Goal: Information Seeking & Learning: Learn about a topic

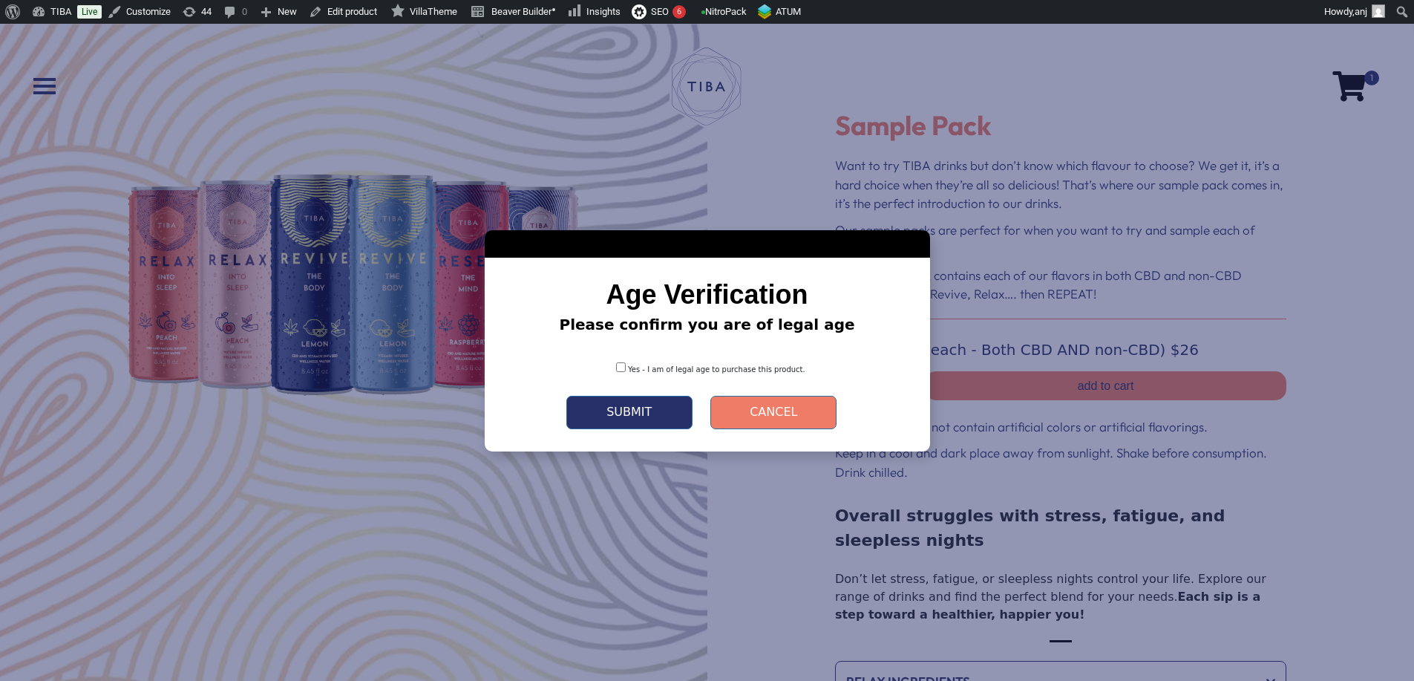
click at [639, 420] on button "Submit" at bounding box center [630, 412] width 126 height 33
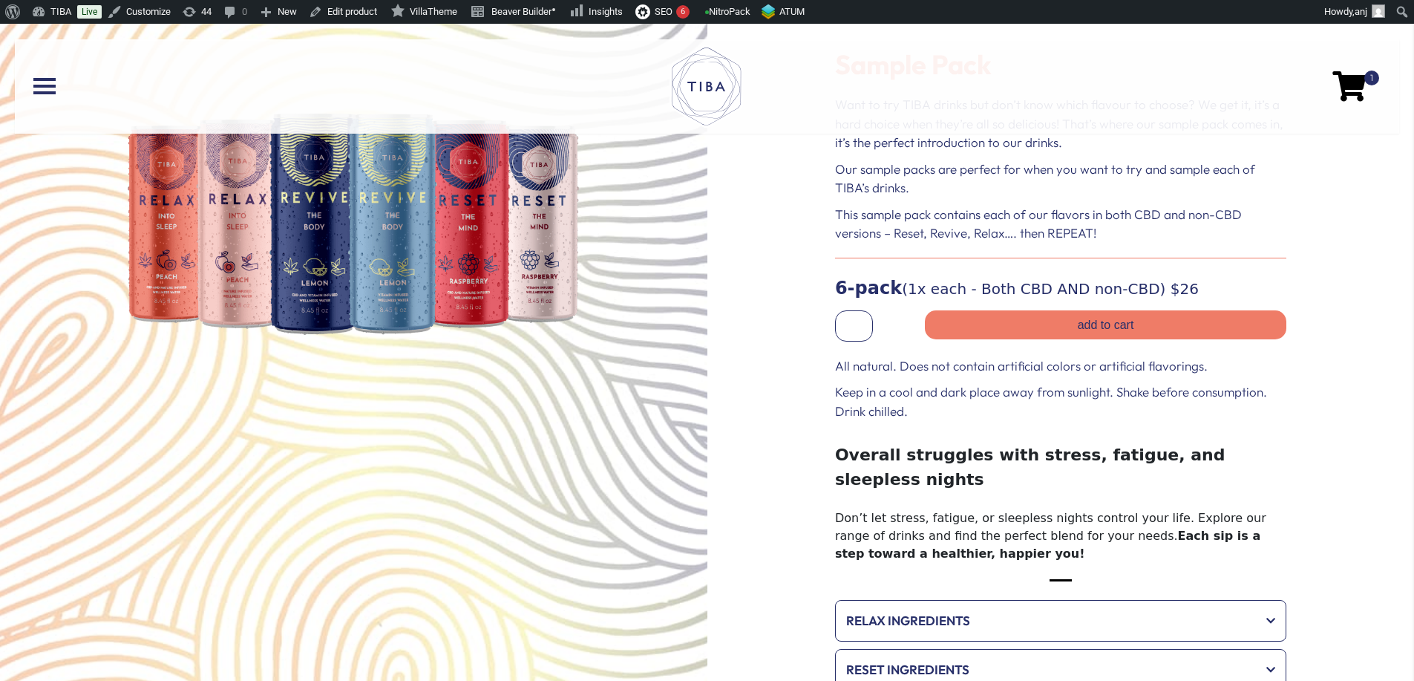
scroll to position [99, 0]
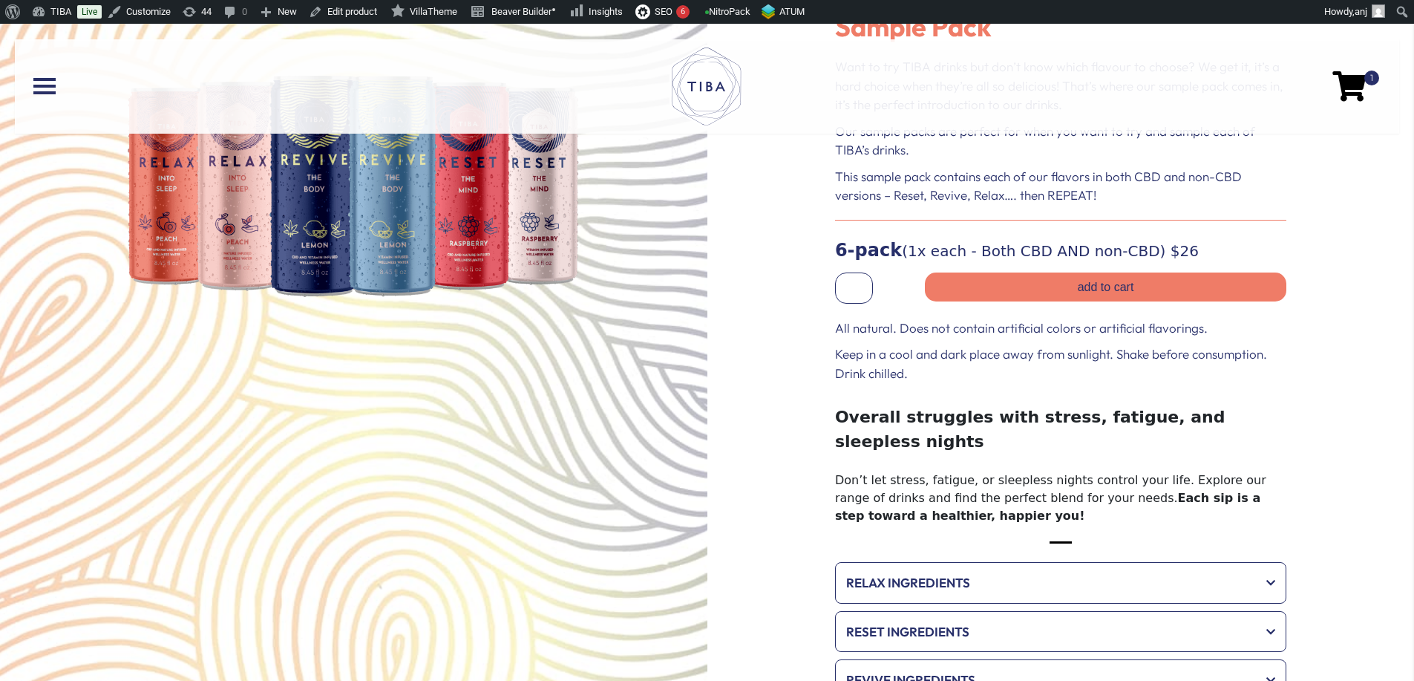
click at [1002, 338] on div "All natural. Does not contain artificial colors or artificial flavorings. Keep …" at bounding box center [1060, 351] width 451 height 65
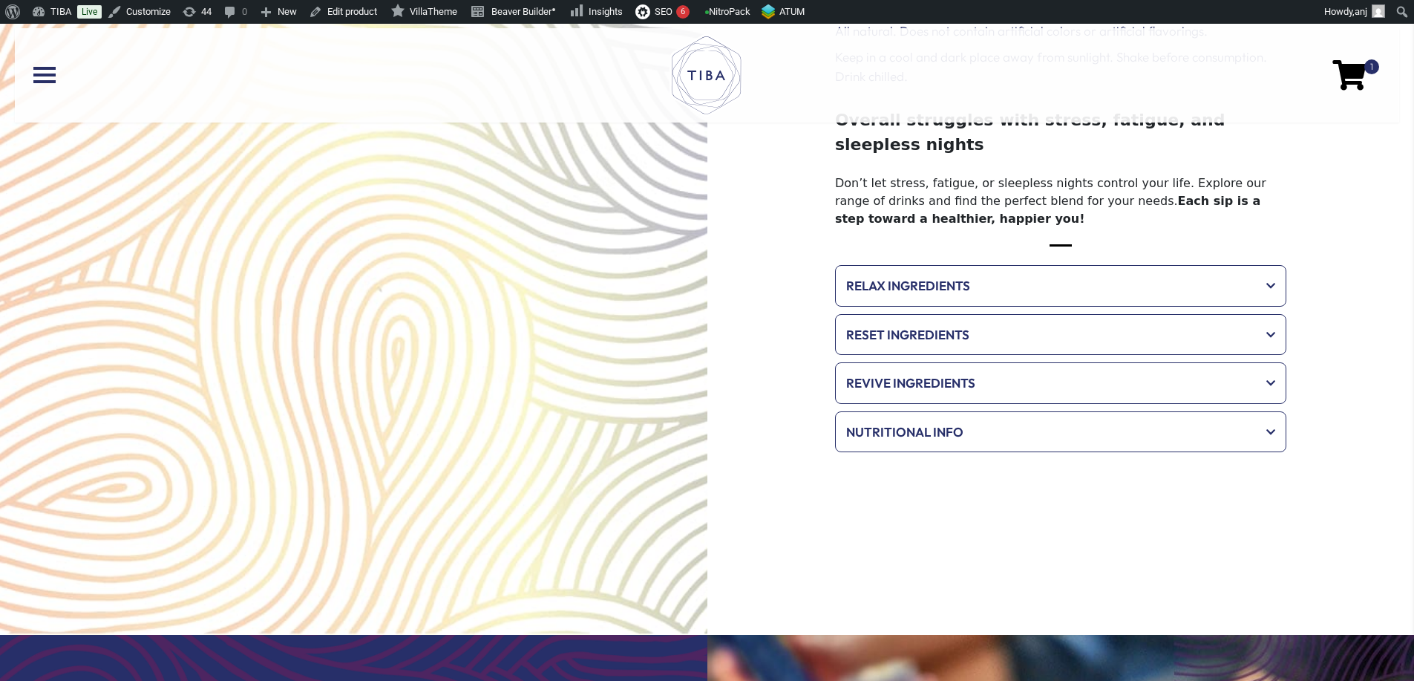
click at [957, 276] on span "Relax Ingredients" at bounding box center [1050, 285] width 409 height 19
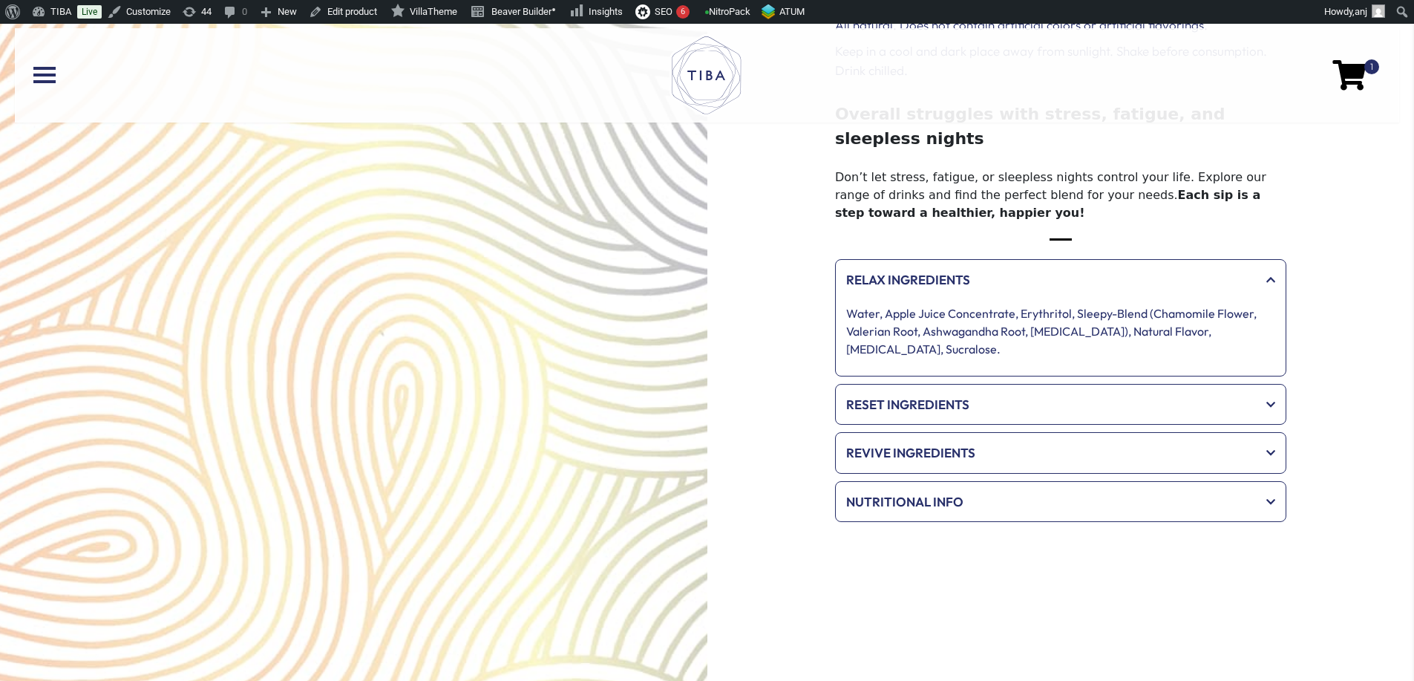
click at [956, 395] on span "Reset Ingredients" at bounding box center [1050, 404] width 409 height 19
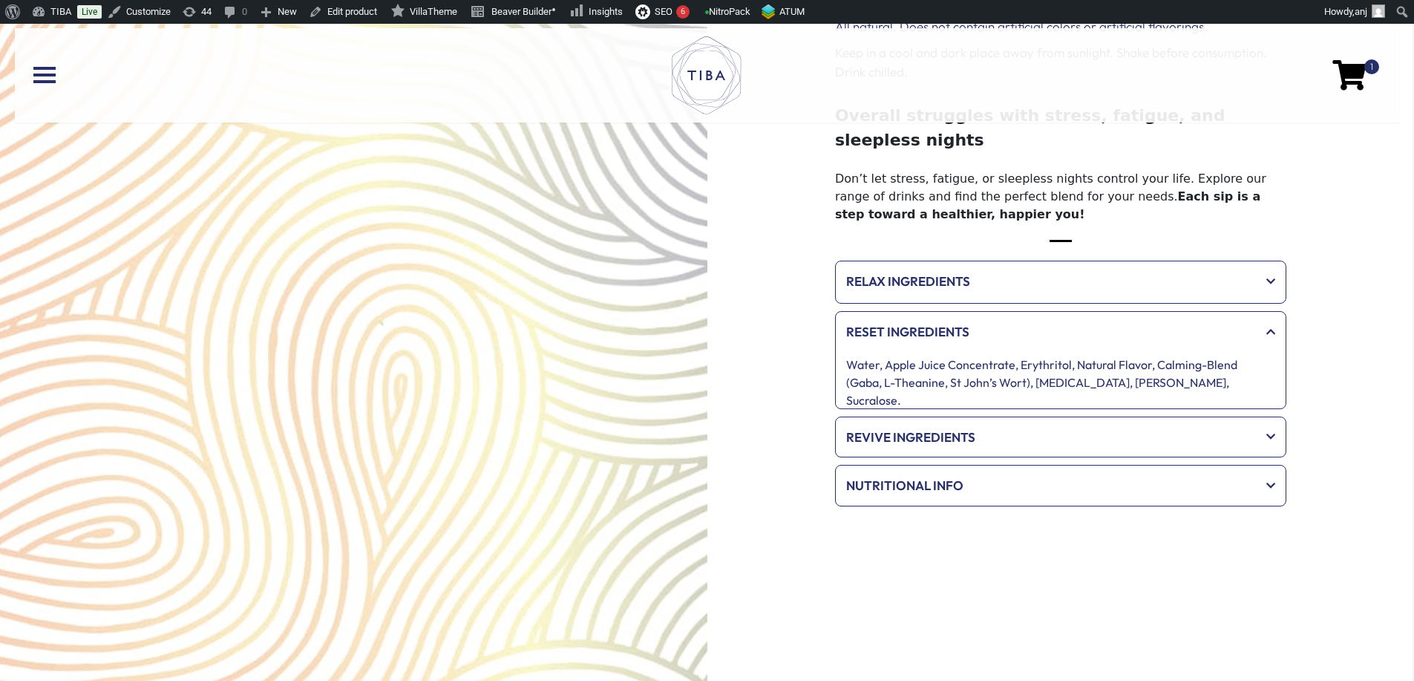
click at [970, 428] on span "Revive Ingredients" at bounding box center [1050, 437] width 409 height 19
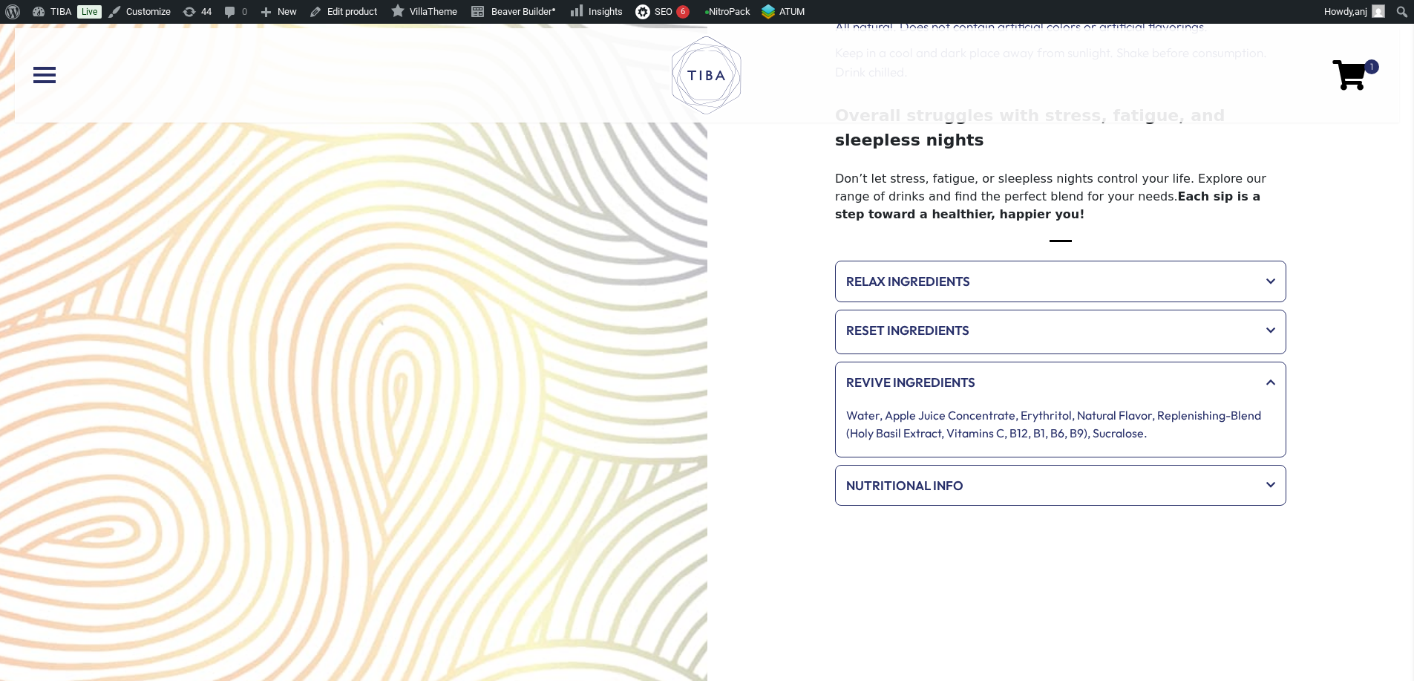
click at [997, 476] on span "Nutritional Info" at bounding box center [1050, 485] width 409 height 19
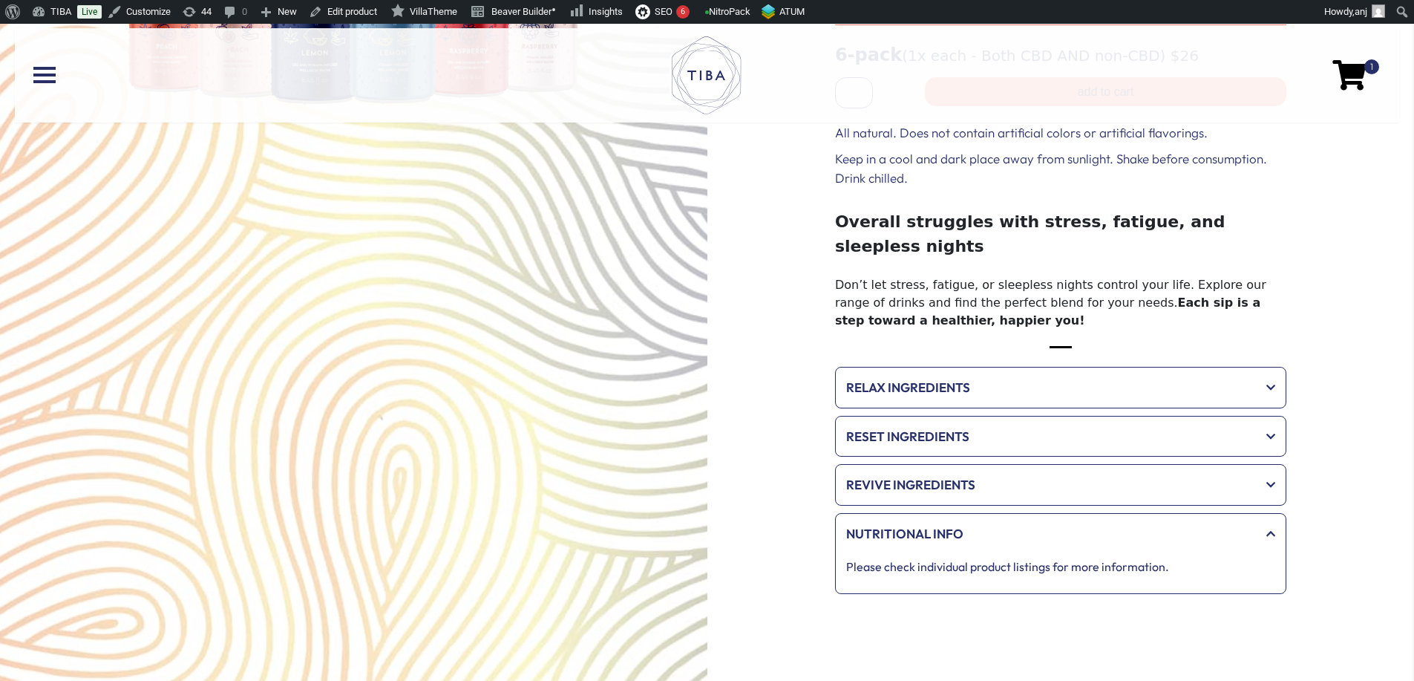
scroll to position [0, 0]
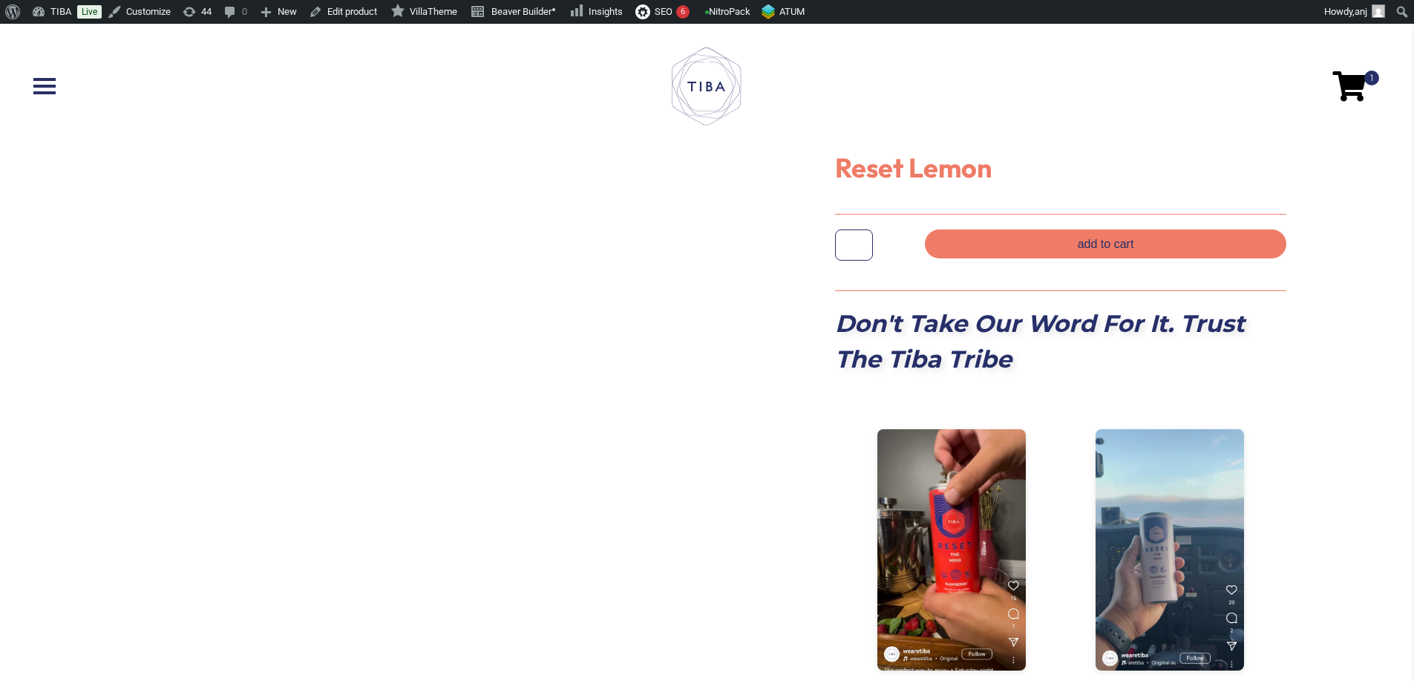
click at [652, 140] on div "1" at bounding box center [707, 87] width 1414 height 124
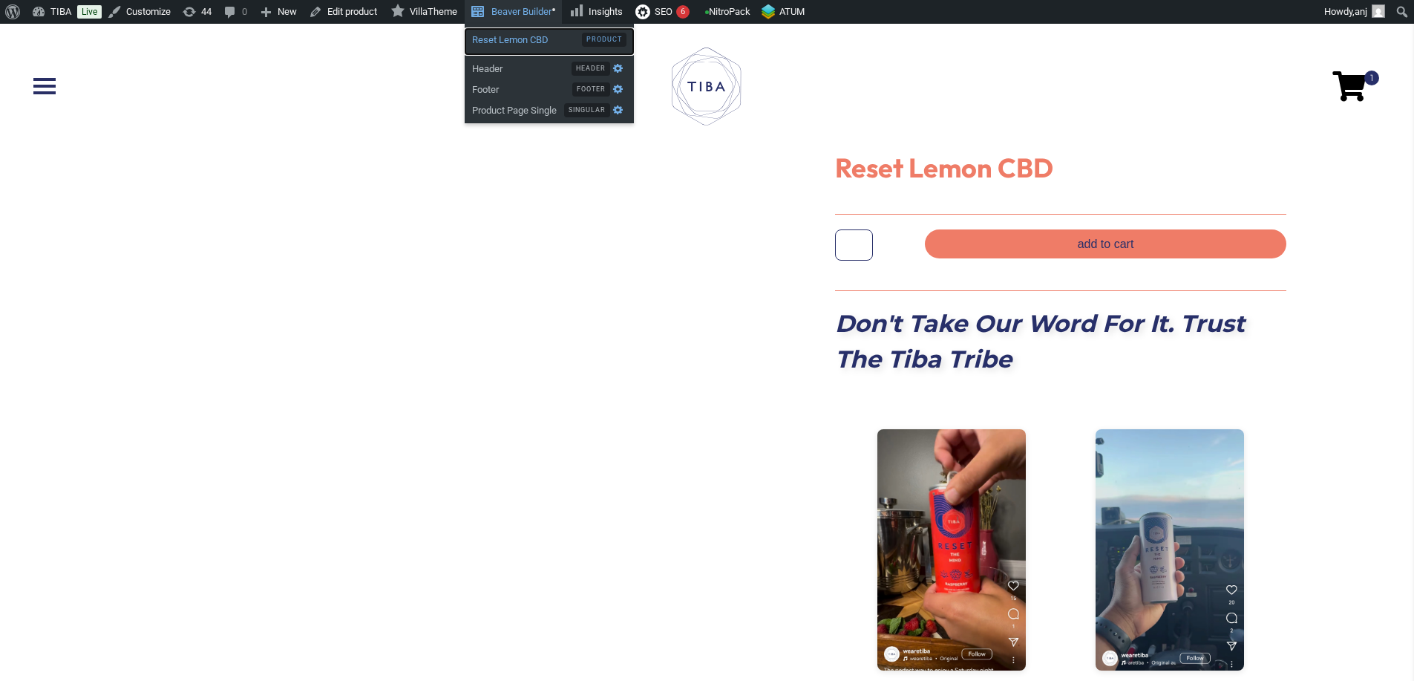
click at [523, 45] on span "Reset Lemon CBD" at bounding box center [527, 37] width 110 height 19
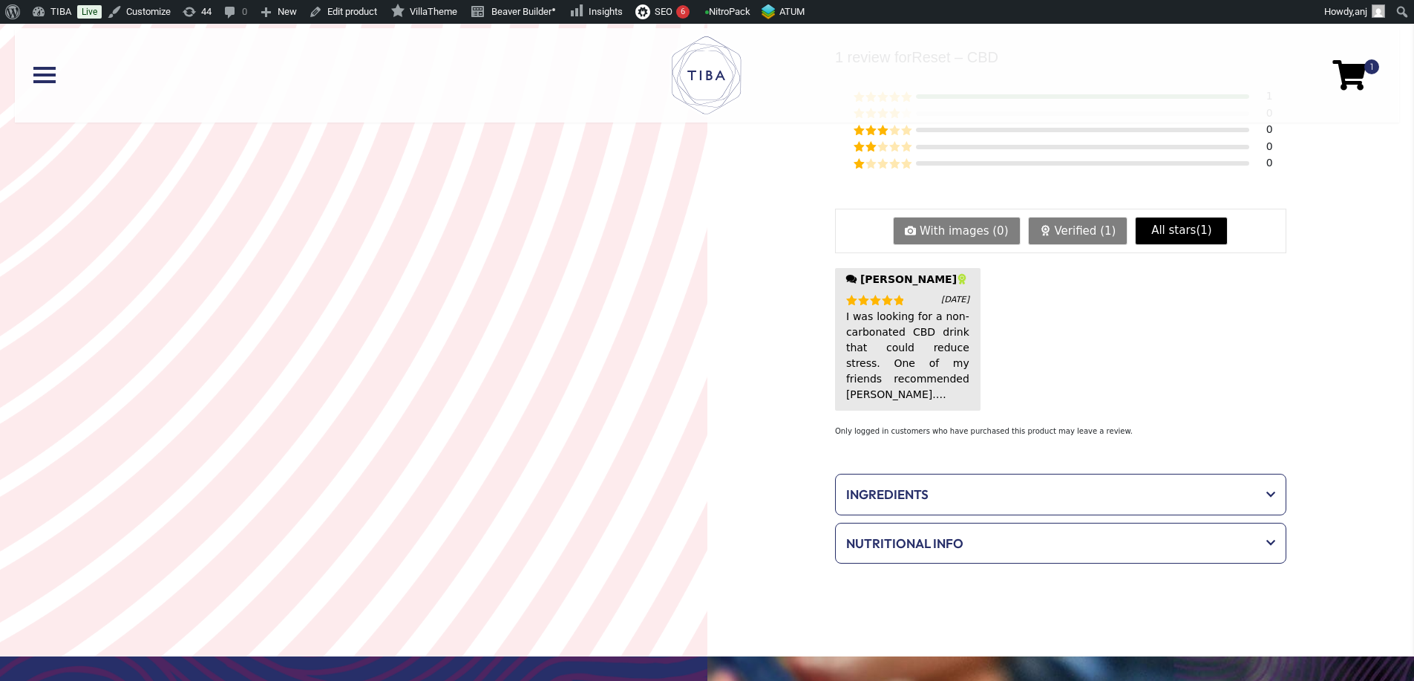
click at [924, 485] on span "Ingredients" at bounding box center [1050, 494] width 409 height 19
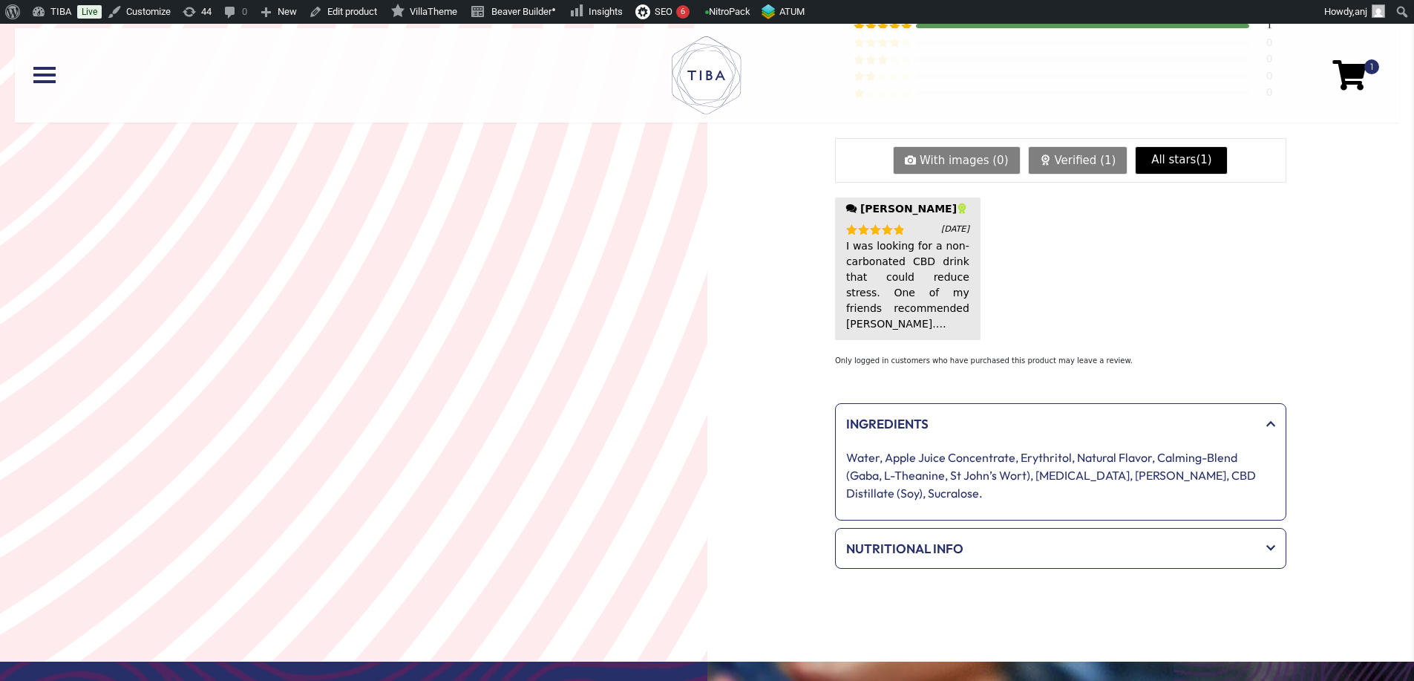
scroll to position [1188, 0]
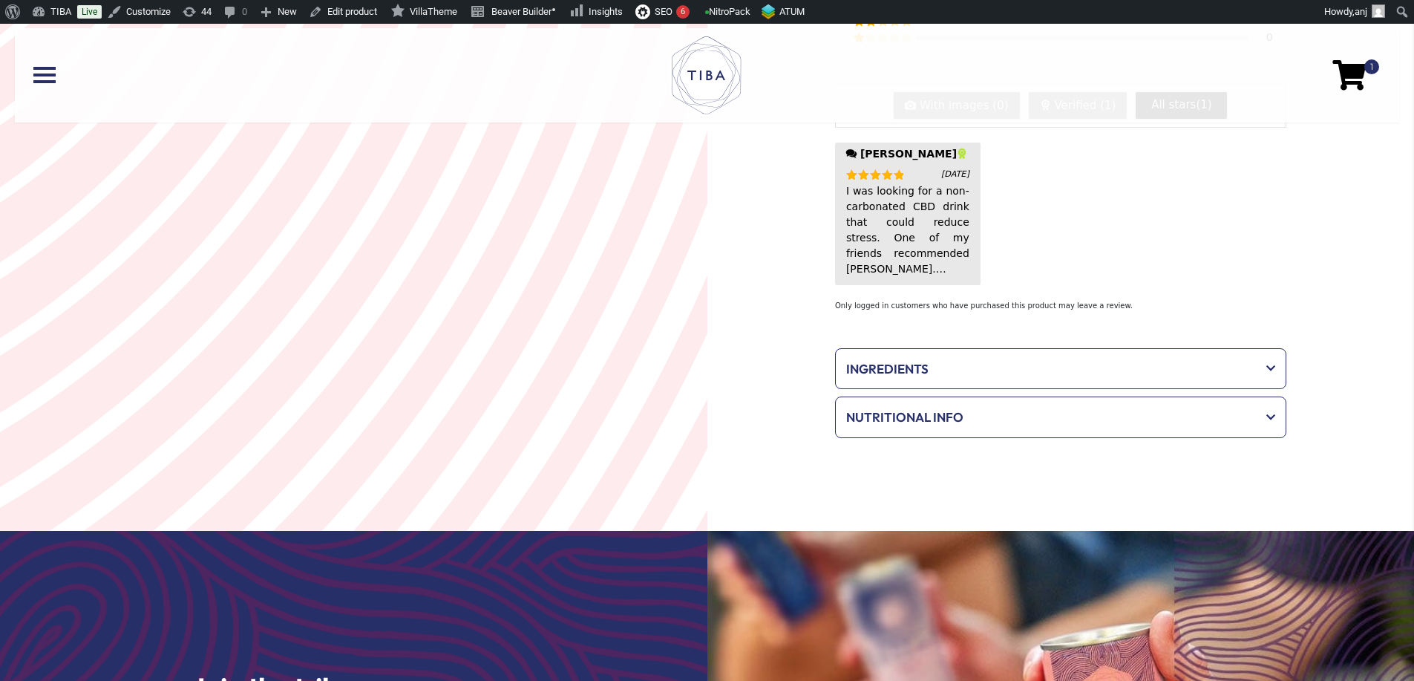
click at [1164, 359] on span "Ingredients" at bounding box center [1050, 368] width 409 height 19
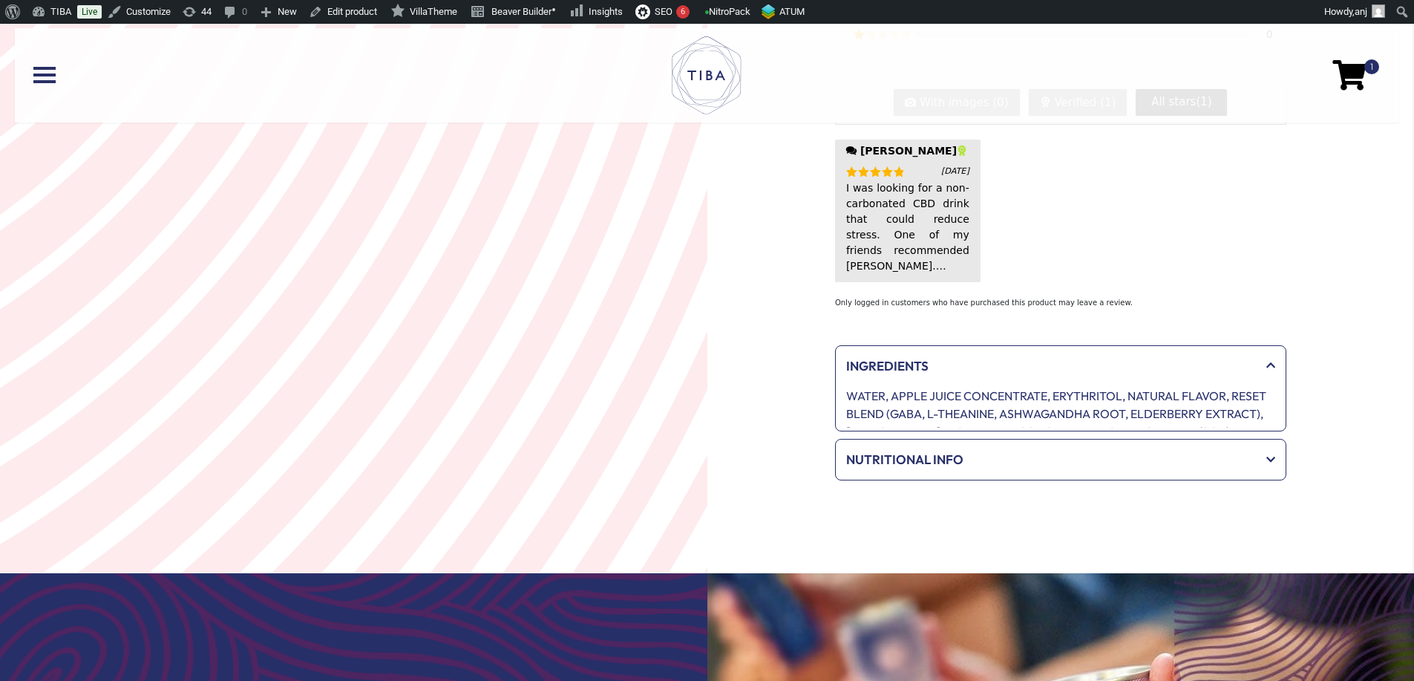
scroll to position [1290, 0]
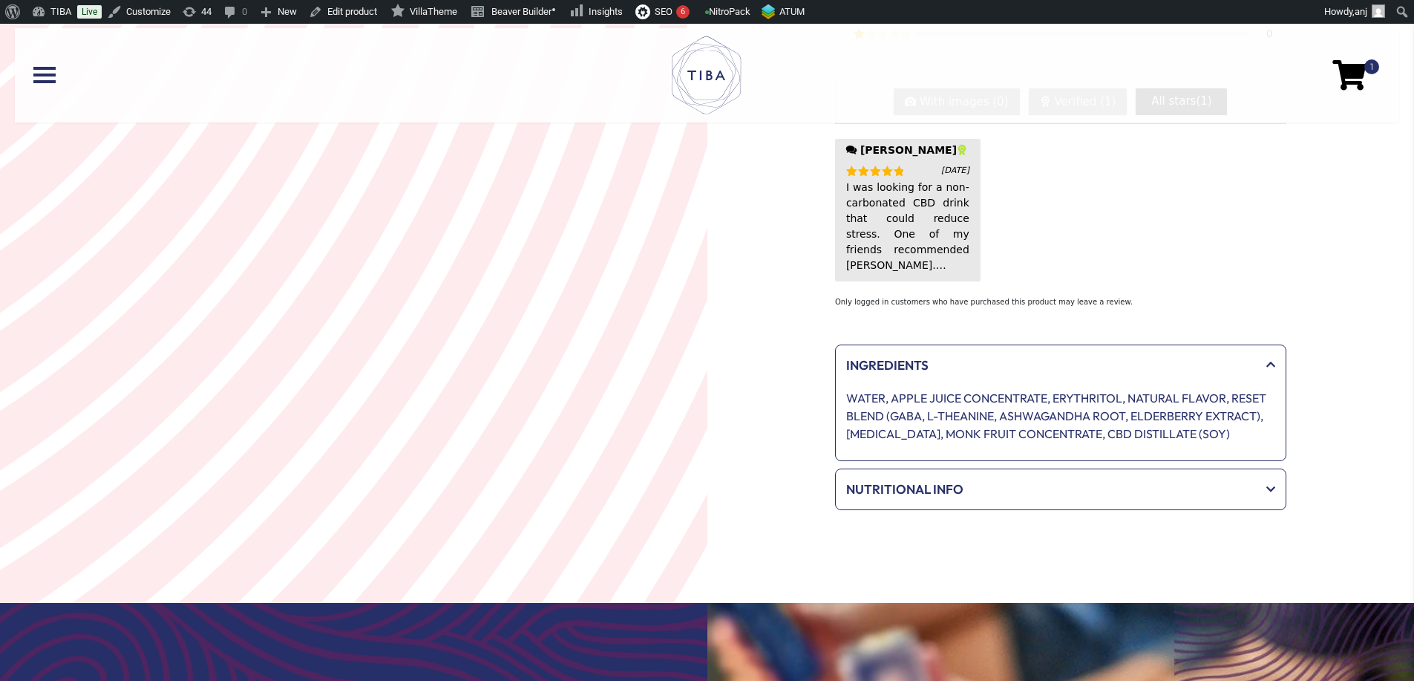
click at [1022, 402] on p "WATER, APPLE JUICE CONCENTRATE, ERYTHRITOL, NATURAL FLAVOR, RESET BLEND (GABA, …" at bounding box center [1060, 415] width 429 height 53
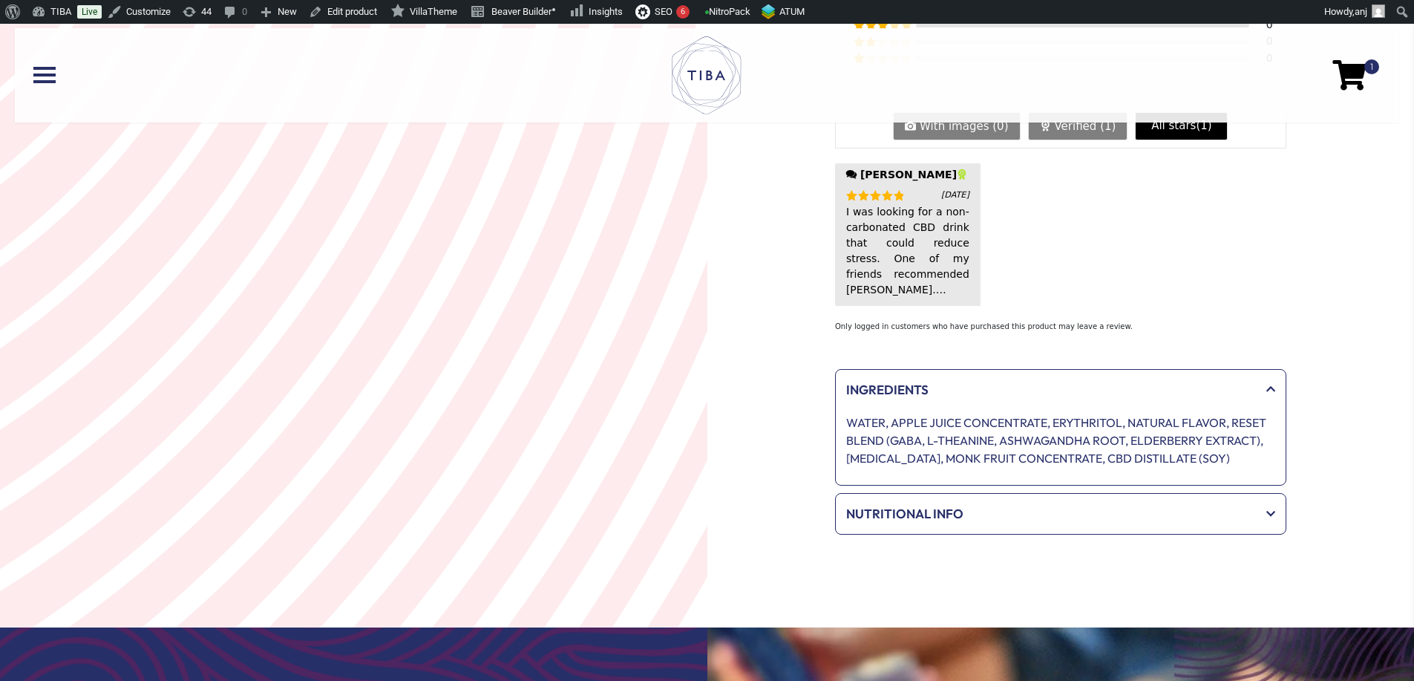
click at [1190, 414] on p "WATER, APPLE JUICE CONCENTRATE, ERYTHRITOL, NATURAL FLAVOR, RESET BLEND (GABA, …" at bounding box center [1060, 440] width 429 height 53
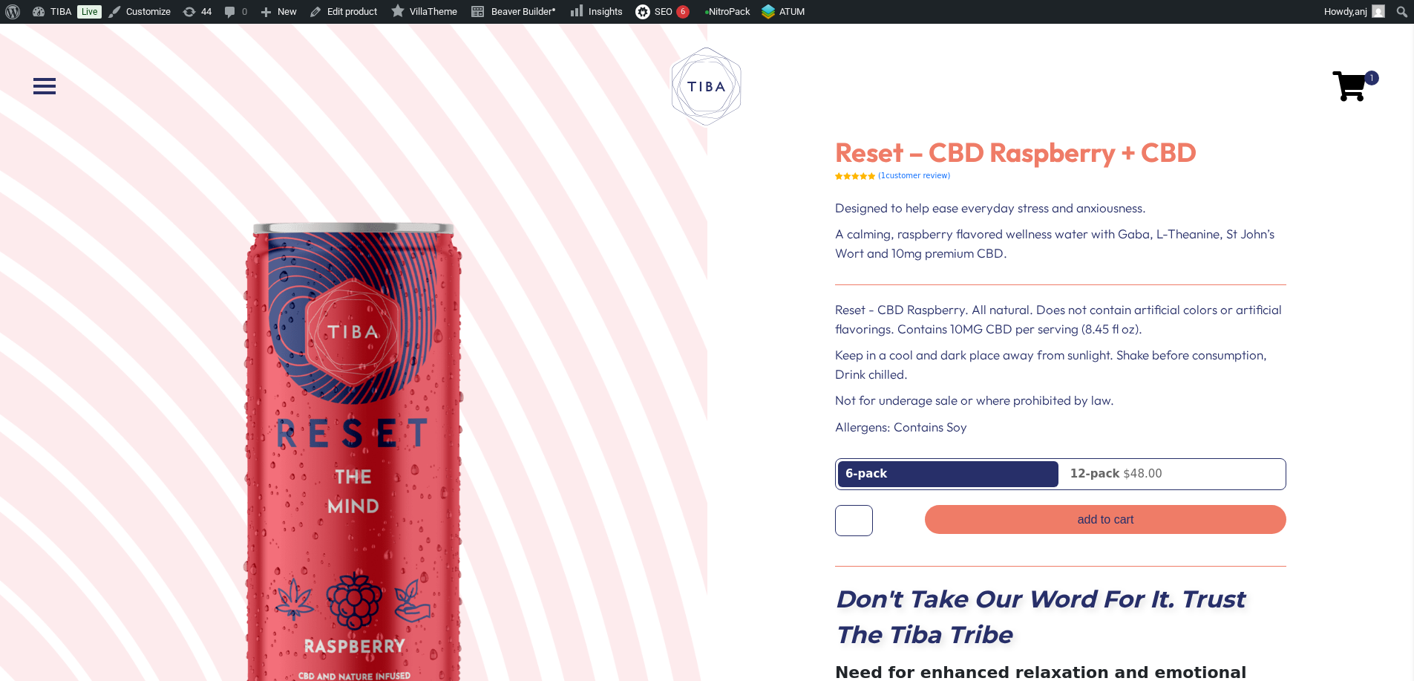
scroll to position [0, 0]
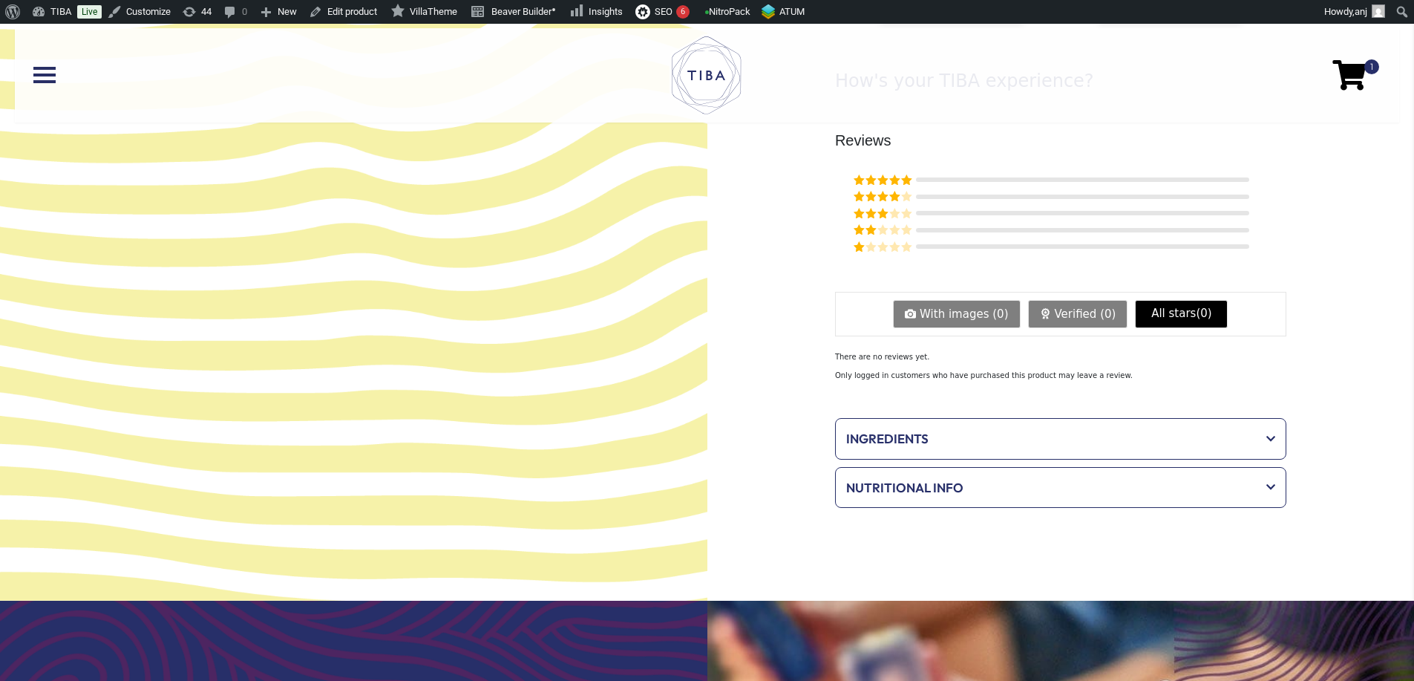
click at [944, 429] on span "Ingredients" at bounding box center [1050, 438] width 409 height 19
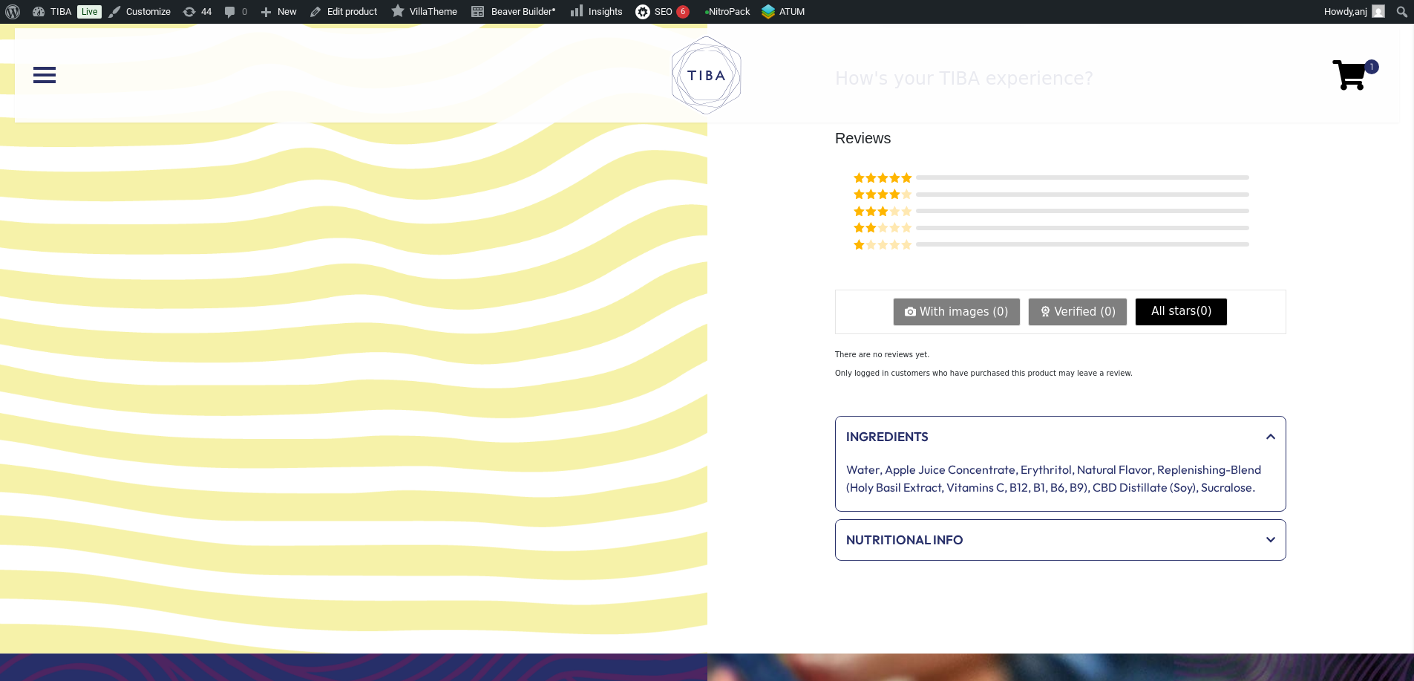
scroll to position [1092, 0]
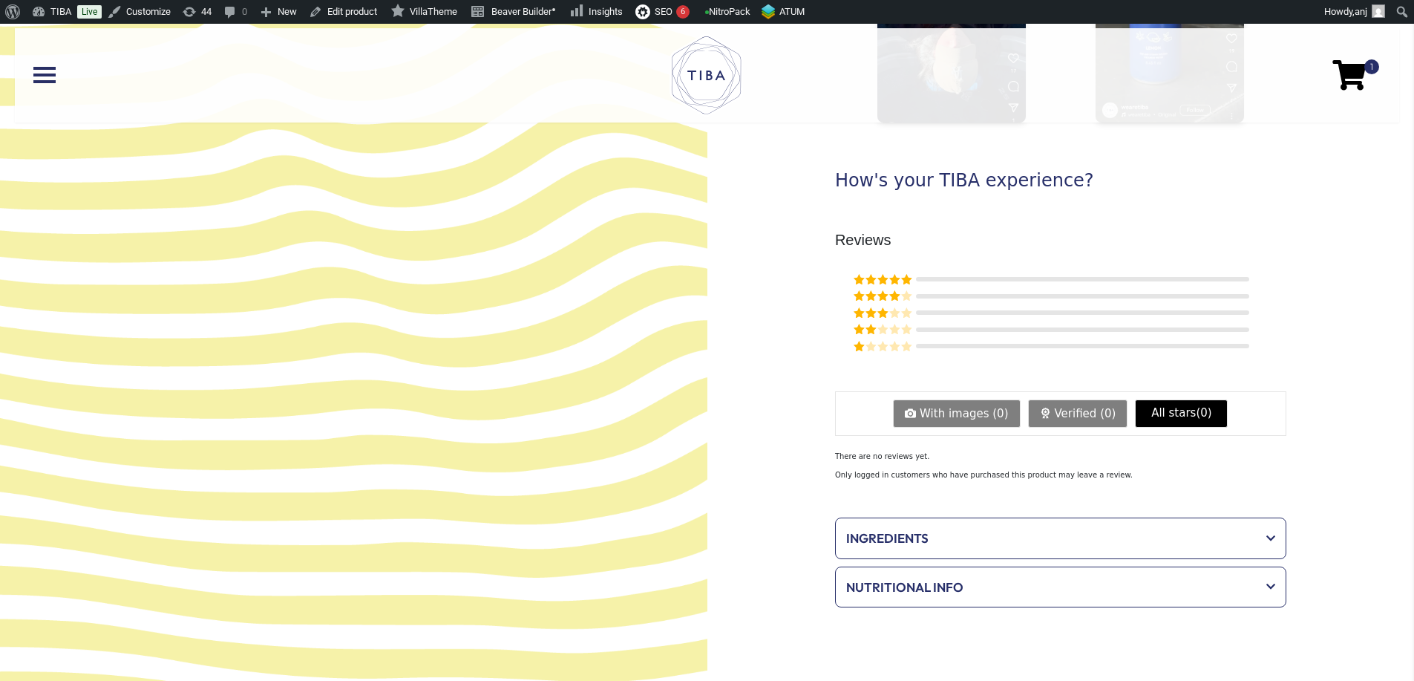
click at [993, 529] on span "Ingredients" at bounding box center [1050, 538] width 409 height 19
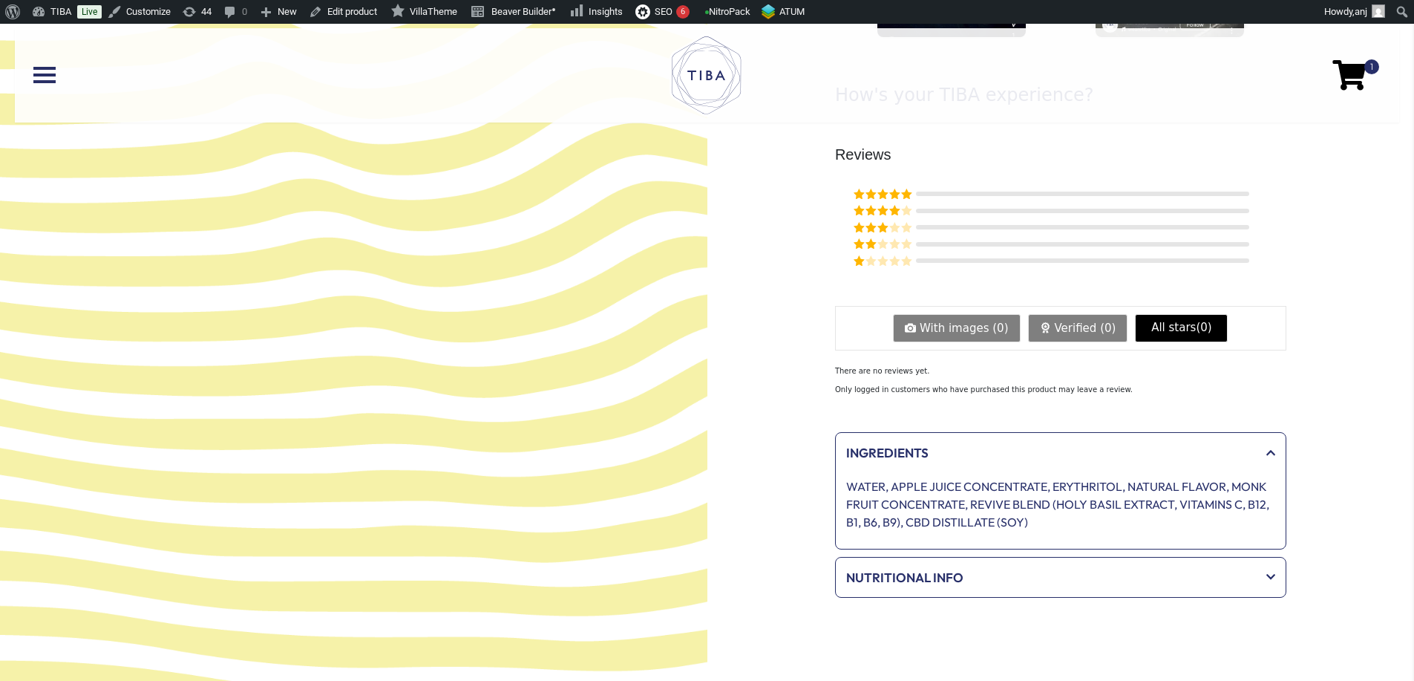
scroll to position [1093, 0]
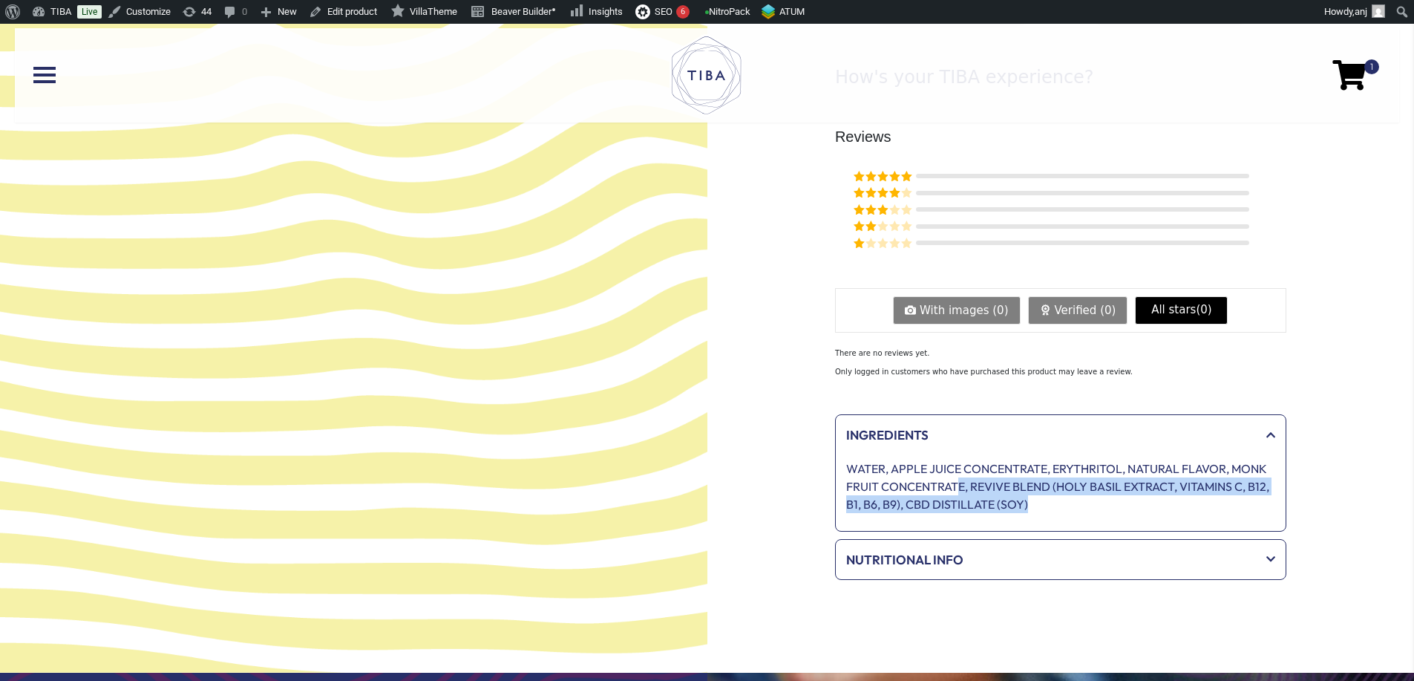
drag, startPoint x: 965, startPoint y: 464, endPoint x: 1032, endPoint y: 480, distance: 68.6
click at [1032, 480] on p "WATER, APPLE JUICE CONCENTRATE, ERYTHRITOL, NATURAL FLAVOR, MONK FRUIT CONCENTR…" at bounding box center [1060, 486] width 429 height 53
click at [1042, 488] on p "WATER, APPLE JUICE CONCENTRATE, ERYTHRITOL, NATURAL FLAVOR, MONK FRUIT CONCENTR…" at bounding box center [1060, 486] width 429 height 53
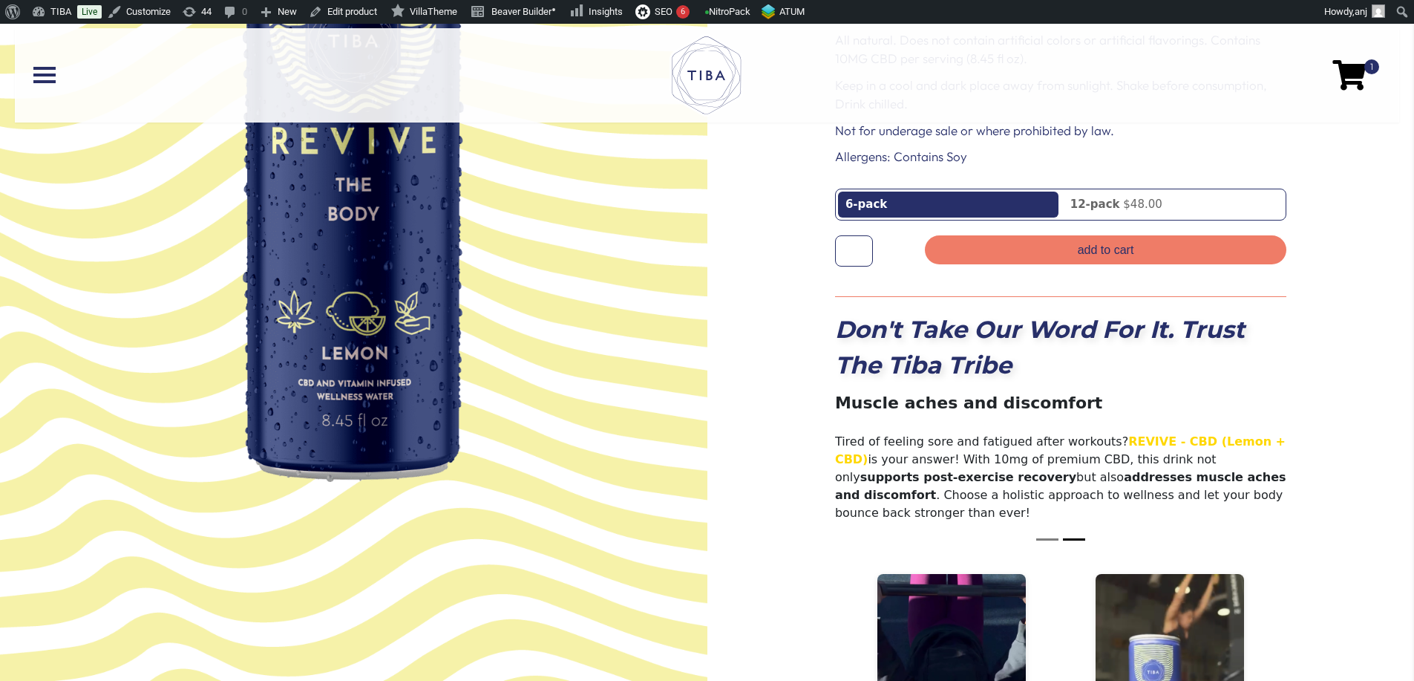
scroll to position [0, 0]
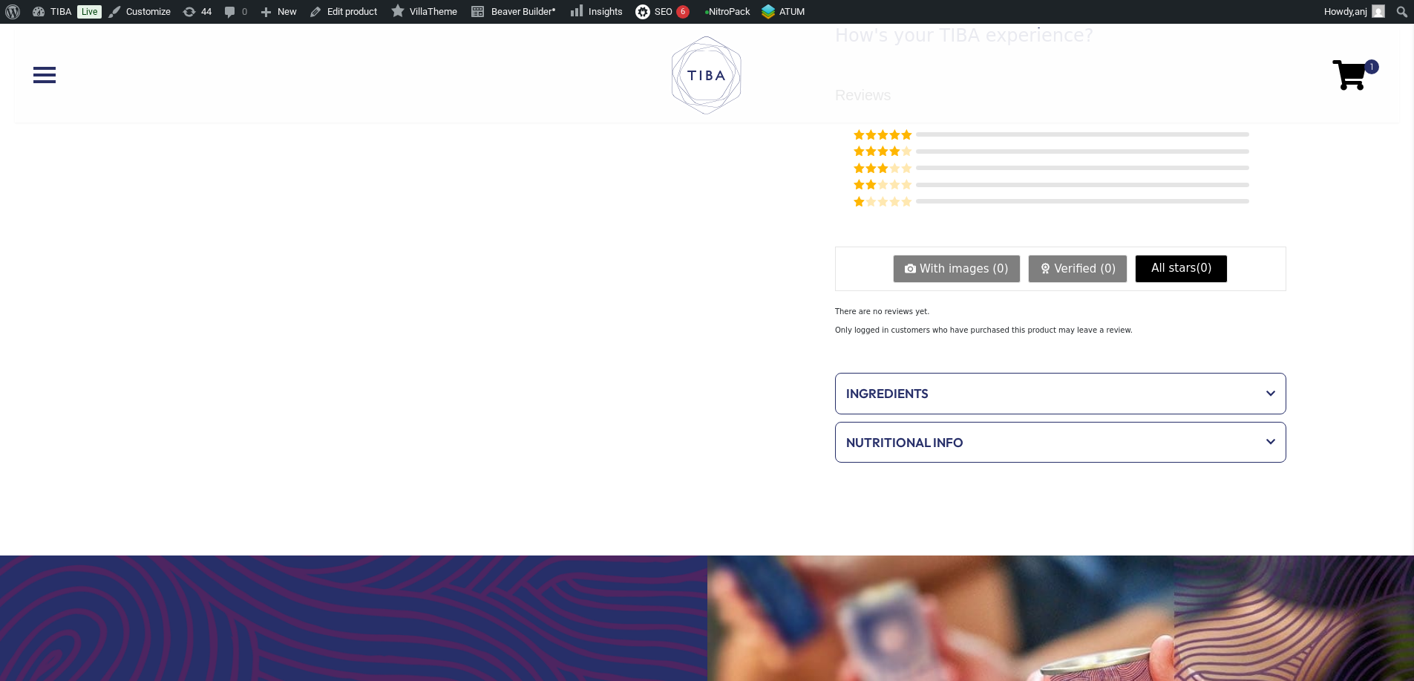
click at [945, 388] on span "Ingredients" at bounding box center [1050, 393] width 409 height 19
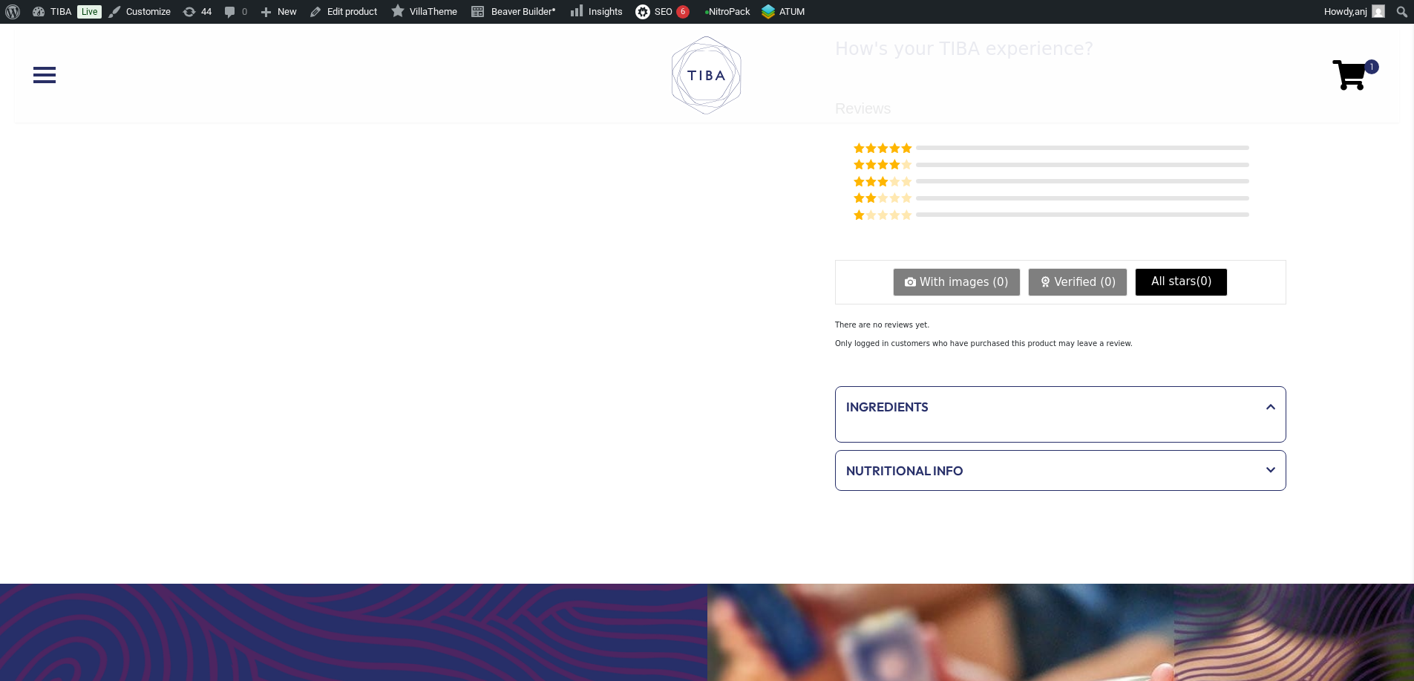
scroll to position [792, 0]
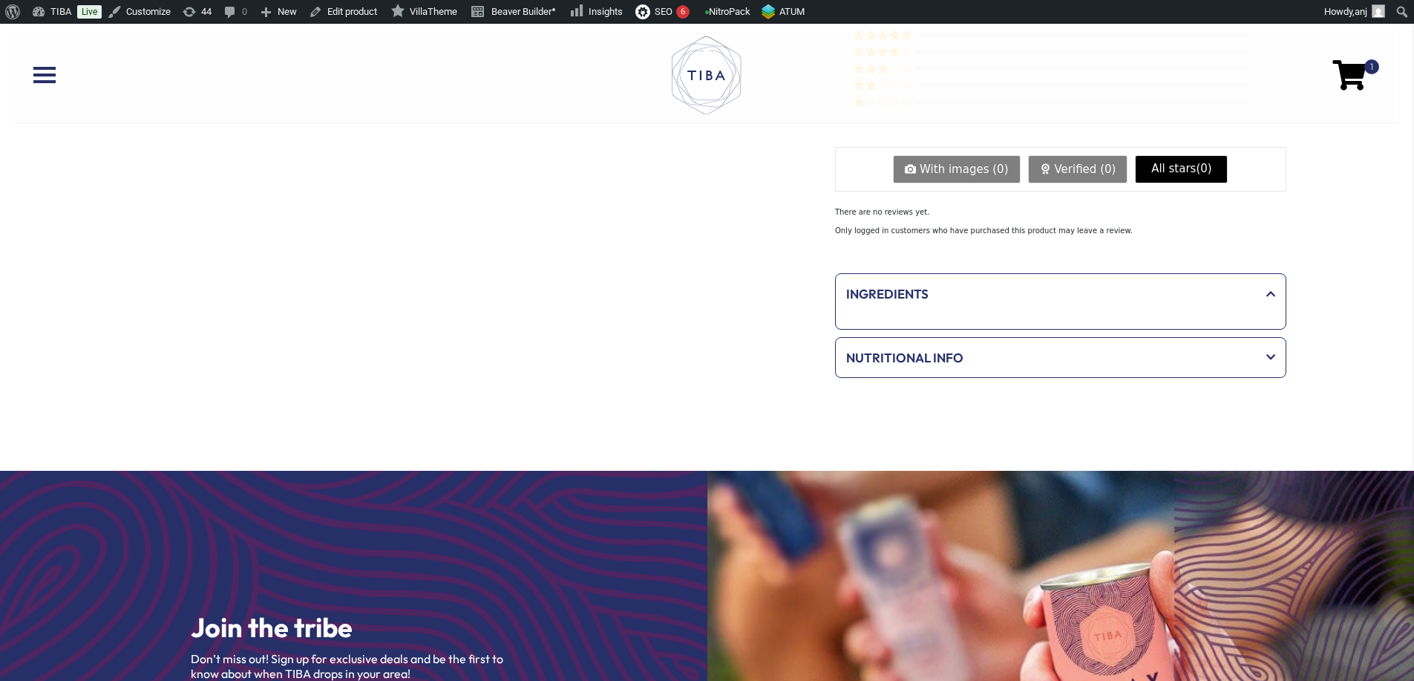
click at [941, 309] on div "Ingredients" at bounding box center [1060, 301] width 451 height 56
click at [966, 292] on span "Ingredients" at bounding box center [1050, 293] width 409 height 19
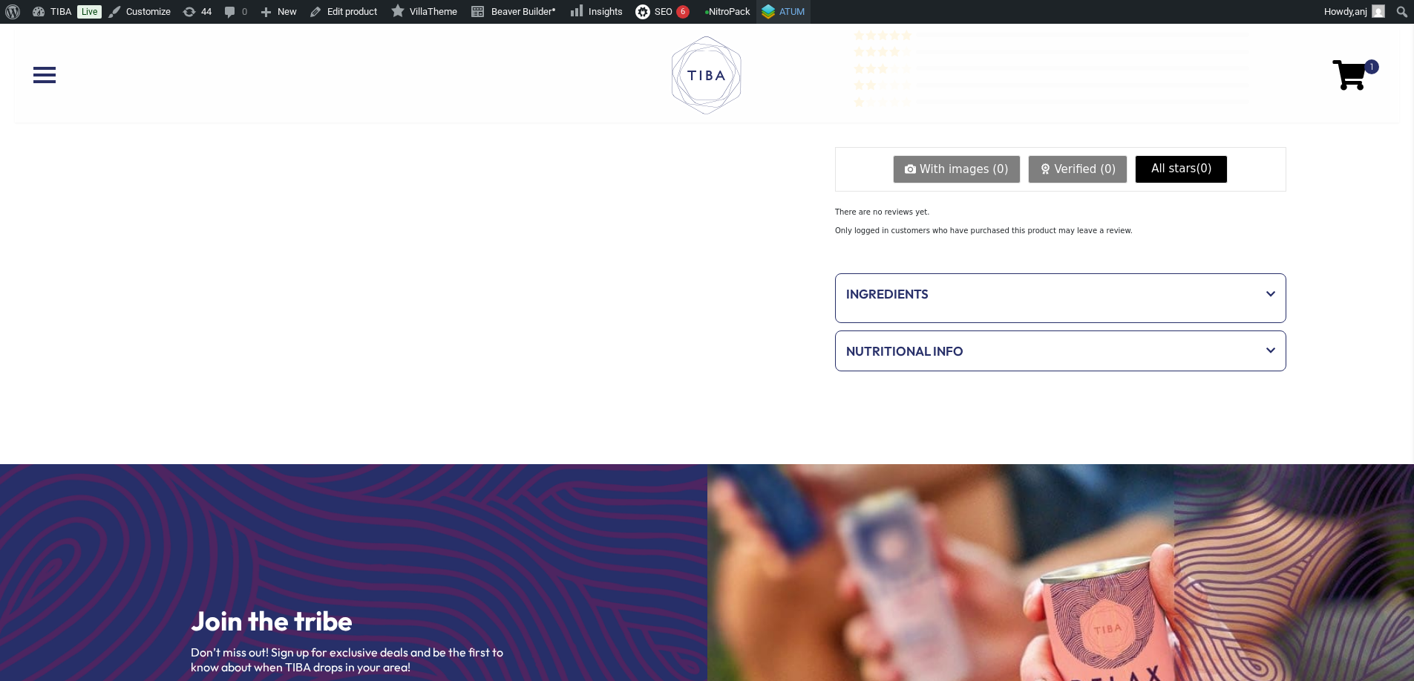
scroll to position [792, 0]
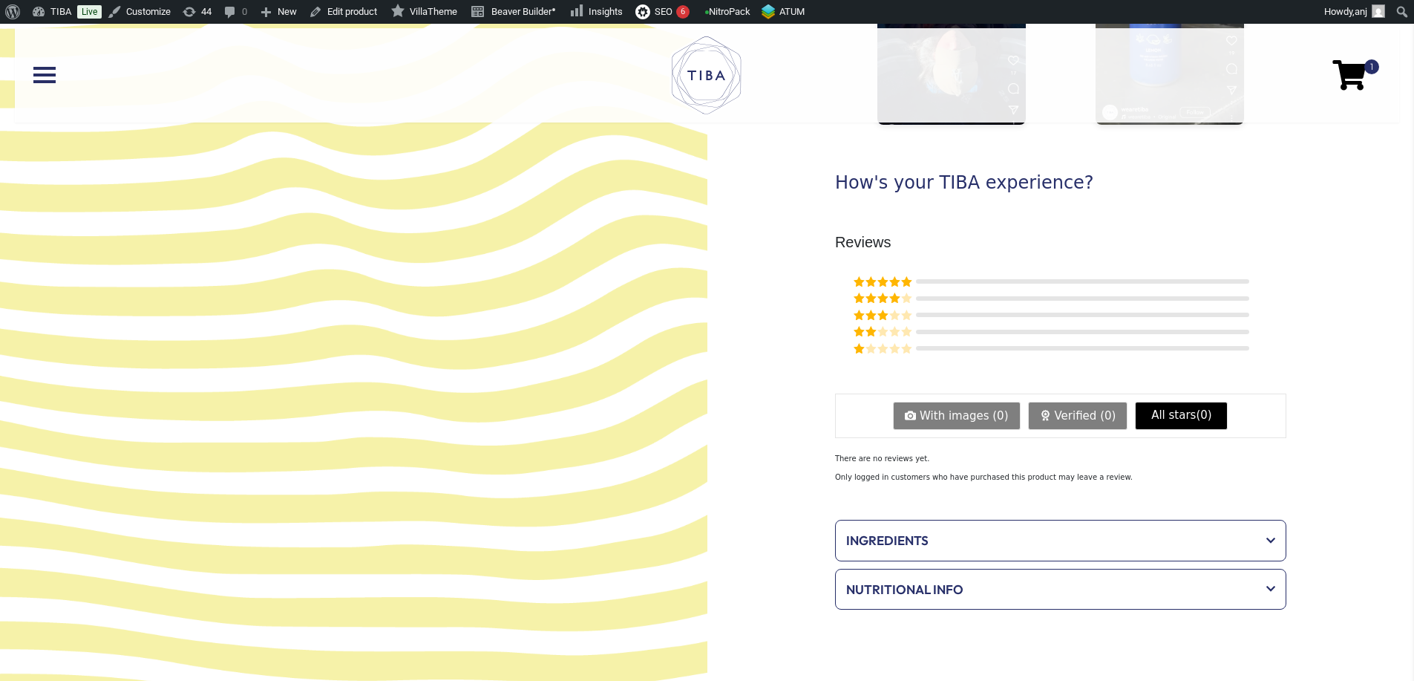
click at [975, 523] on div "Ingredients" at bounding box center [1061, 540] width 444 height 34
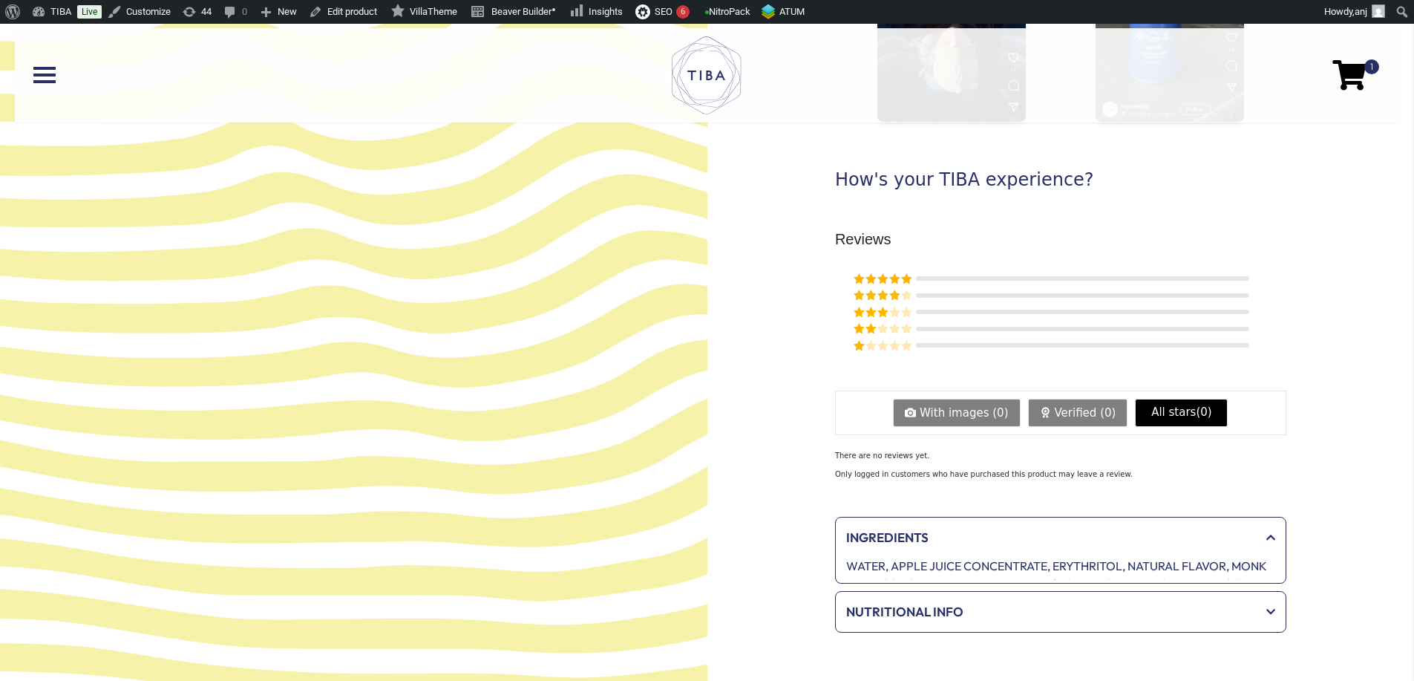
scroll to position [991, 0]
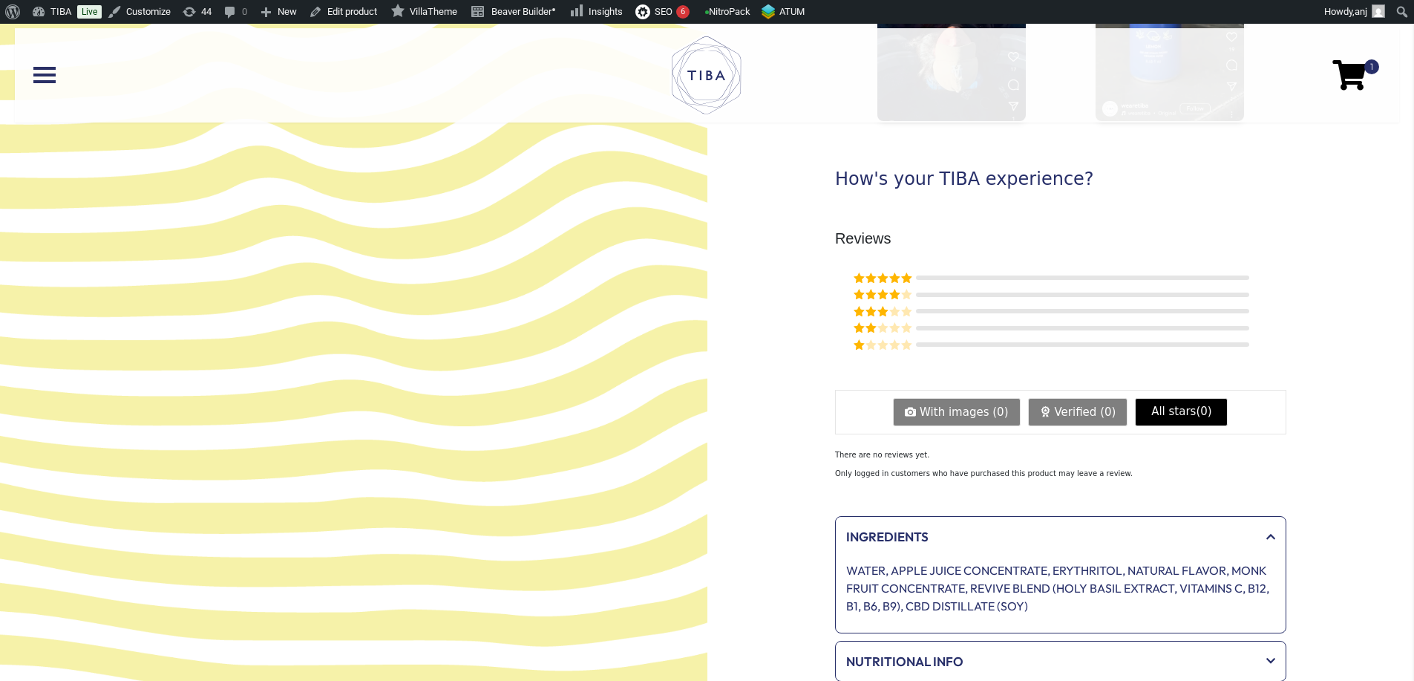
click at [929, 527] on span "Ingredients" at bounding box center [1050, 536] width 409 height 19
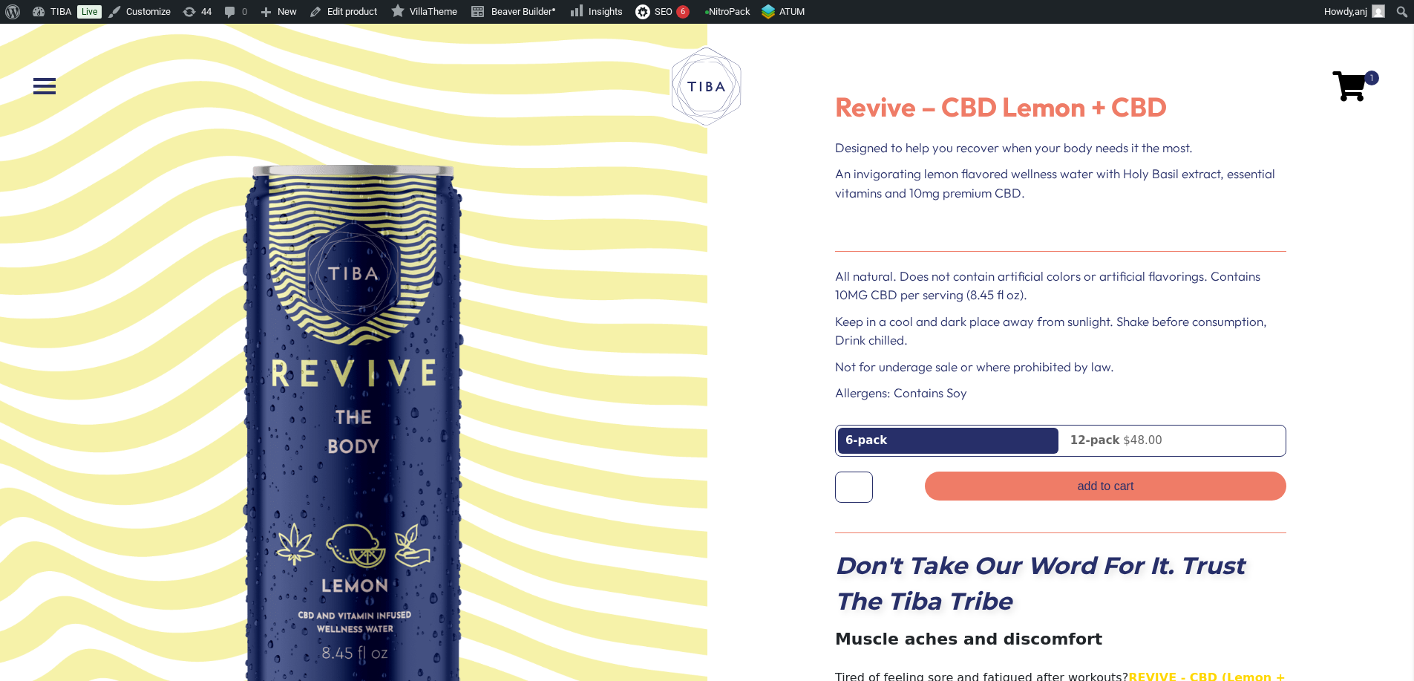
scroll to position [0, 0]
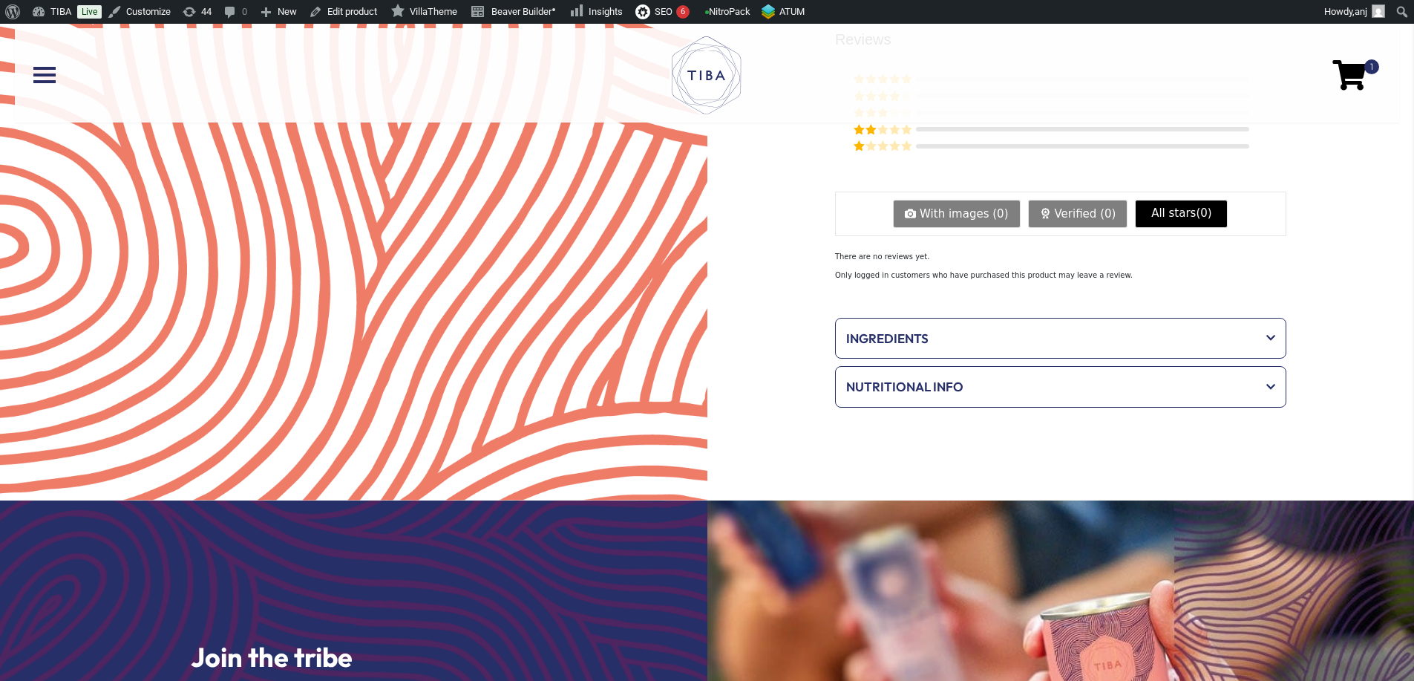
click at [1103, 324] on div "Ingredients" at bounding box center [1061, 339] width 444 height 34
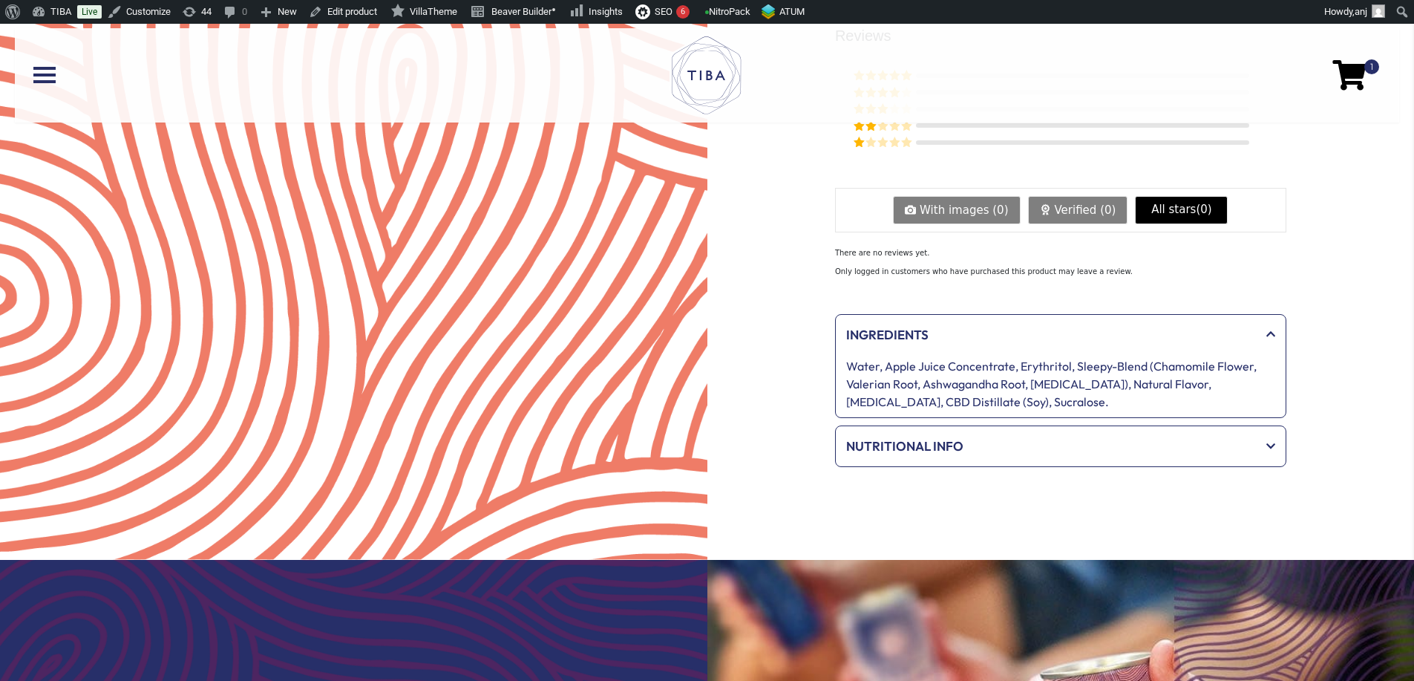
scroll to position [1192, 0]
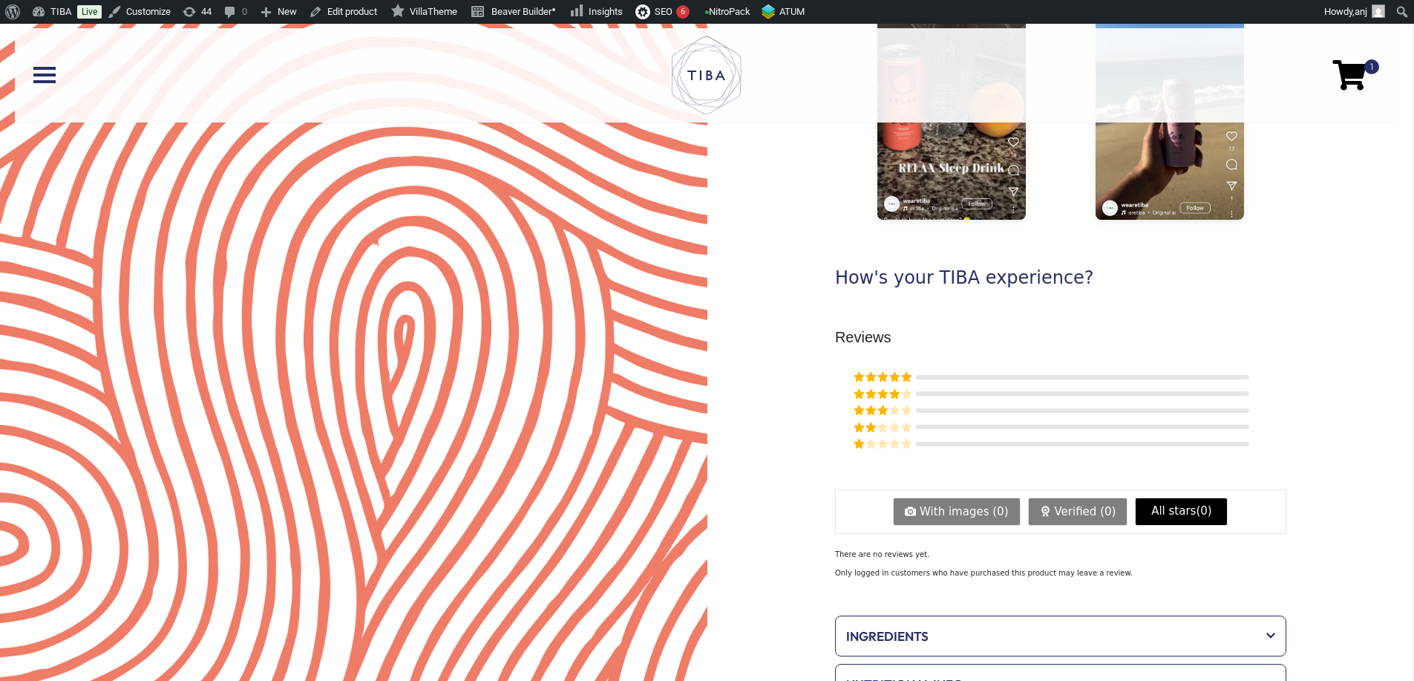
scroll to position [990, 0]
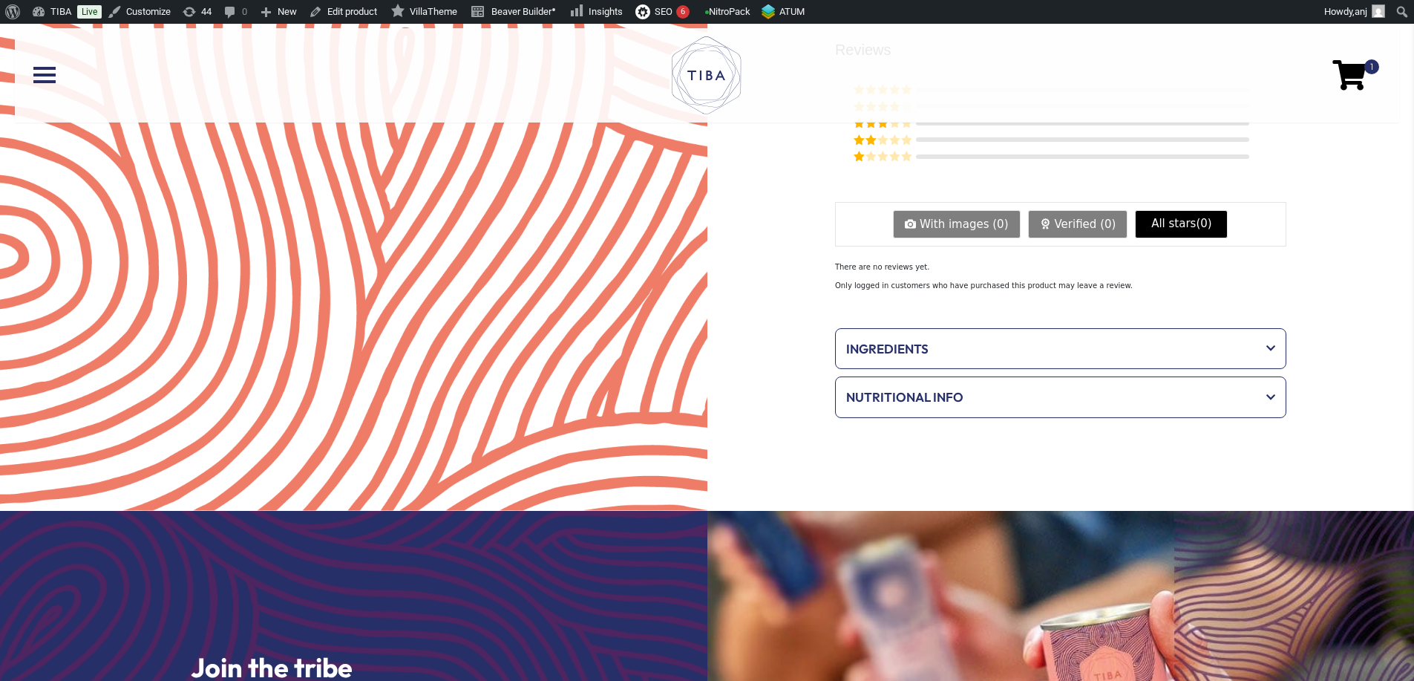
click at [934, 339] on span "Ingredients" at bounding box center [1050, 348] width 409 height 19
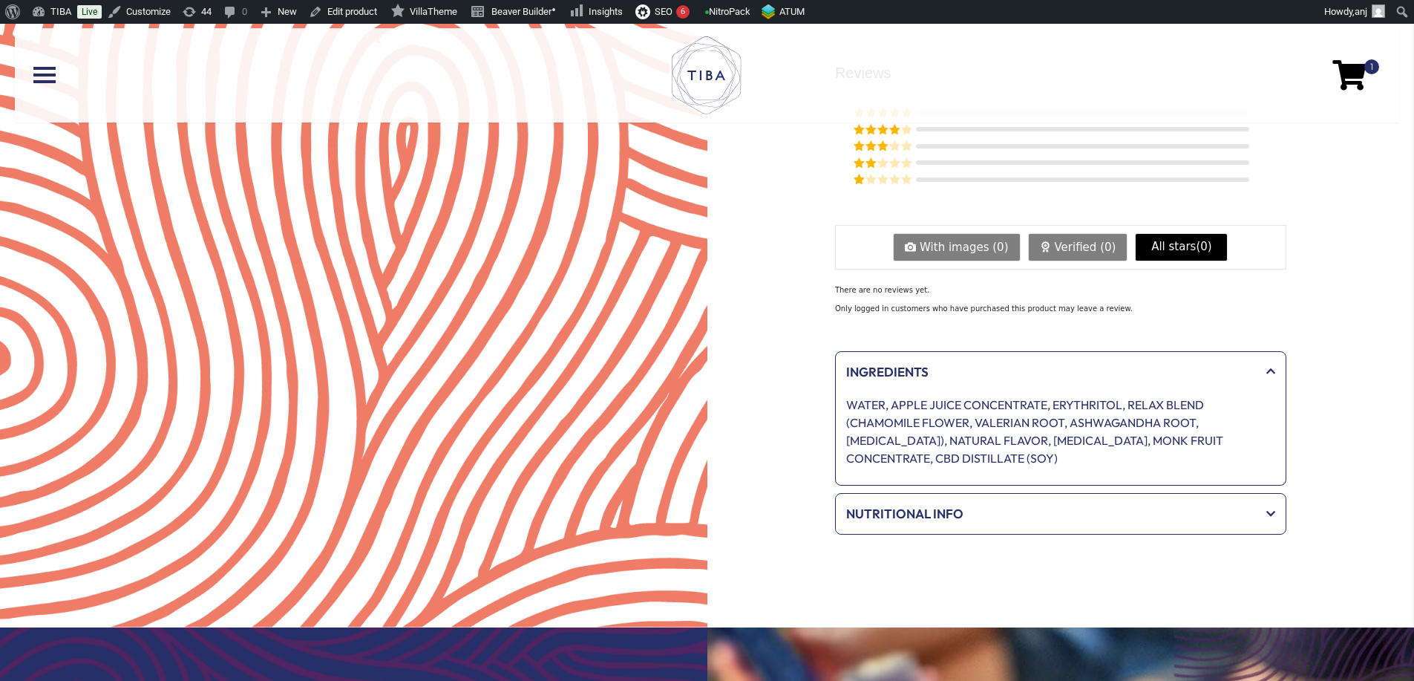
scroll to position [1172, 0]
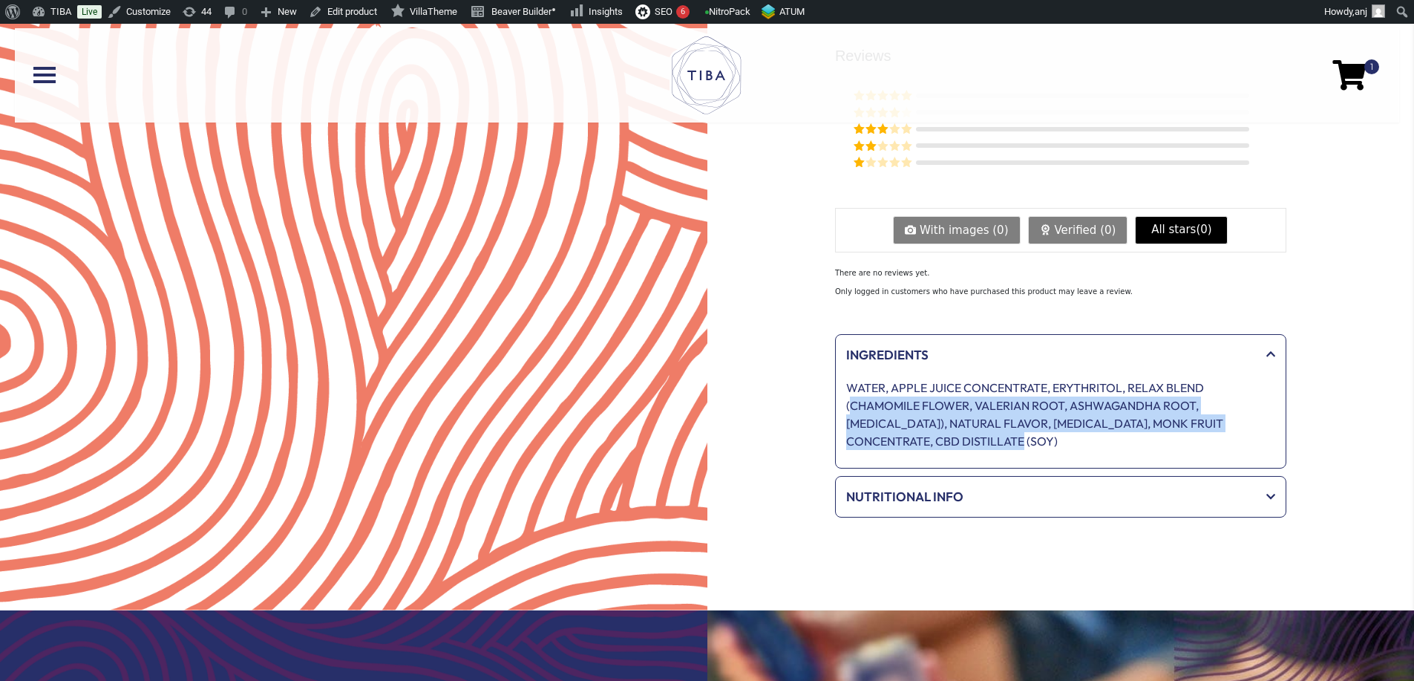
drag, startPoint x: 1074, startPoint y: 421, endPoint x: 848, endPoint y: 333, distance: 242.1
click at [848, 379] on p "WATER, APPLE JUICE CONCENTRATE, ERYTHRITOL, RELAX BLEND (CHAMOMILE FLOWER, VALE…" at bounding box center [1060, 414] width 429 height 71
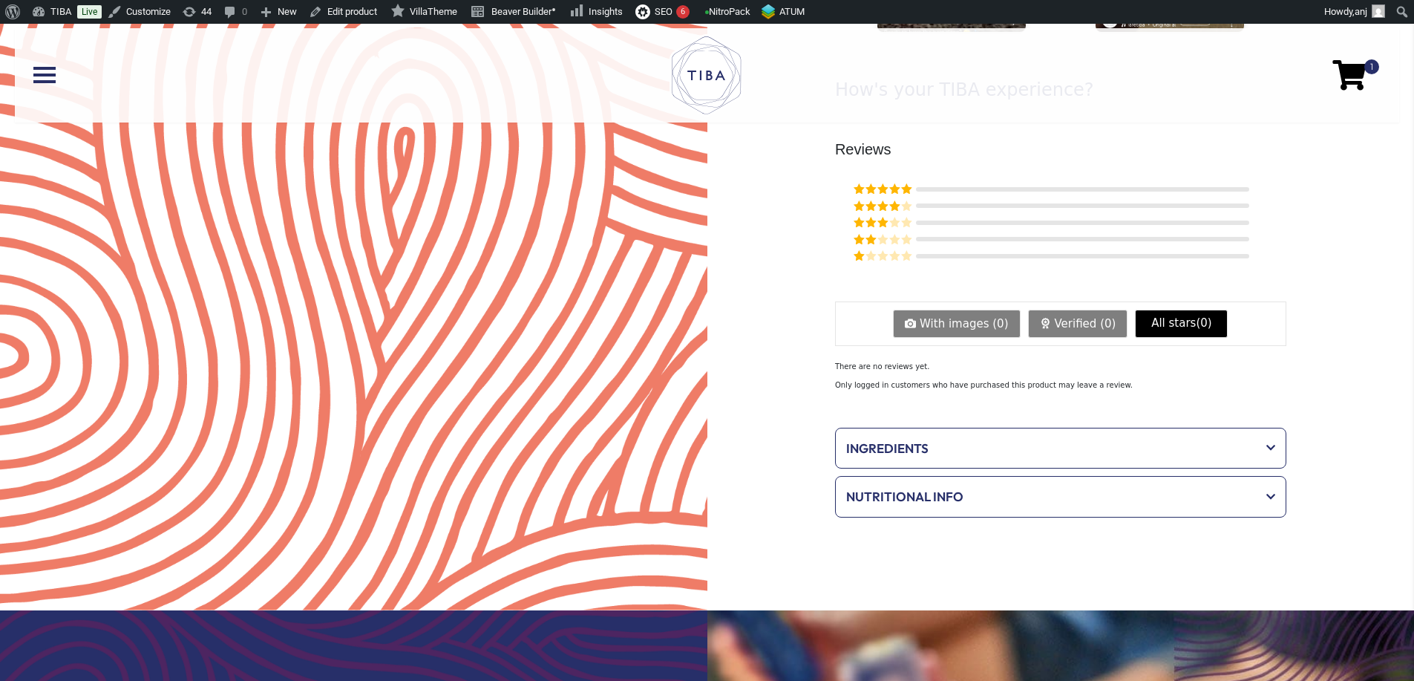
click at [902, 437] on div "Ingredients" at bounding box center [1061, 448] width 444 height 34
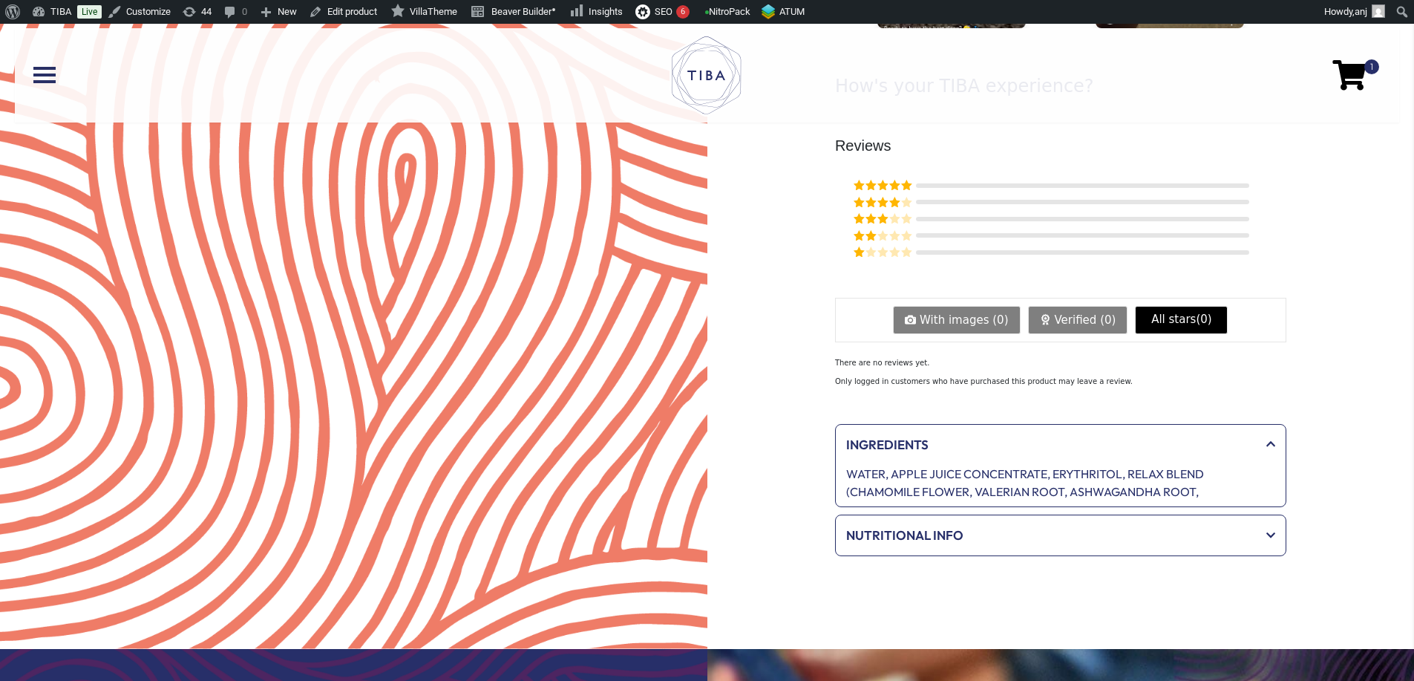
scroll to position [1083, 0]
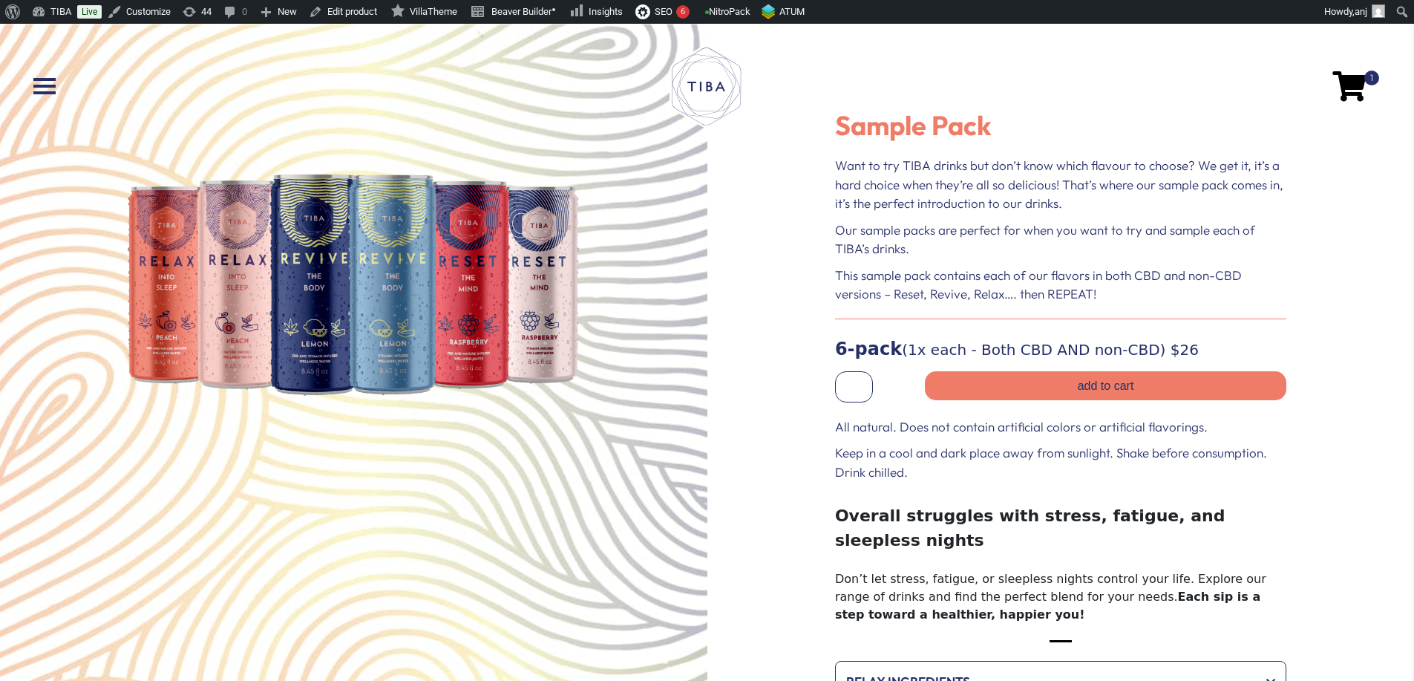
drag, startPoint x: 1000, startPoint y: 295, endPoint x: 999, endPoint y: 287, distance: 7.5
click at [1000, 295] on p "This sample pack contains each of our flavors in both CBD and non-CBD versions …" at bounding box center [1060, 285] width 451 height 38
click at [919, 162] on p "Want to try TIBA drinks but don’t know which flavour to choose? We get it, it’s…" at bounding box center [1060, 184] width 451 height 57
click at [1033, 180] on p "Want to try TIBA drinks but don’t know which flavour to choose? We get it, it’s…" at bounding box center [1060, 184] width 451 height 57
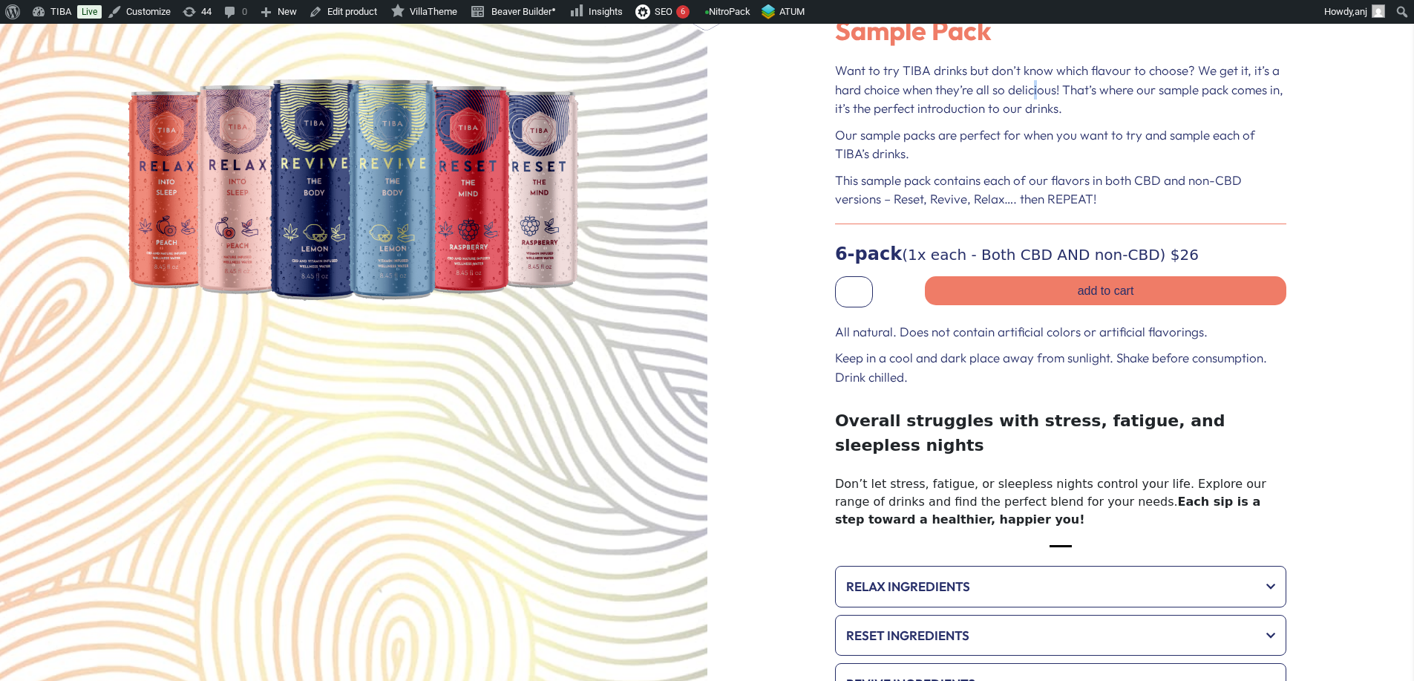
scroll to position [99, 0]
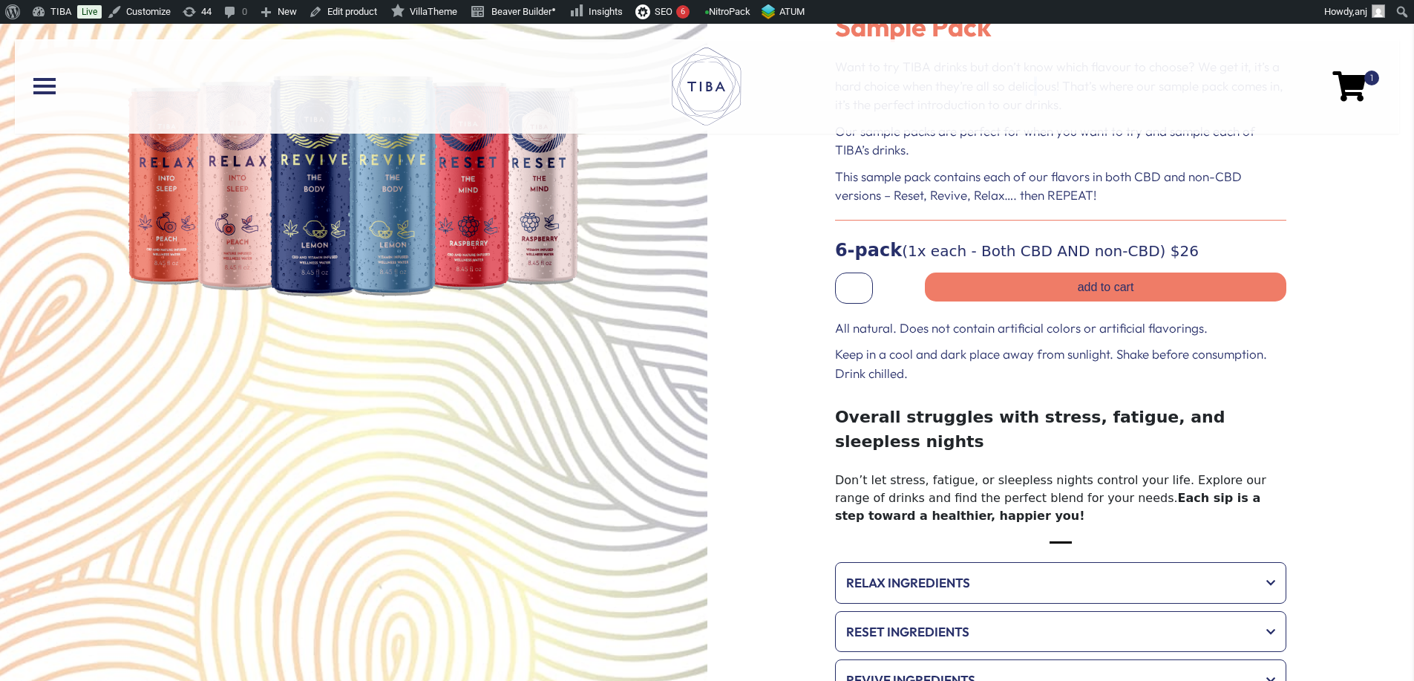
drag, startPoint x: 1215, startPoint y: 254, endPoint x: 757, endPoint y: 261, distance: 458.9
click at [757, 261] on div "Sample Pack Want to try TIBA drinks but don’t know which flavour to choose? We …" at bounding box center [1062, 428] width 708 height 1007
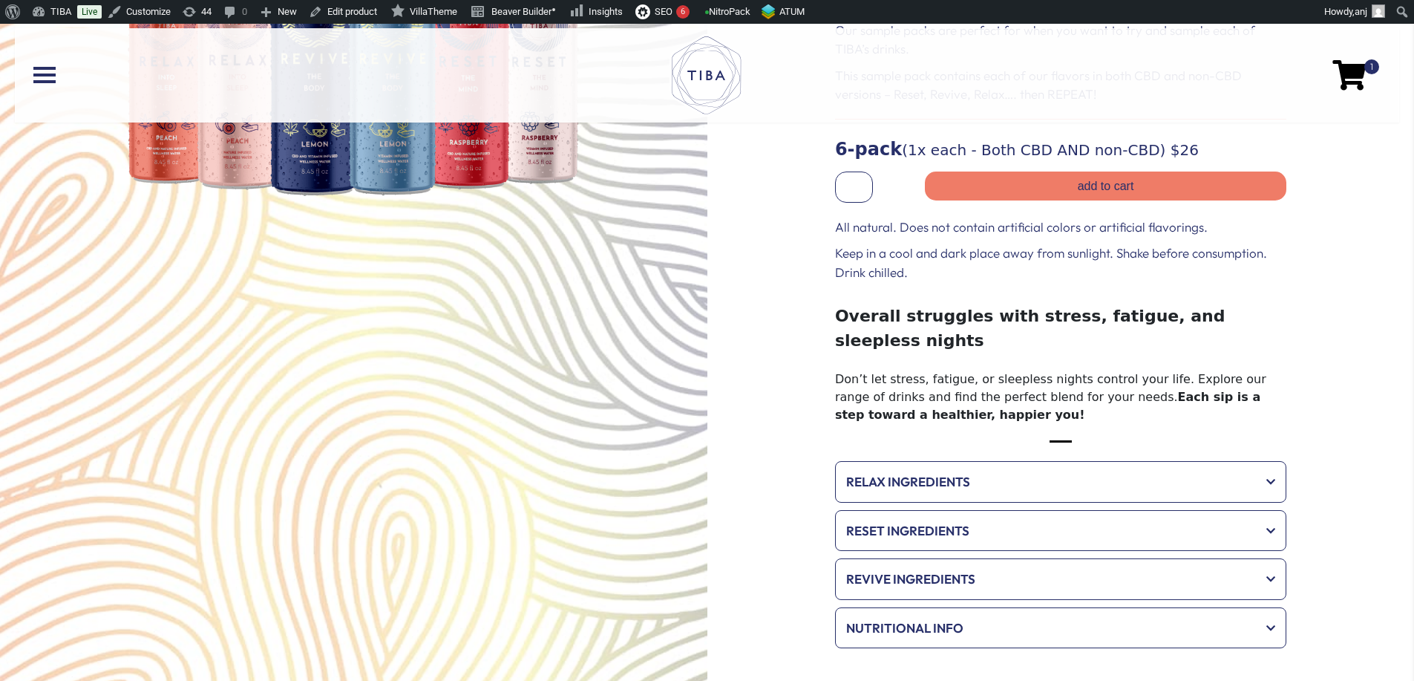
scroll to position [198, 0]
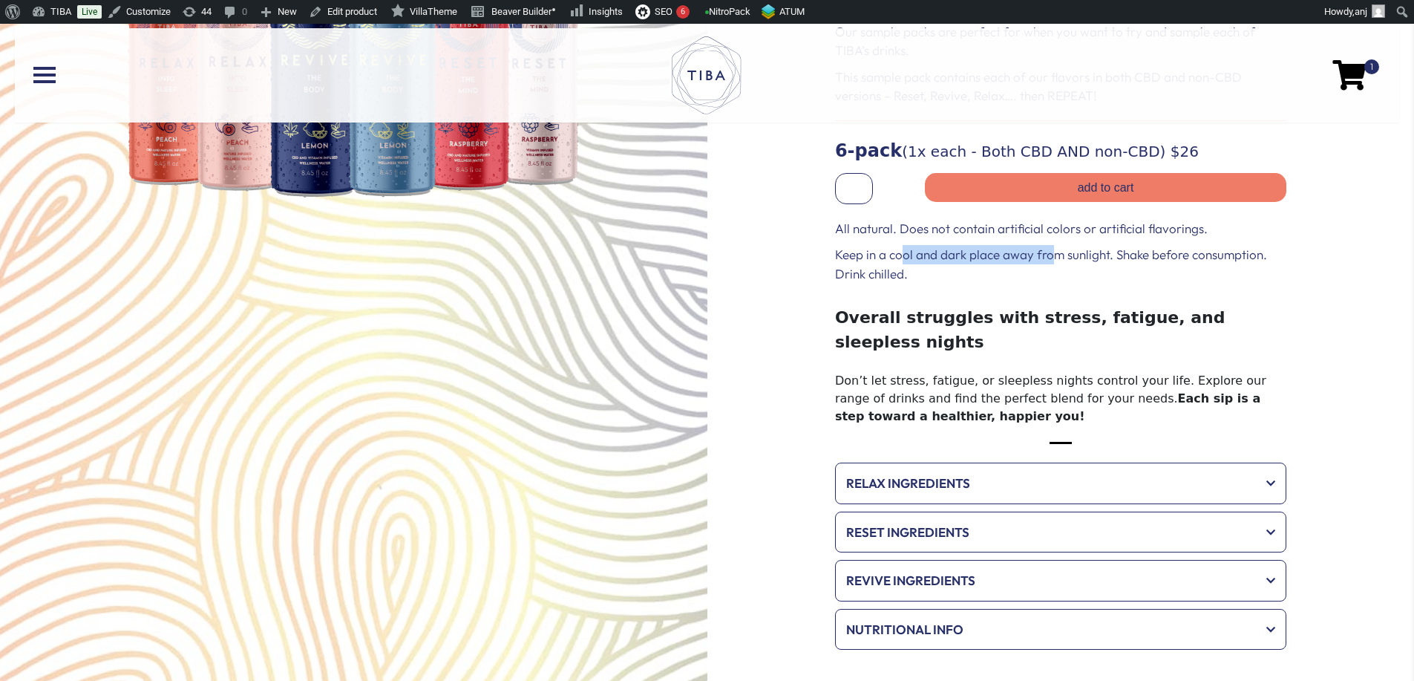
drag, startPoint x: 1047, startPoint y: 254, endPoint x: 897, endPoint y: 256, distance: 150.0
click at [905, 261] on p "Keep in a cool and dark place away from sunlight. Shake before consumption. Dri…" at bounding box center [1060, 264] width 451 height 38
click at [897, 256] on p "Keep in a cool and dark place away from sunlight. Shake before consumption. Dri…" at bounding box center [1060, 264] width 451 height 38
click at [1069, 434] on button "Slide 1" at bounding box center [1061, 442] width 22 height 17
click at [1025, 474] on span "Relax Ingredients" at bounding box center [1050, 483] width 409 height 19
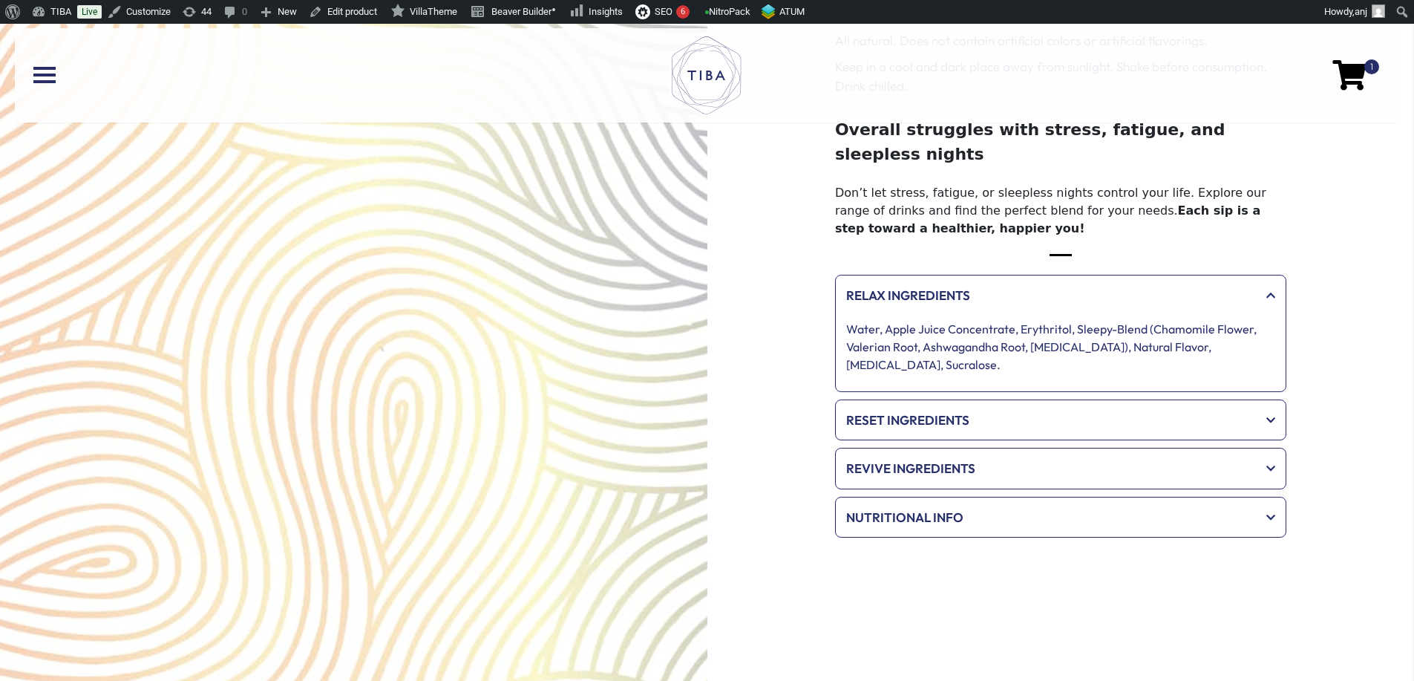
scroll to position [402, 0]
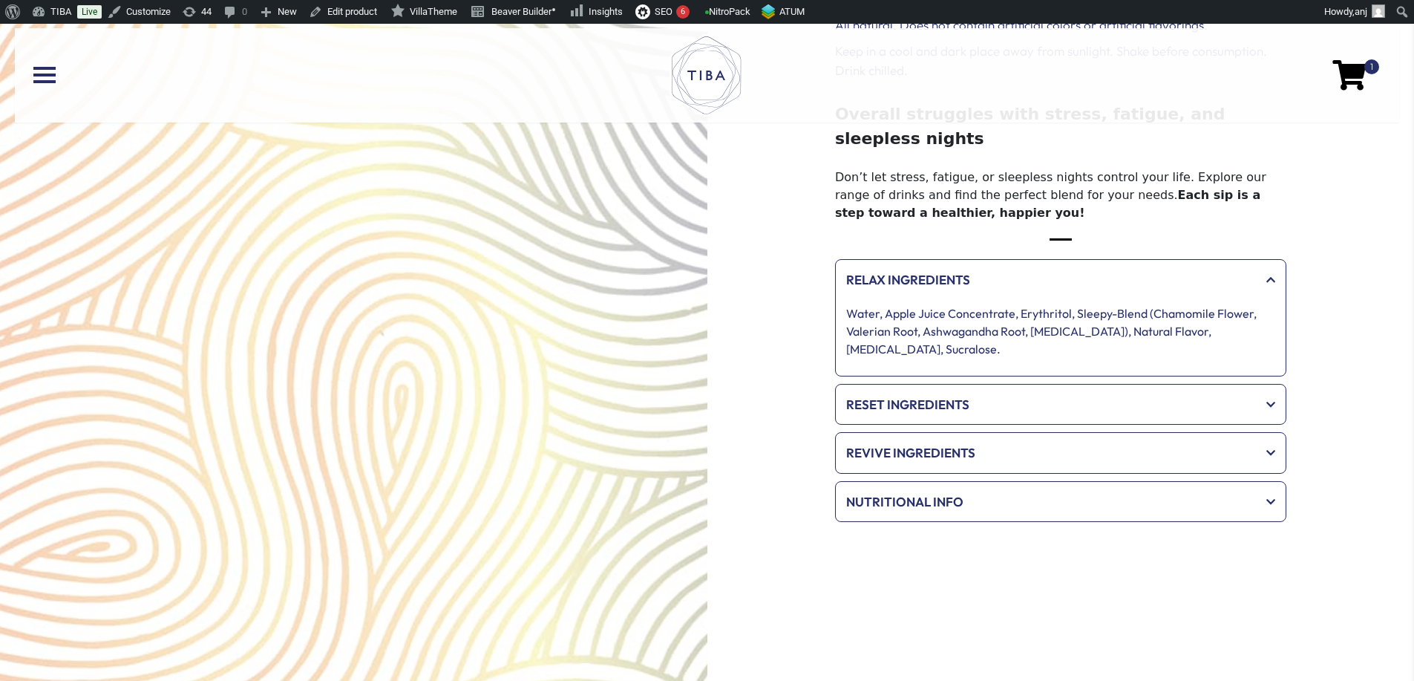
click at [1017, 395] on span "Reset Ingredients" at bounding box center [1050, 404] width 409 height 19
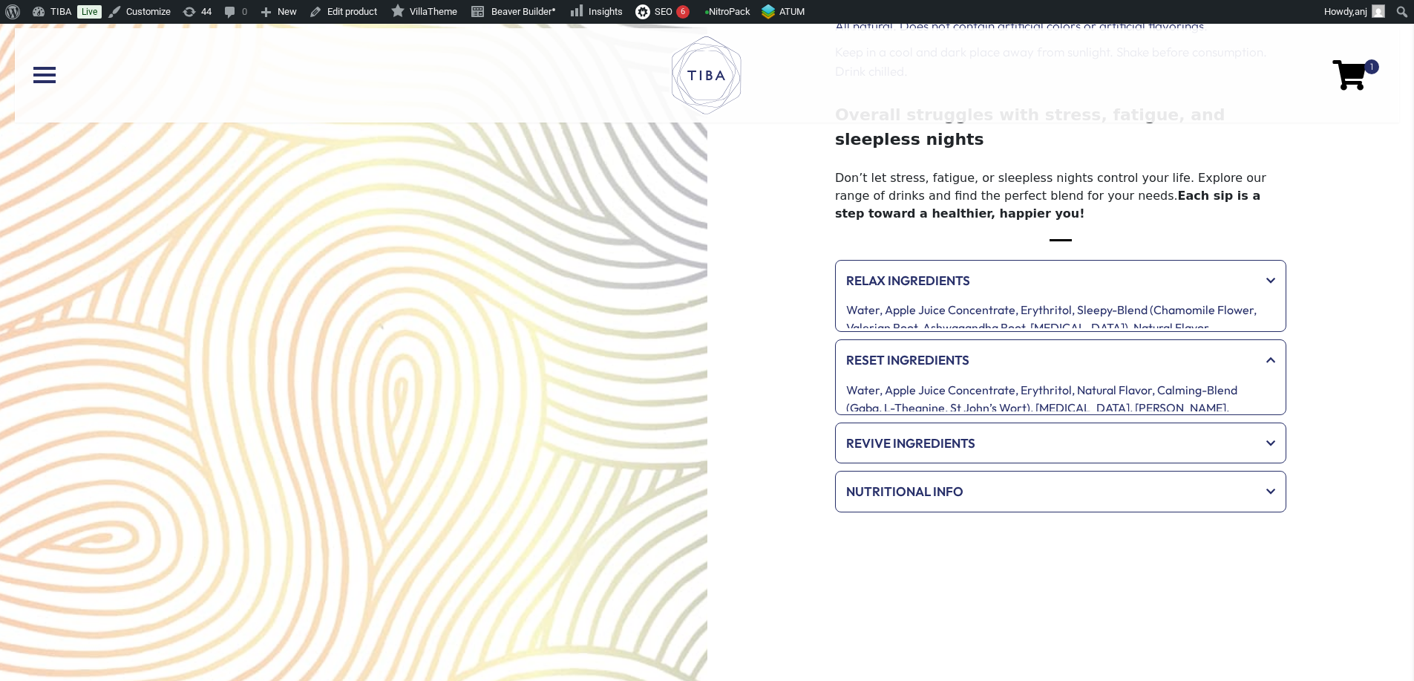
scroll to position [400, 0]
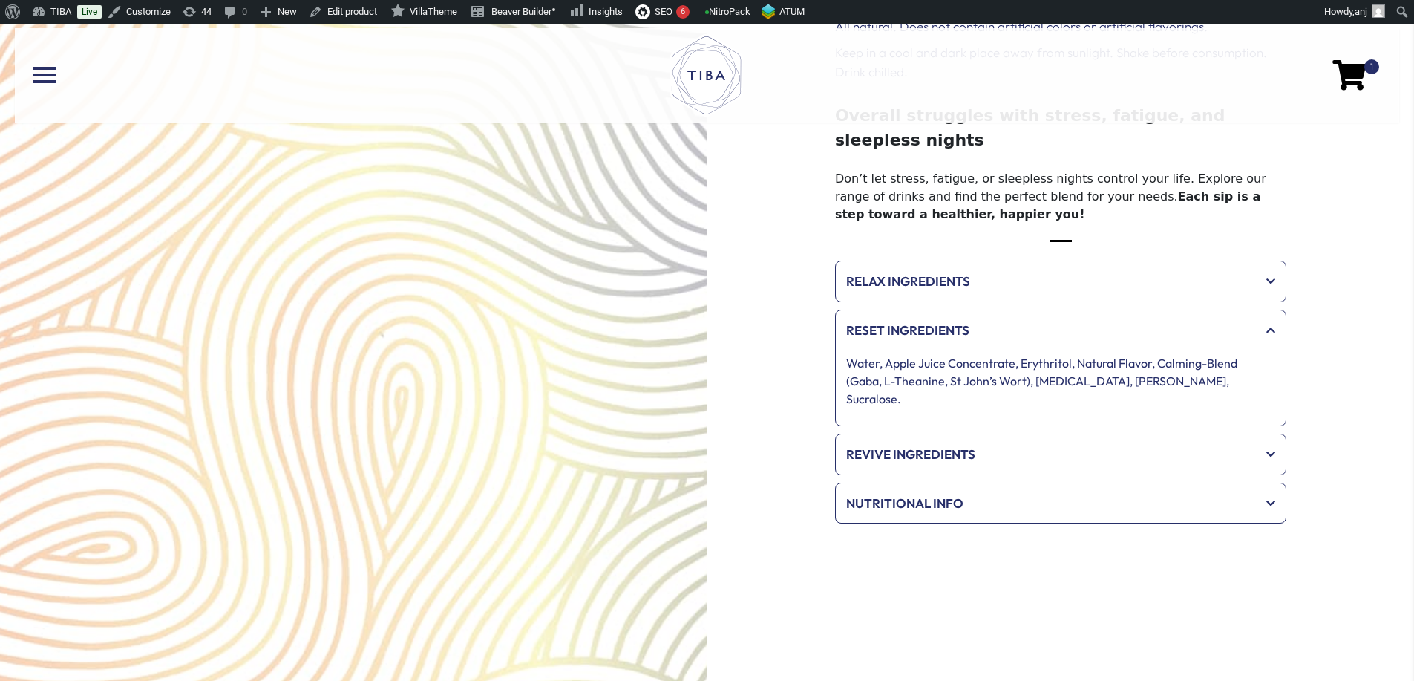
click at [1008, 264] on div "Relax Ingredients" at bounding box center [1061, 281] width 444 height 34
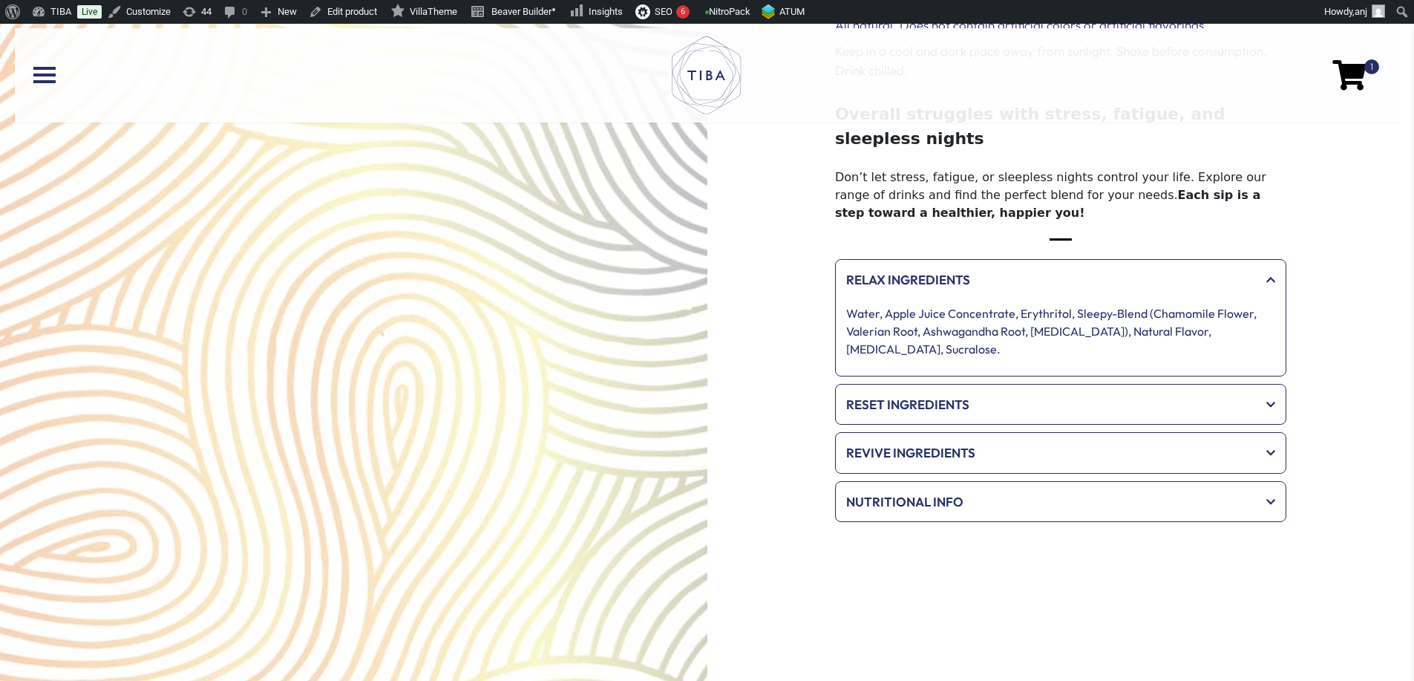
click at [952, 443] on div "Revive Ingredients" at bounding box center [1061, 453] width 444 height 34
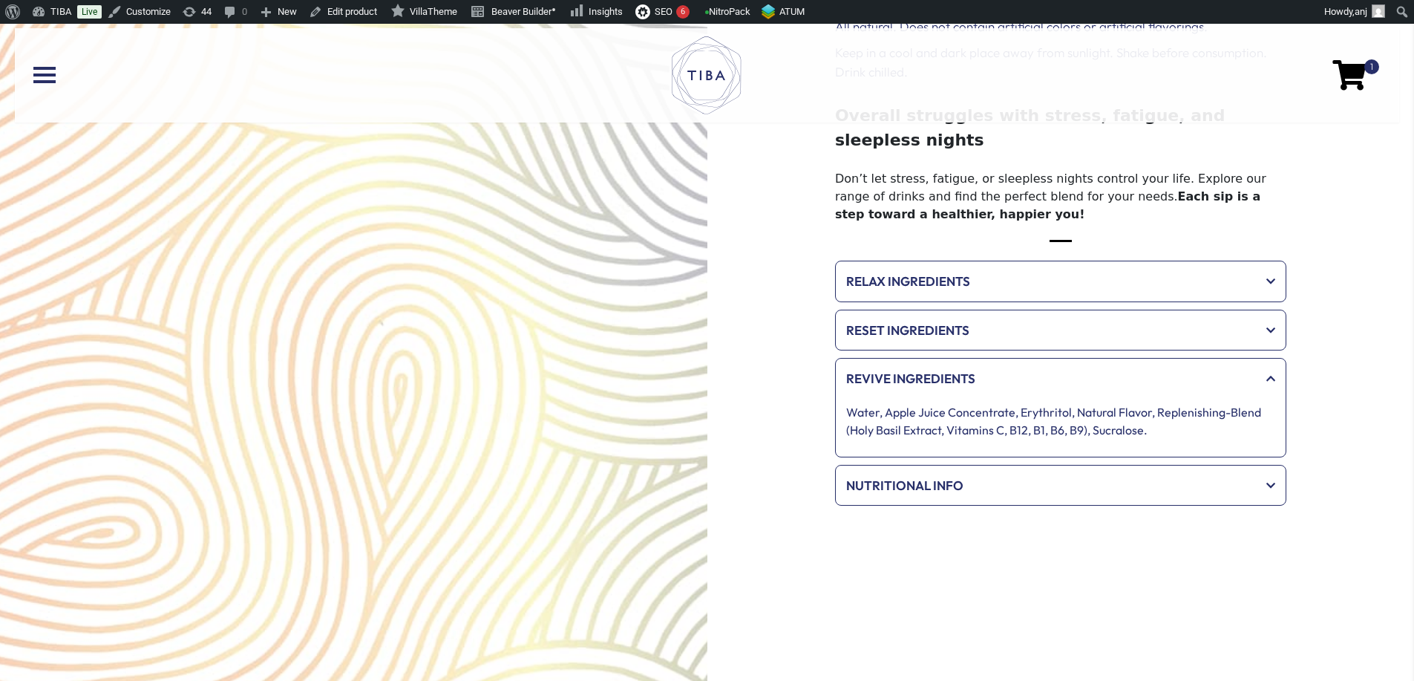
click at [958, 313] on div "Reset Ingredients" at bounding box center [1061, 330] width 444 height 34
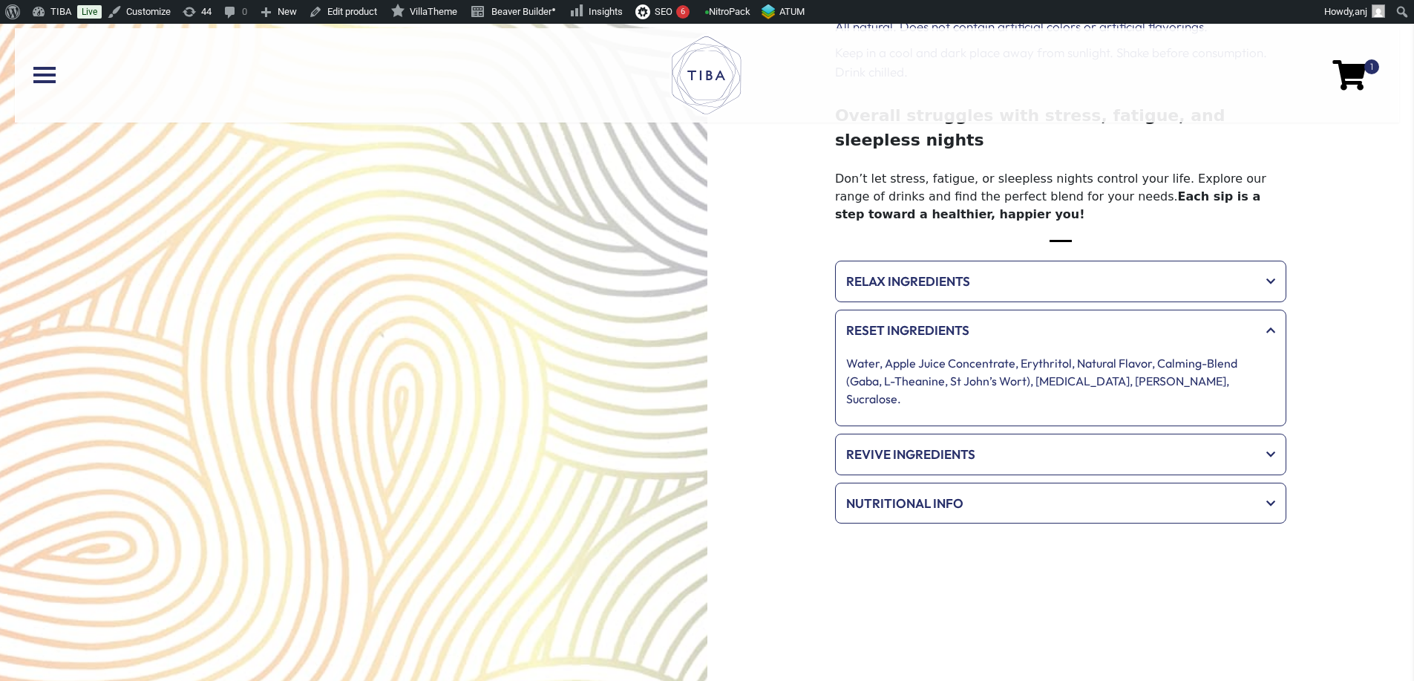
click at [967, 272] on span "Relax Ingredients" at bounding box center [1050, 281] width 409 height 19
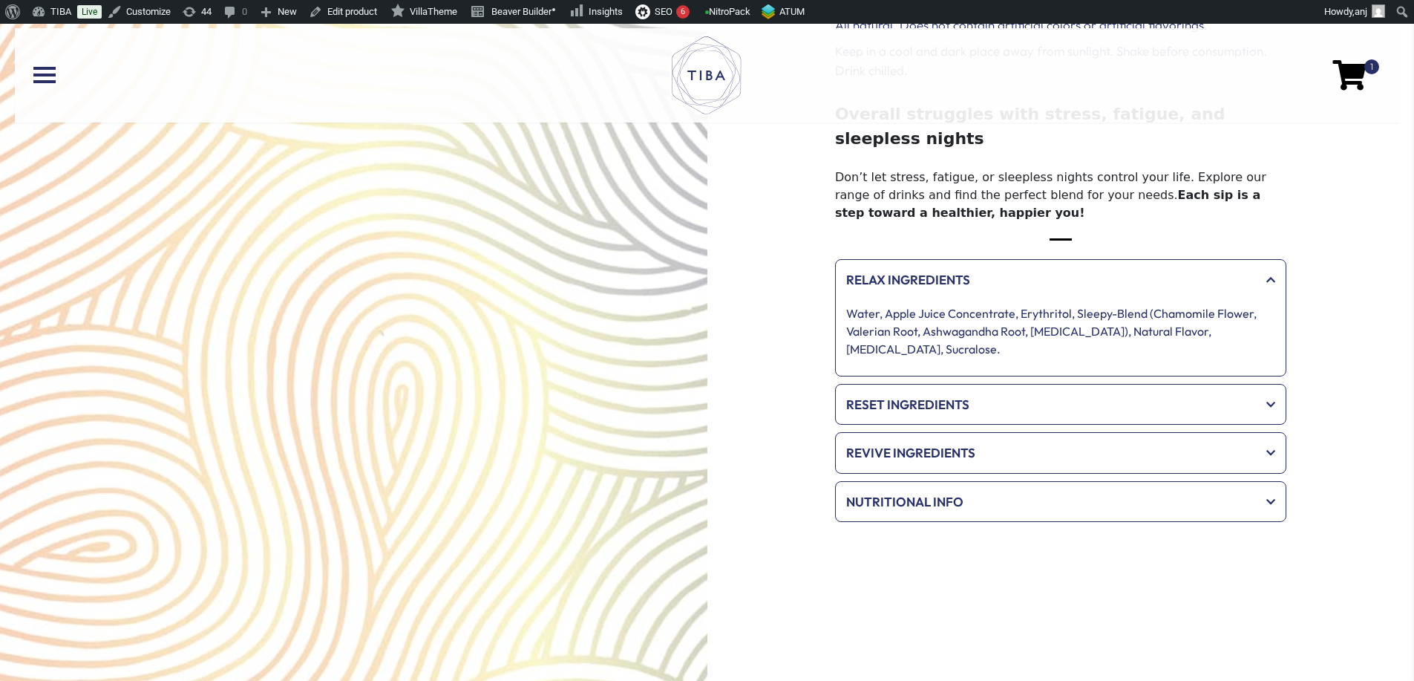
click at [961, 395] on span "Reset Ingredients" at bounding box center [1050, 404] width 409 height 19
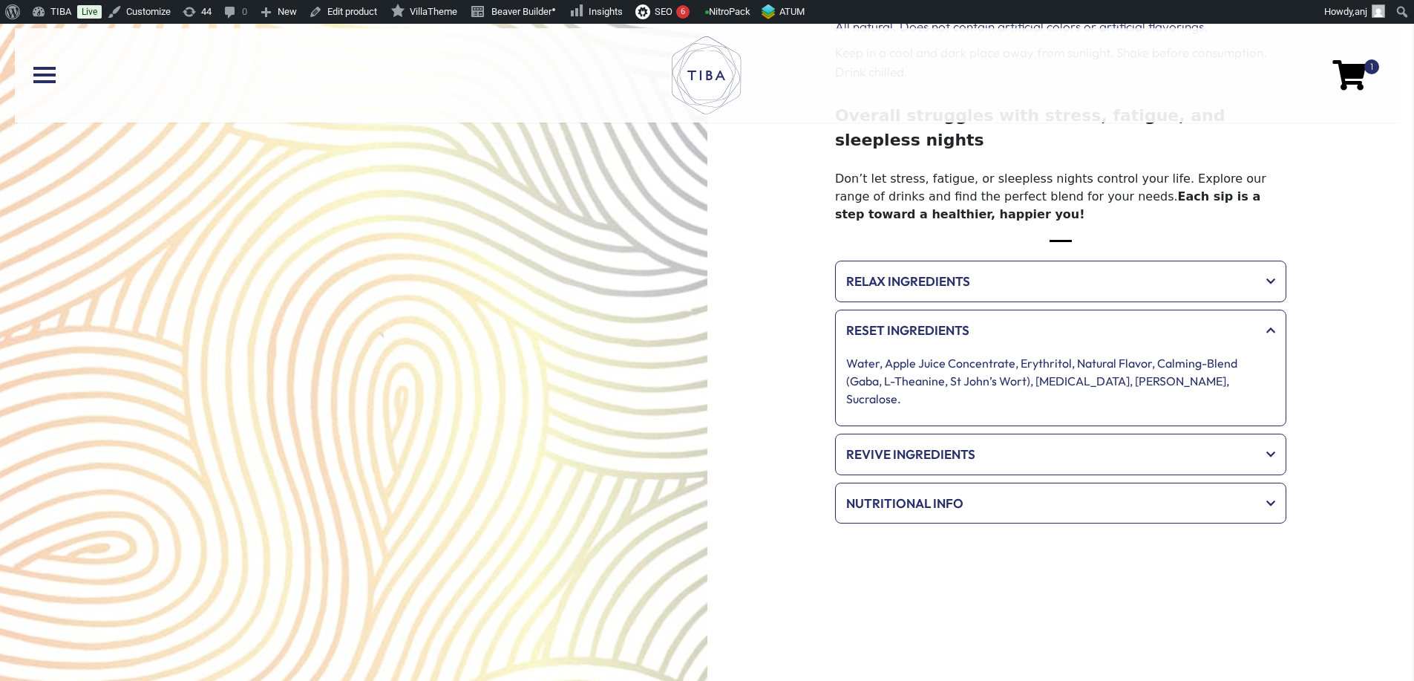
click at [963, 437] on div "Revive Ingredients" at bounding box center [1061, 454] width 444 height 34
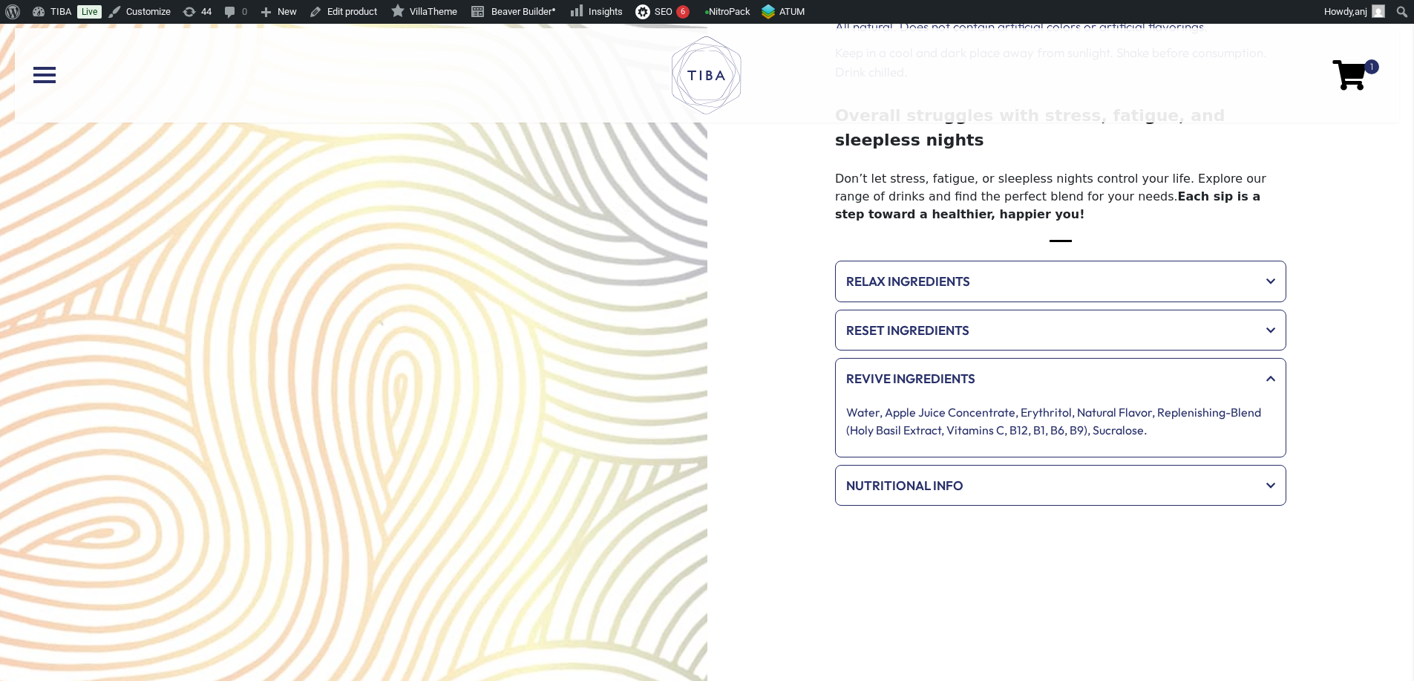
click at [1025, 272] on span "Relax Ingredients" at bounding box center [1050, 281] width 409 height 19
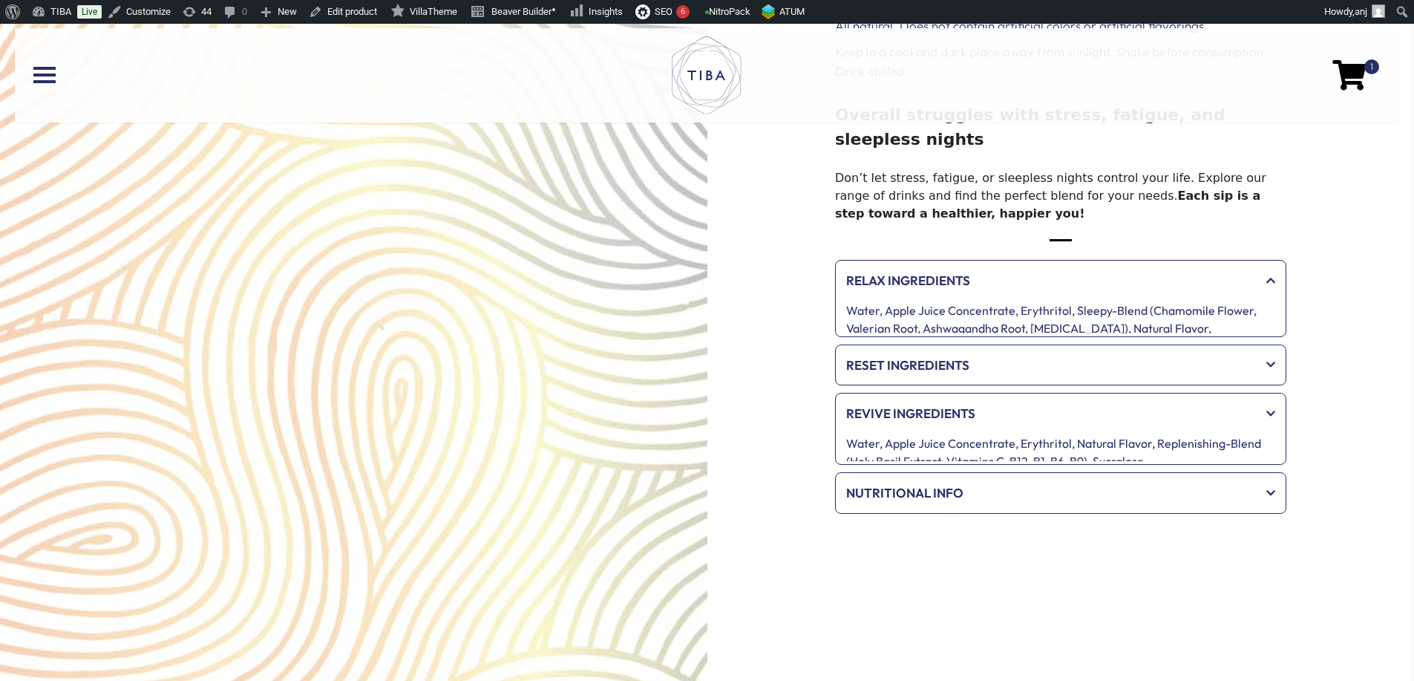
scroll to position [402, 0]
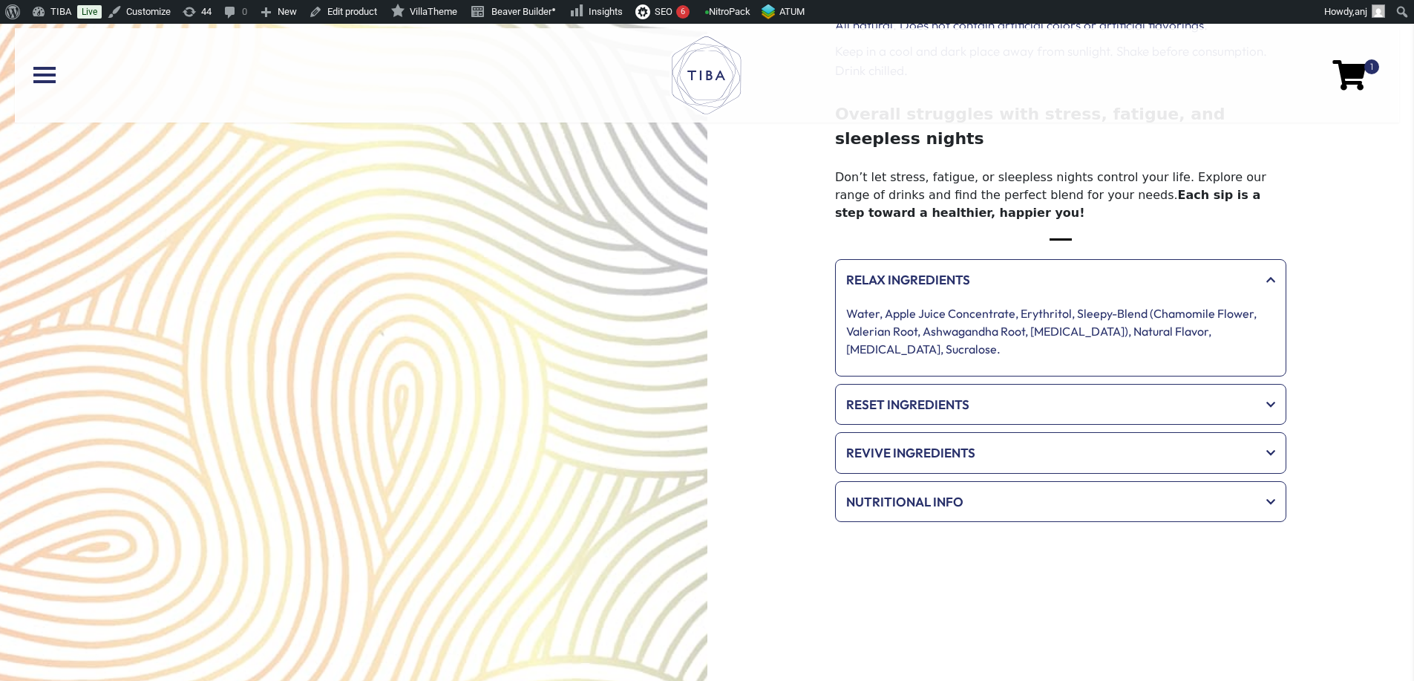
click at [1010, 395] on span "Reset Ingredients" at bounding box center [1050, 404] width 409 height 19
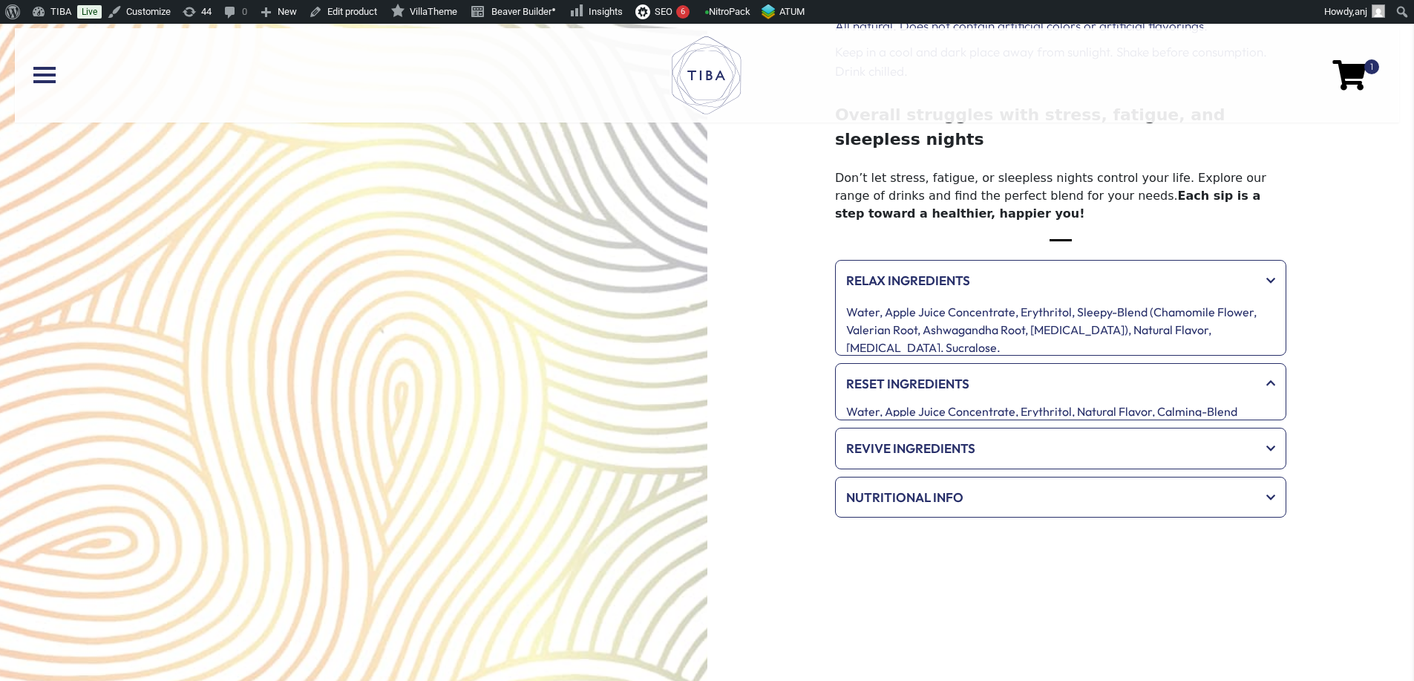
scroll to position [400, 0]
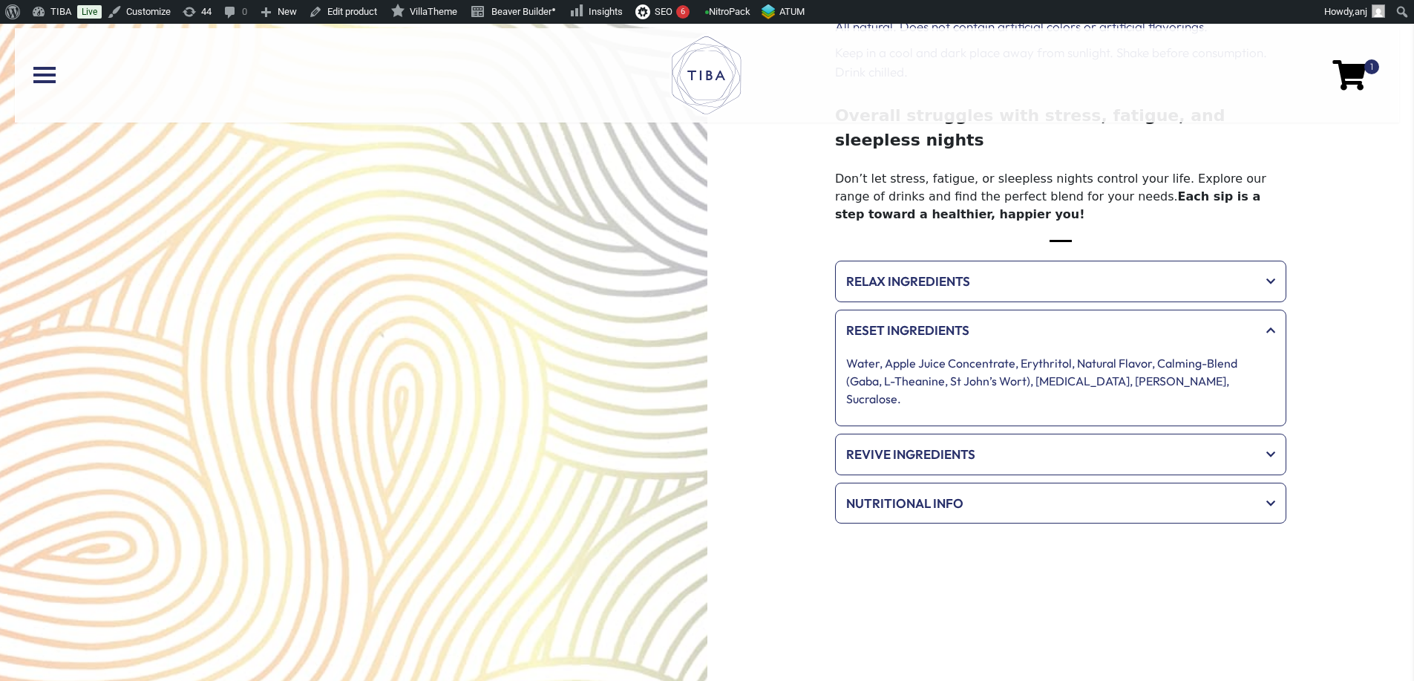
click at [1003, 445] on span "Revive Ingredients" at bounding box center [1050, 454] width 409 height 19
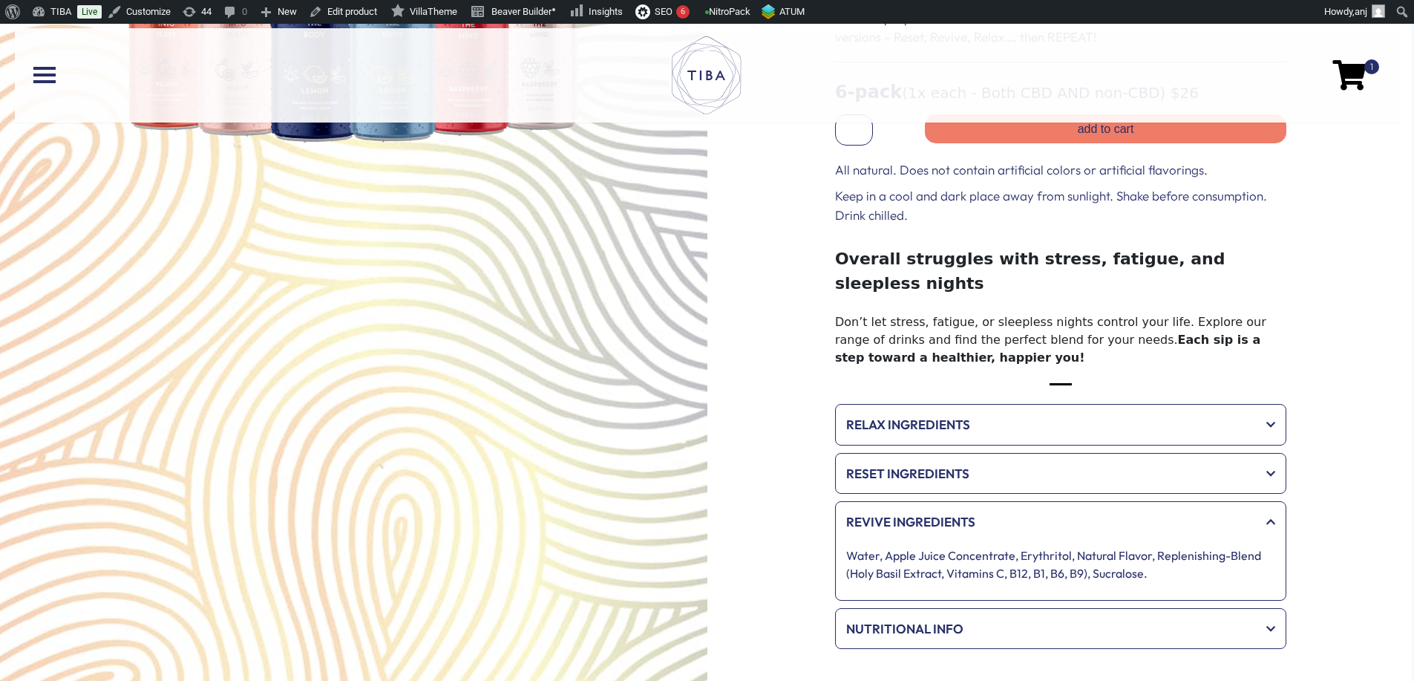
scroll to position [297, 0]
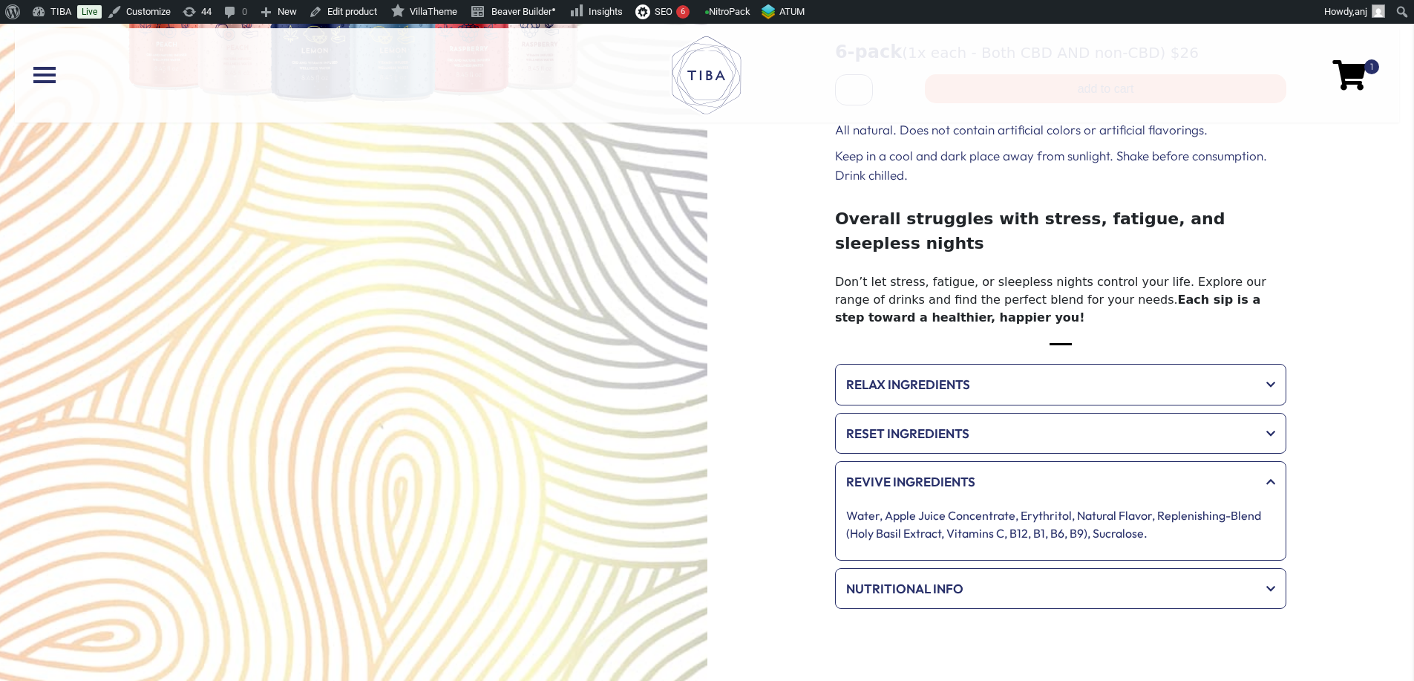
click at [989, 368] on div "Relax Ingredients" at bounding box center [1061, 385] width 444 height 34
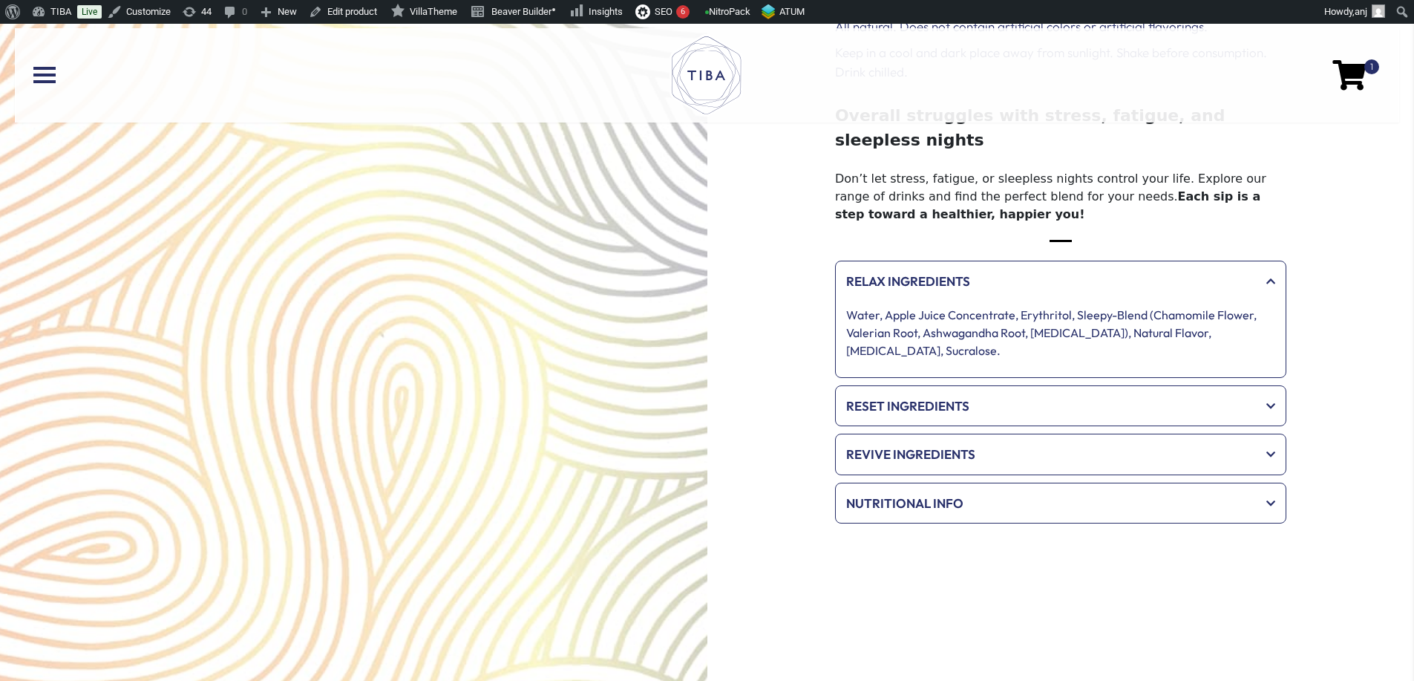
scroll to position [396, 0]
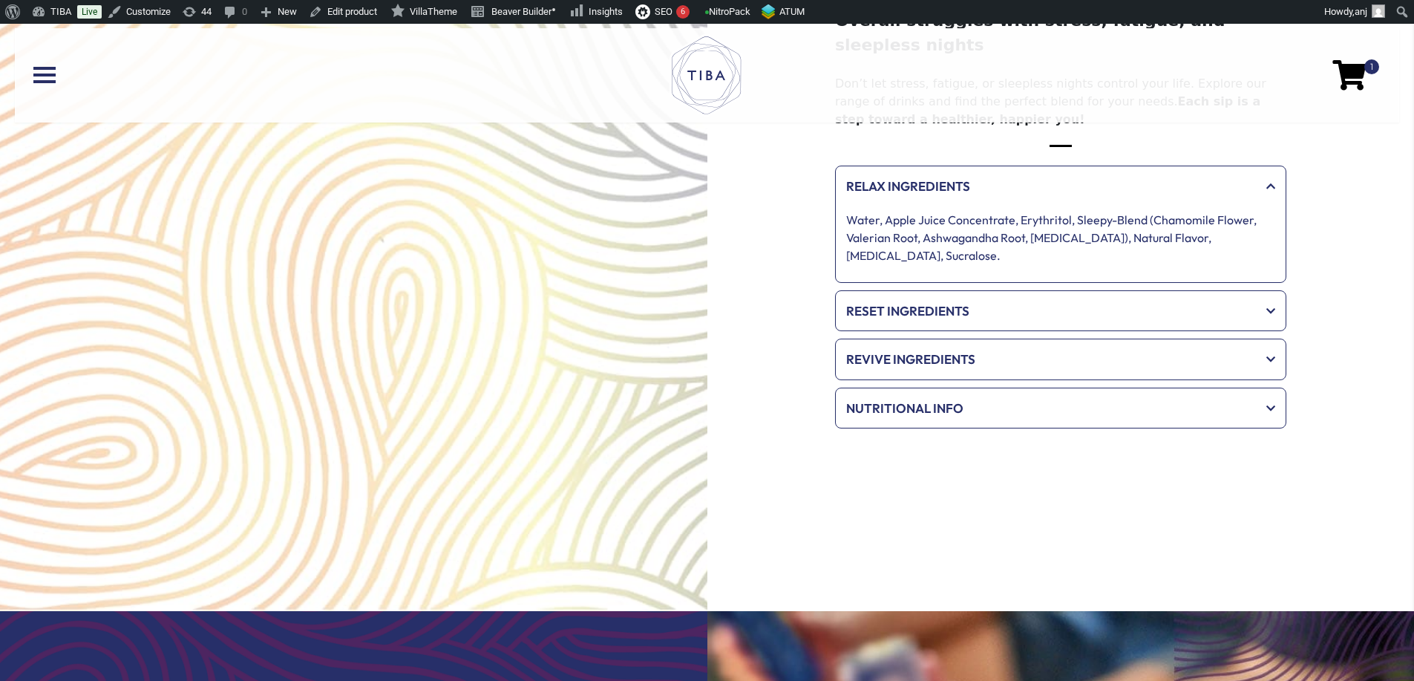
click at [991, 302] on div "Reset Ingredients" at bounding box center [1061, 311] width 444 height 34
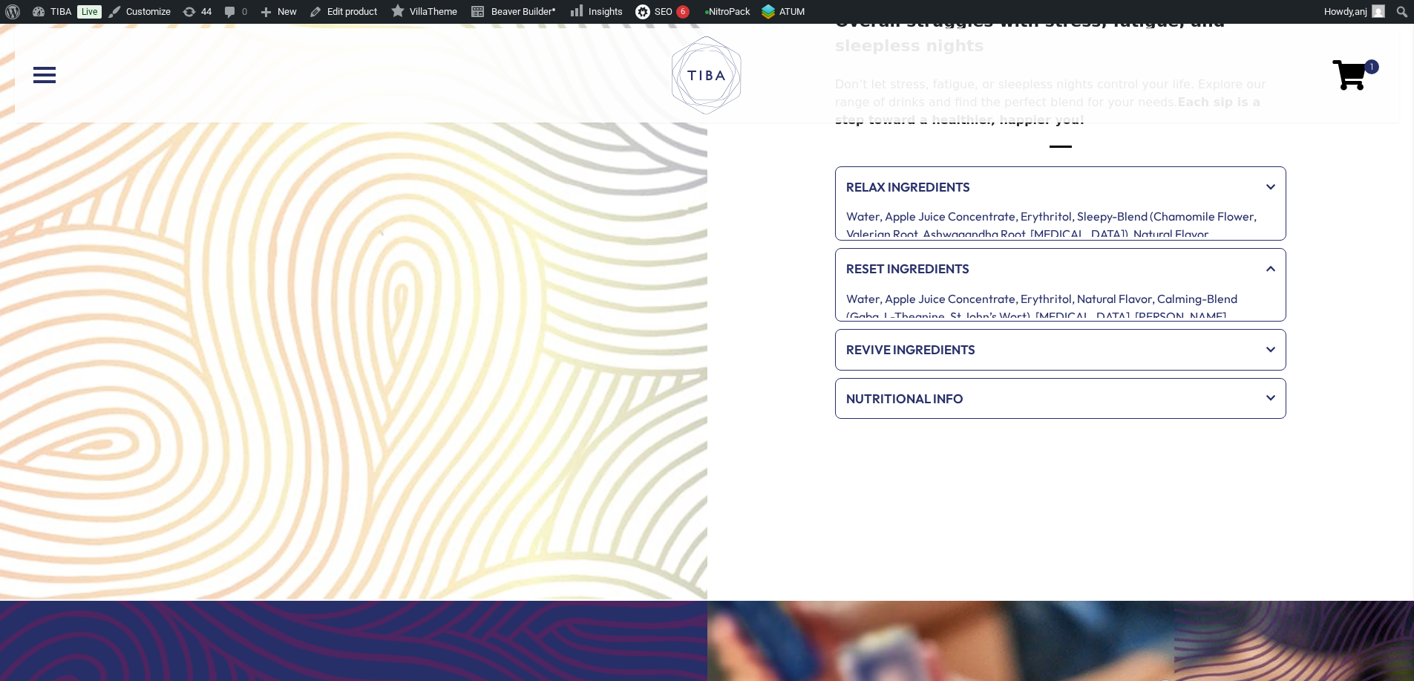
scroll to position [494, 0]
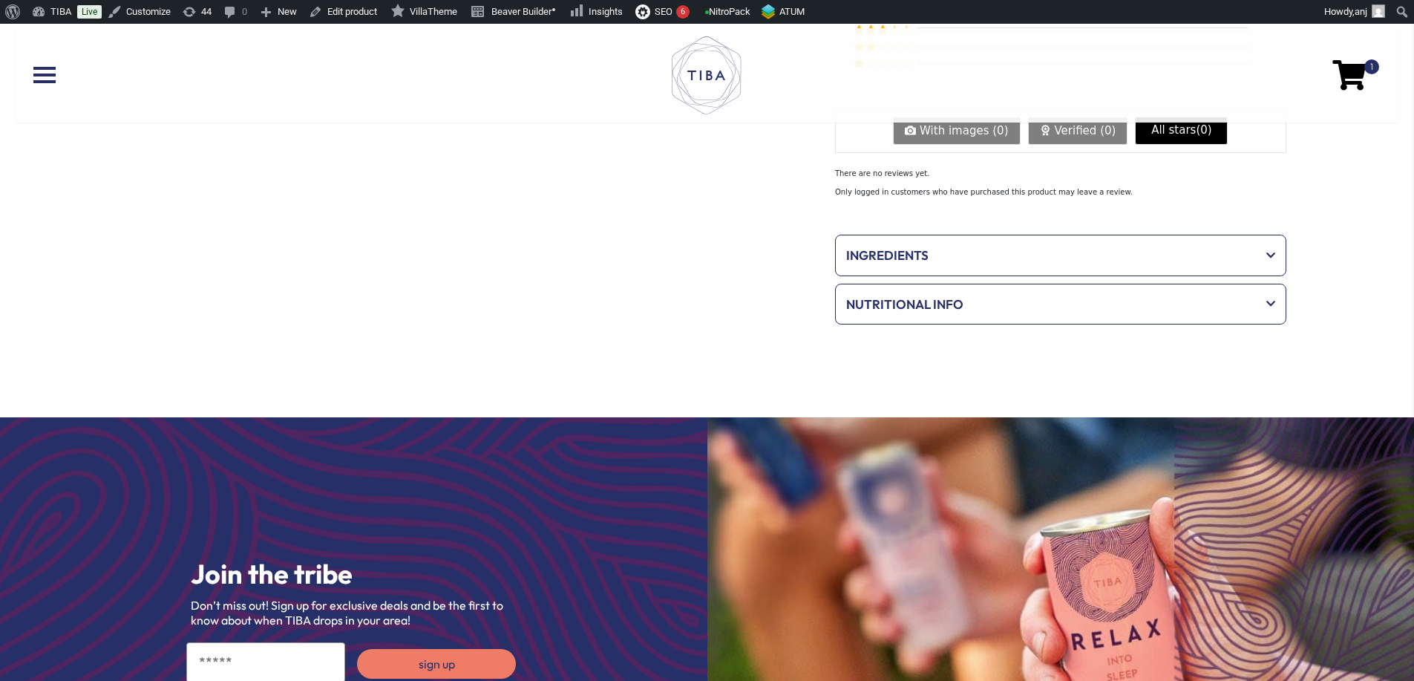
click at [962, 264] on span "Ingredients" at bounding box center [1050, 255] width 409 height 19
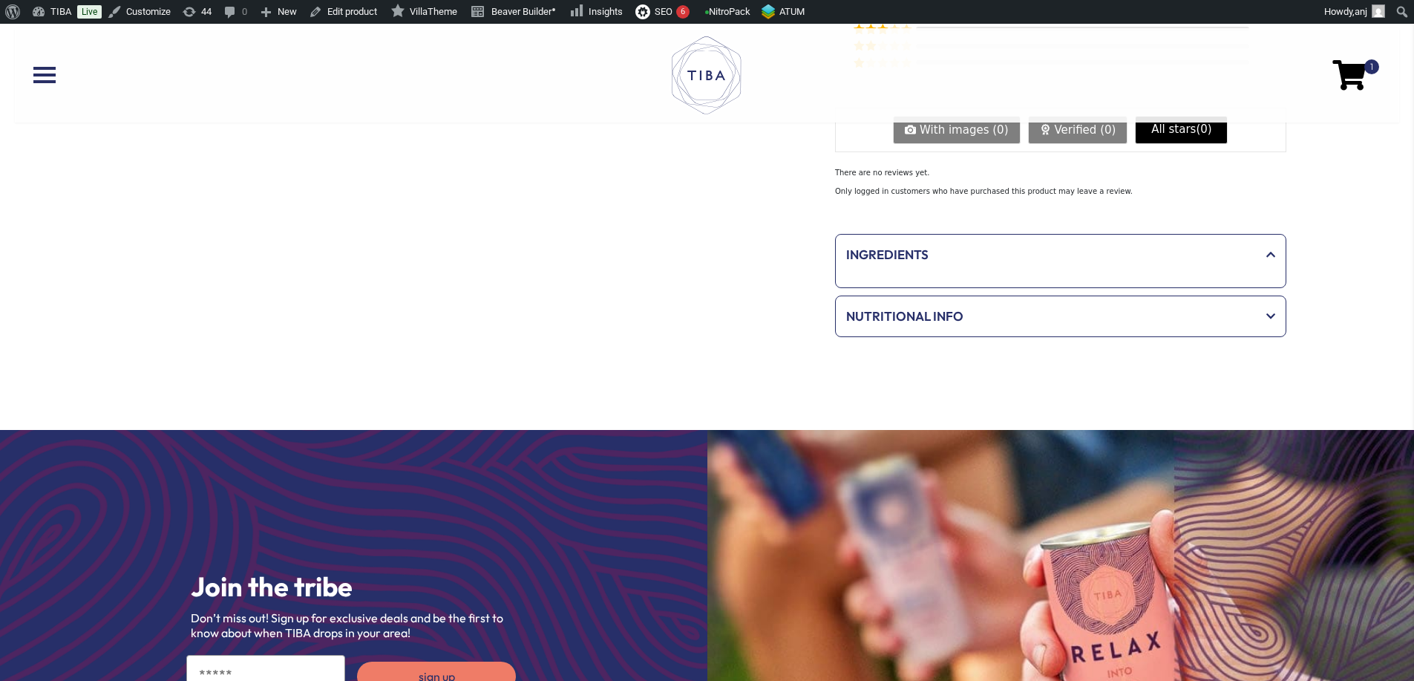
click at [967, 252] on span "Ingredients" at bounding box center [1050, 254] width 409 height 19
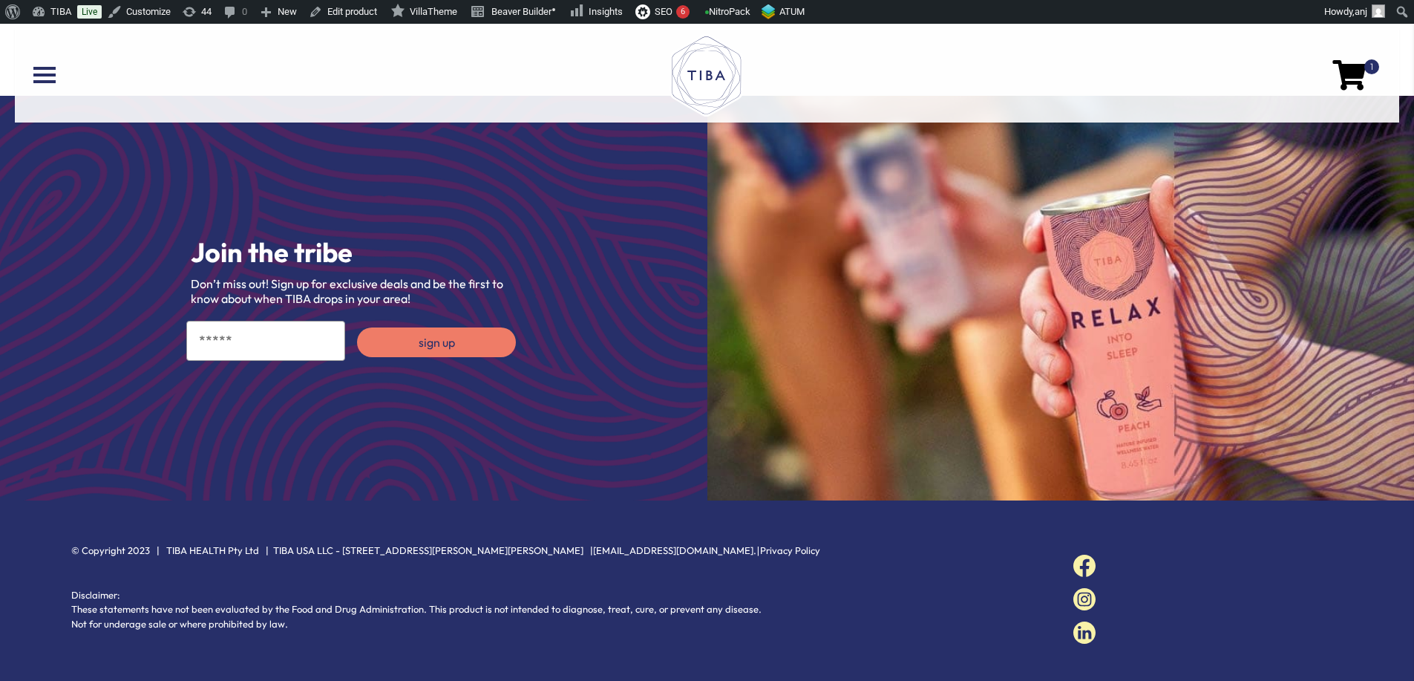
scroll to position [1158, 0]
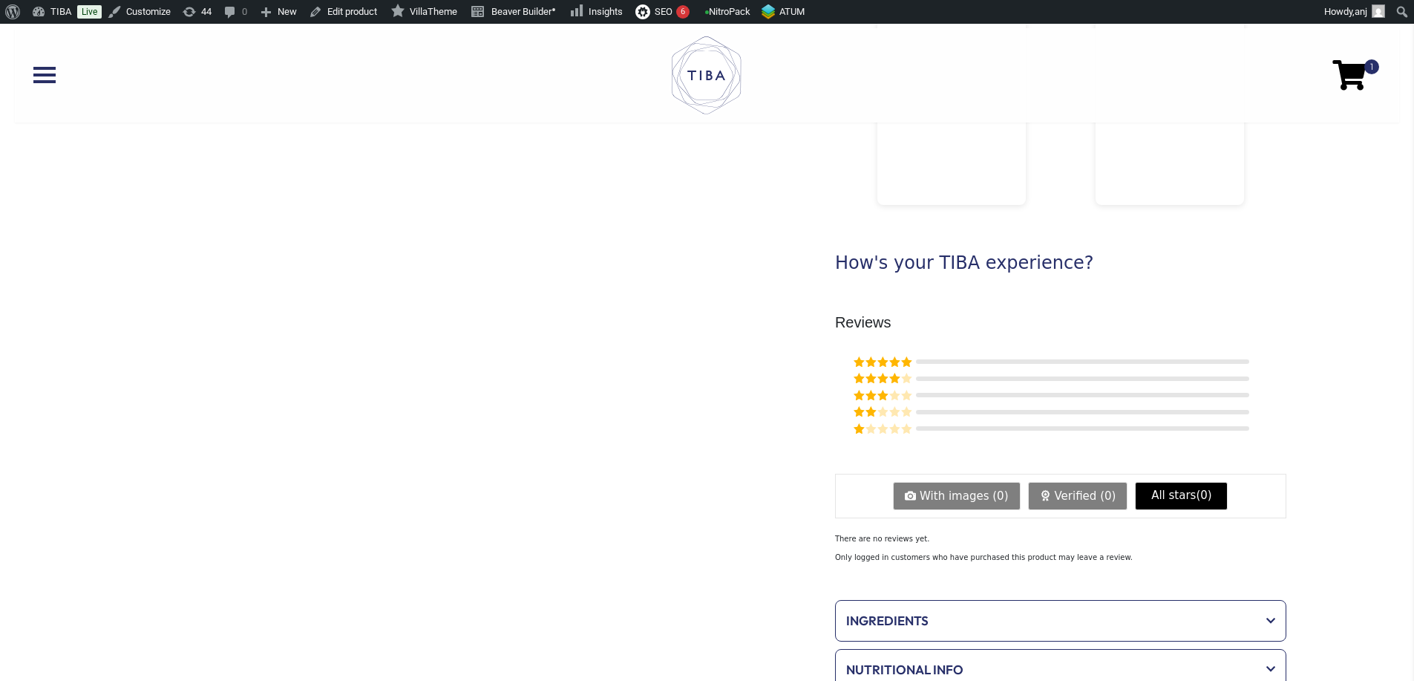
scroll to position [8, 0]
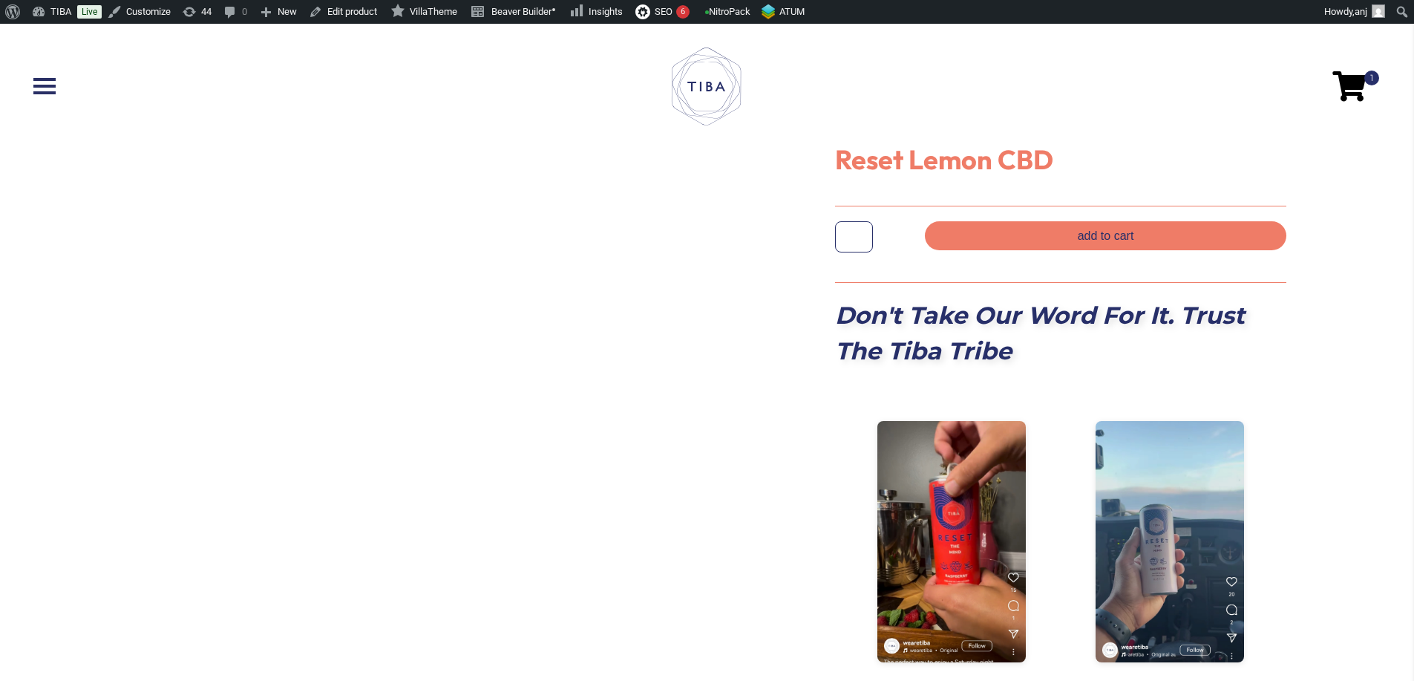
click at [677, 302] on div at bounding box center [354, 628] width 708 height 1224
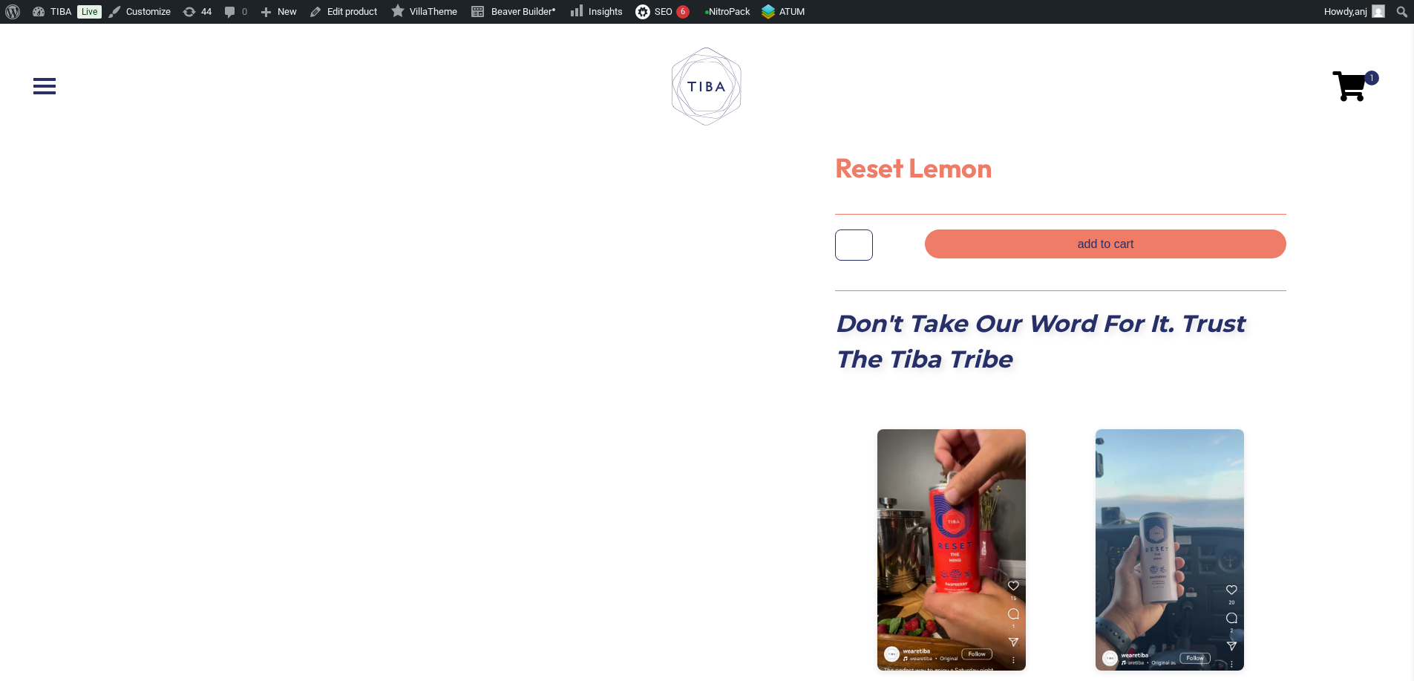
click at [683, 190] on div at bounding box center [354, 636] width 708 height 1224
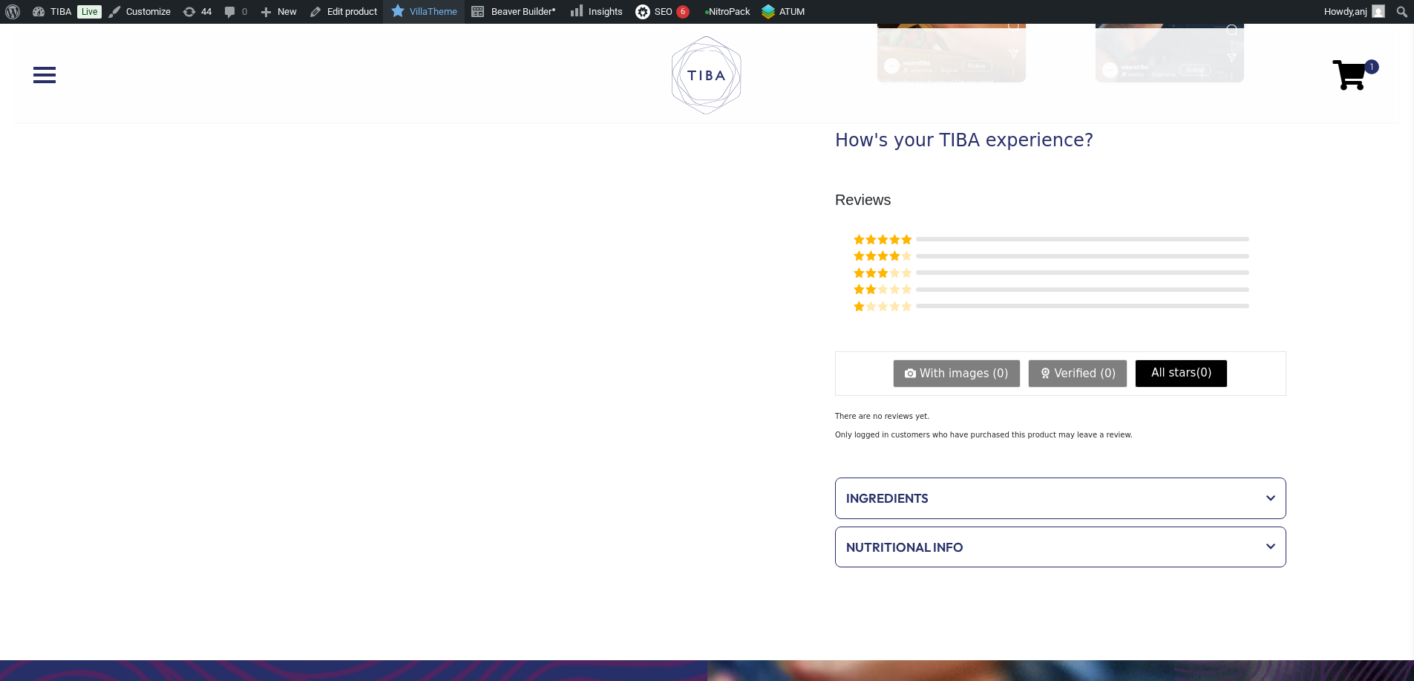
scroll to position [465, 0]
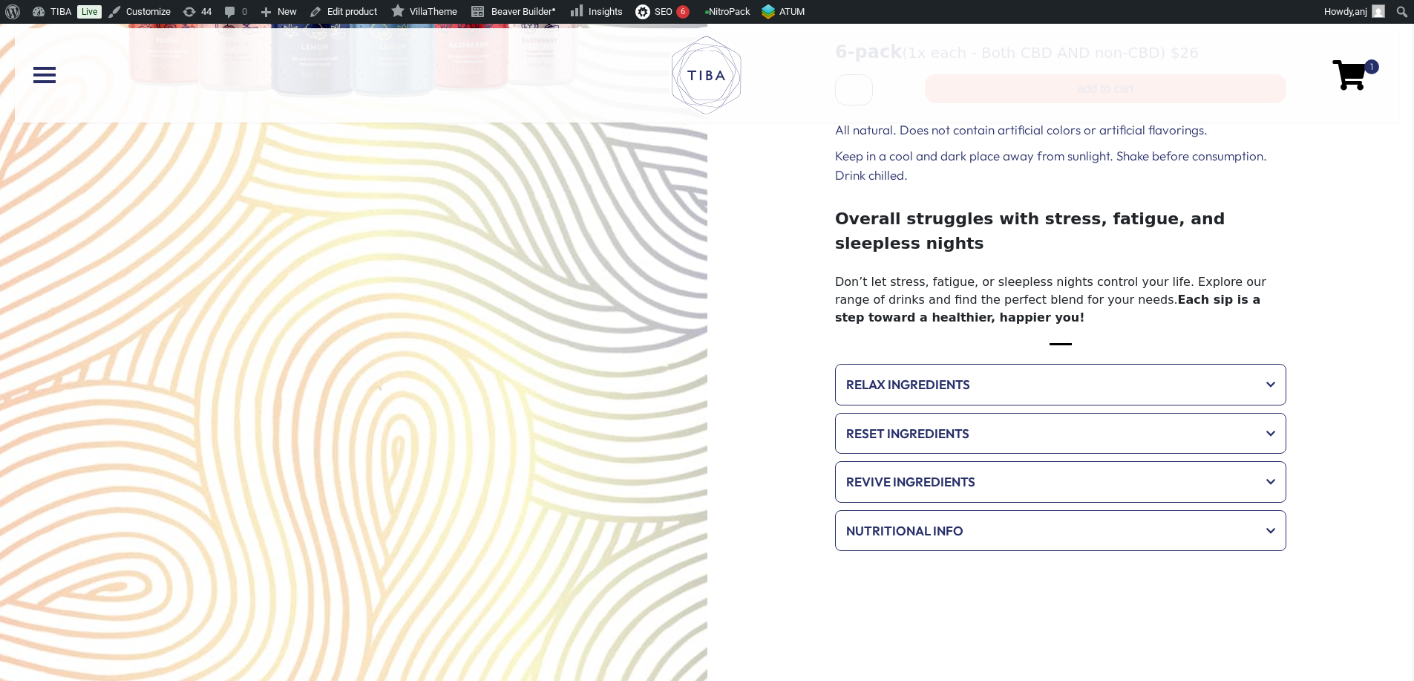
click at [977, 375] on span "Relax Ingredients" at bounding box center [1050, 384] width 409 height 19
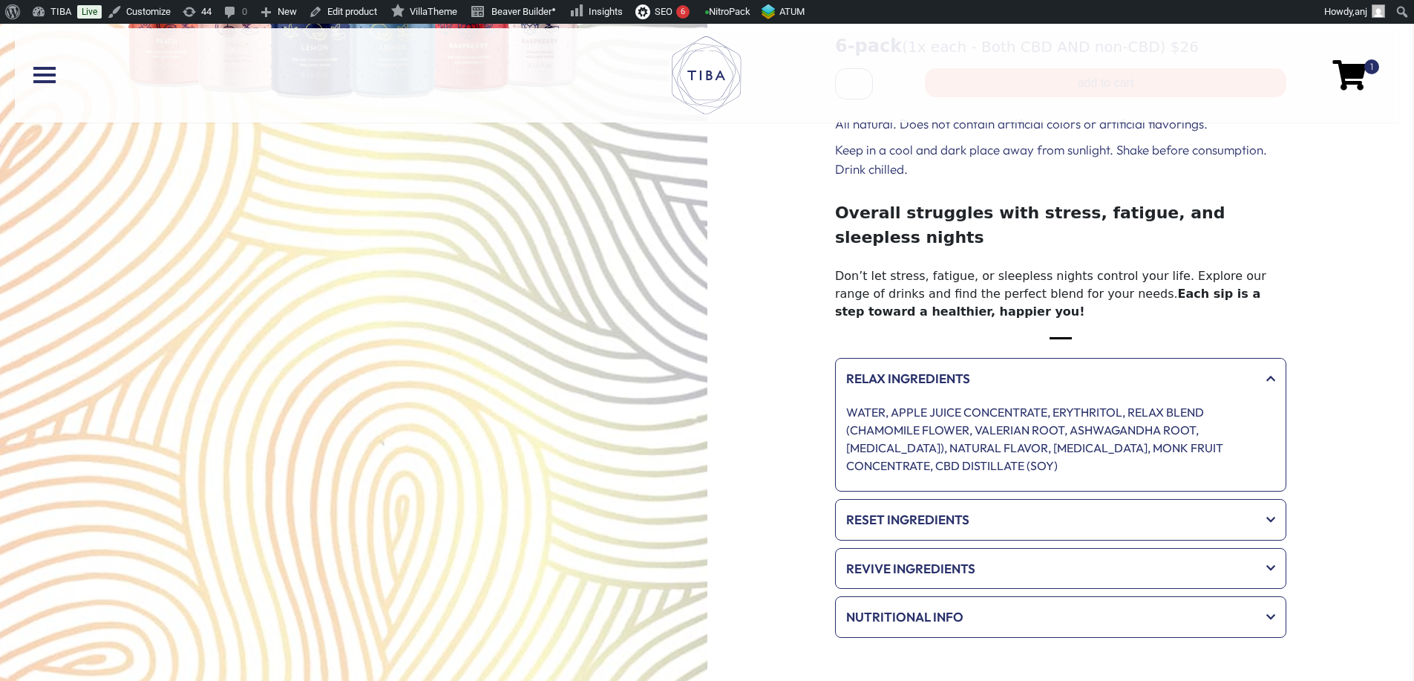
scroll to position [304, 0]
click at [962, 499] on div "Reset Ingredients WATER, APPLE JUICE CONCENTRATE, ERYTHRITOL, NATURAL FLAVOR, R…" at bounding box center [1060, 520] width 451 height 42
click at [996, 503] on div "Reset Ingredients" at bounding box center [1061, 520] width 444 height 34
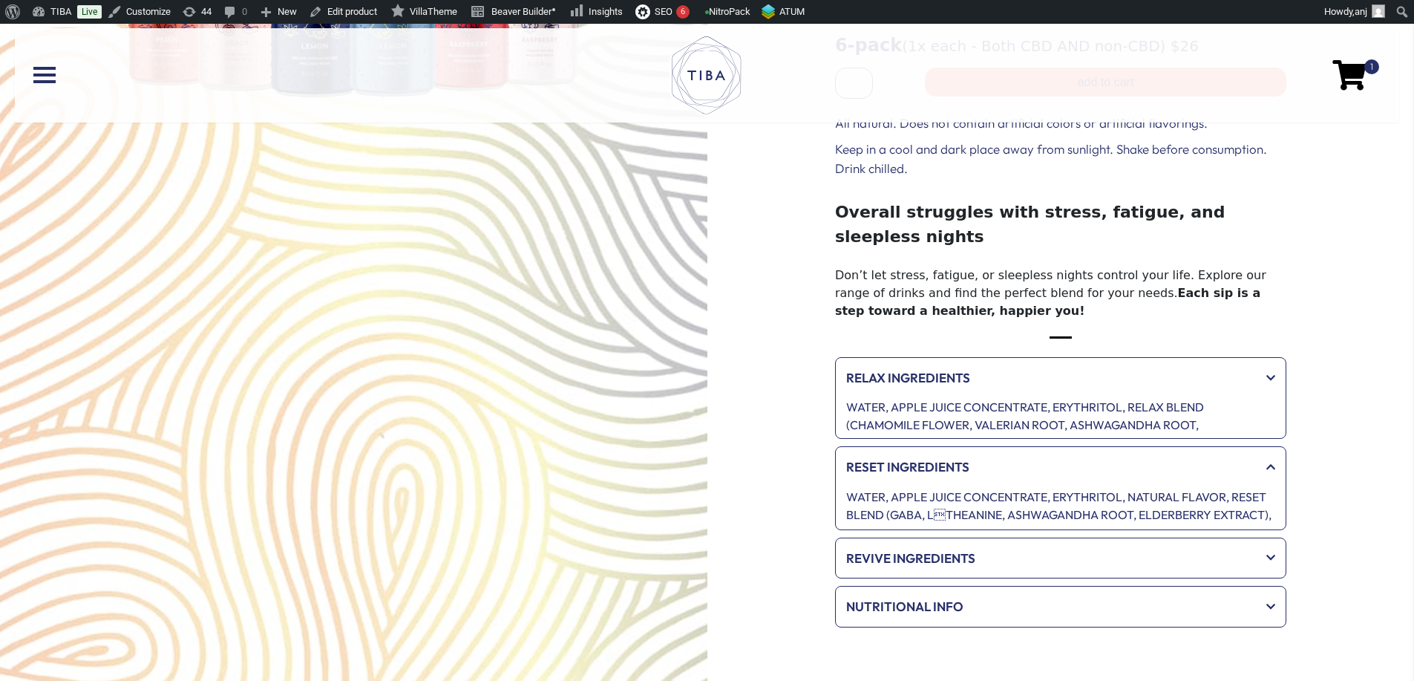
scroll to position [303, 0]
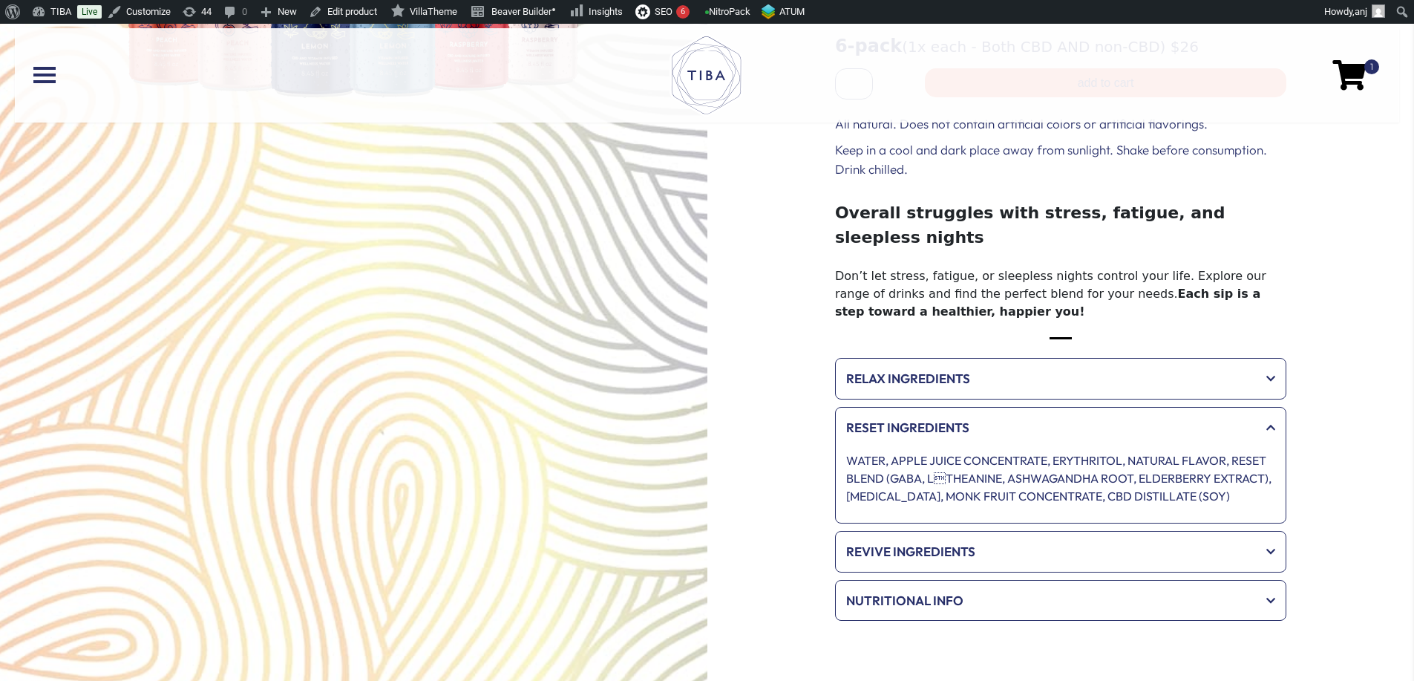
click at [1082, 542] on span "Revive Ingredients" at bounding box center [1050, 551] width 409 height 19
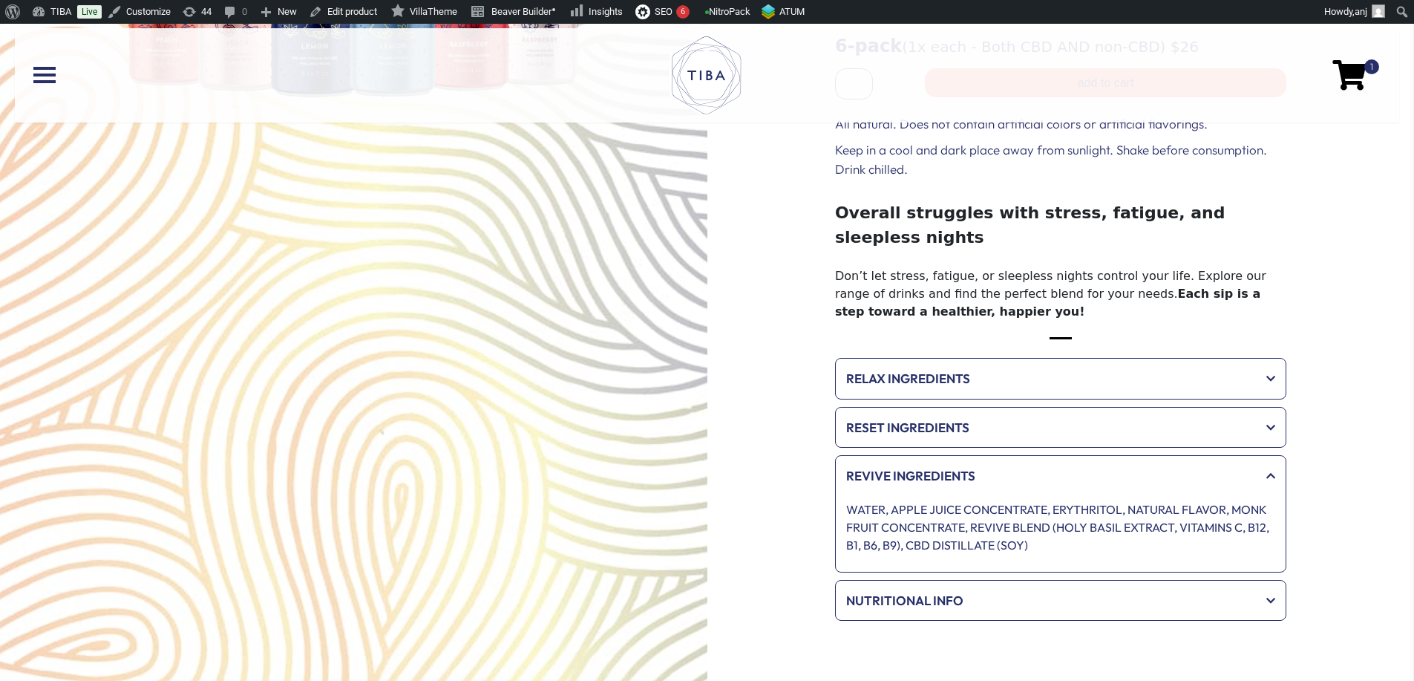
drag, startPoint x: 1071, startPoint y: 417, endPoint x: 1068, endPoint y: 408, distance: 9.4
click at [1068, 411] on div "Reset Ingredients" at bounding box center [1061, 428] width 444 height 34
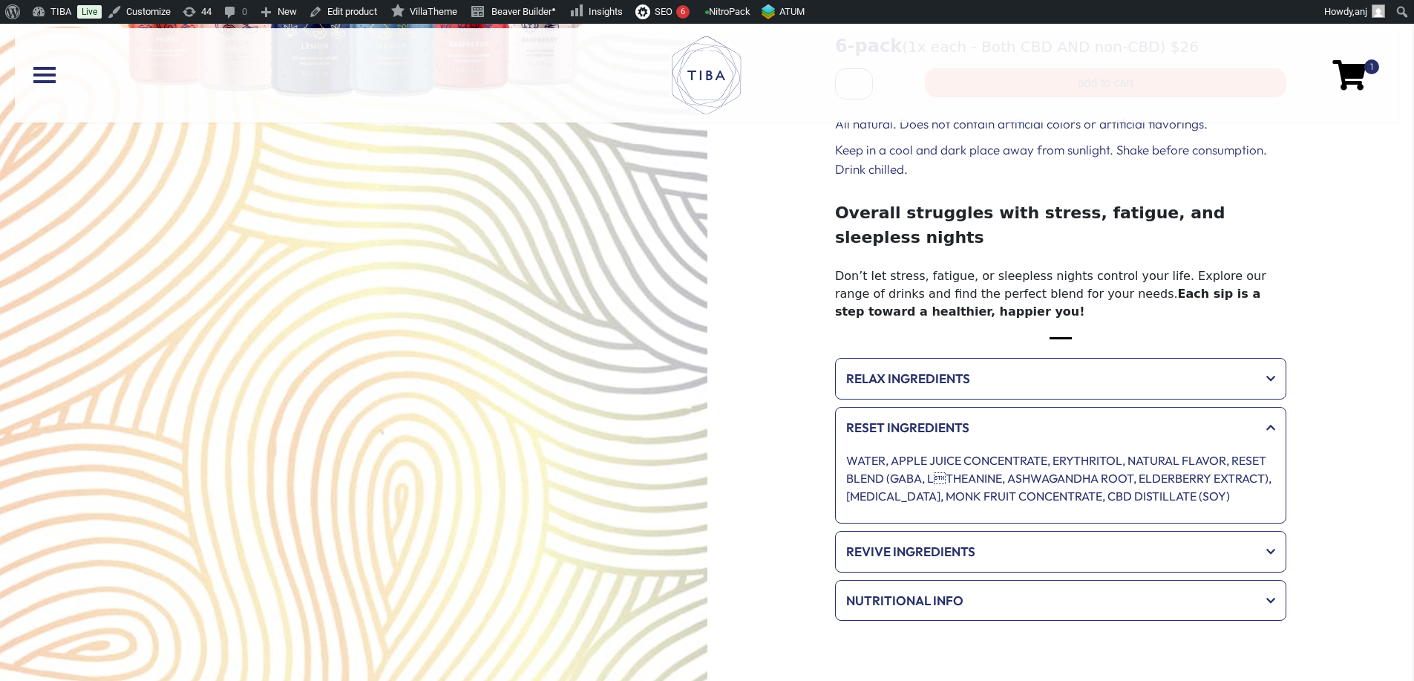
click at [1040, 535] on div "Revive Ingredients" at bounding box center [1061, 552] width 444 height 34
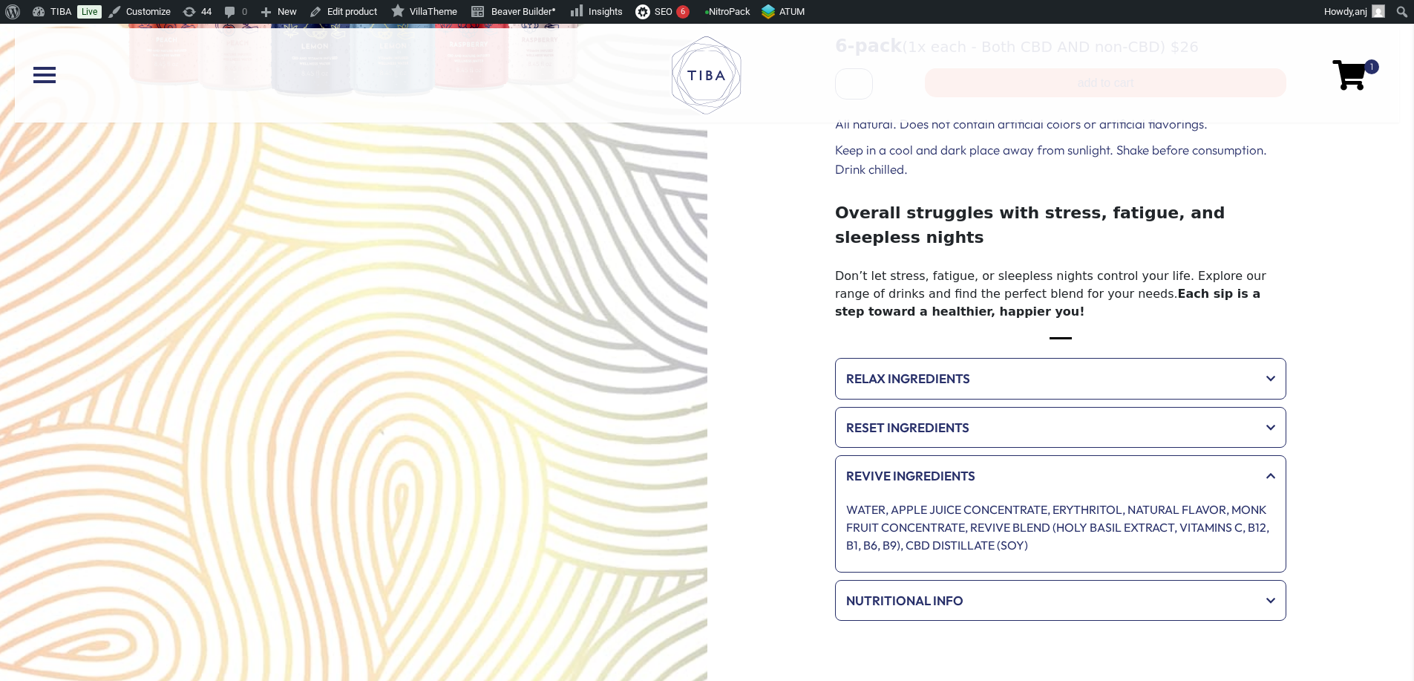
click at [933, 591] on span "Nutritional Info" at bounding box center [1050, 600] width 409 height 19
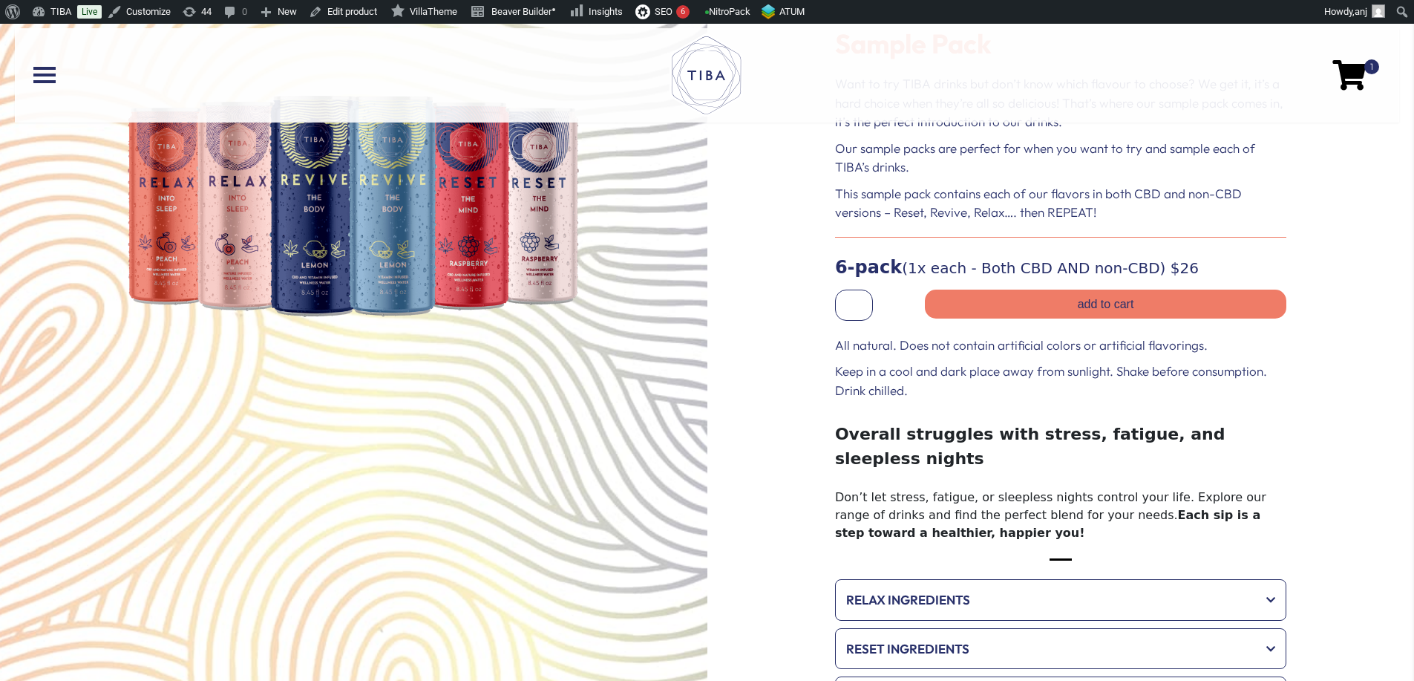
scroll to position [0, 0]
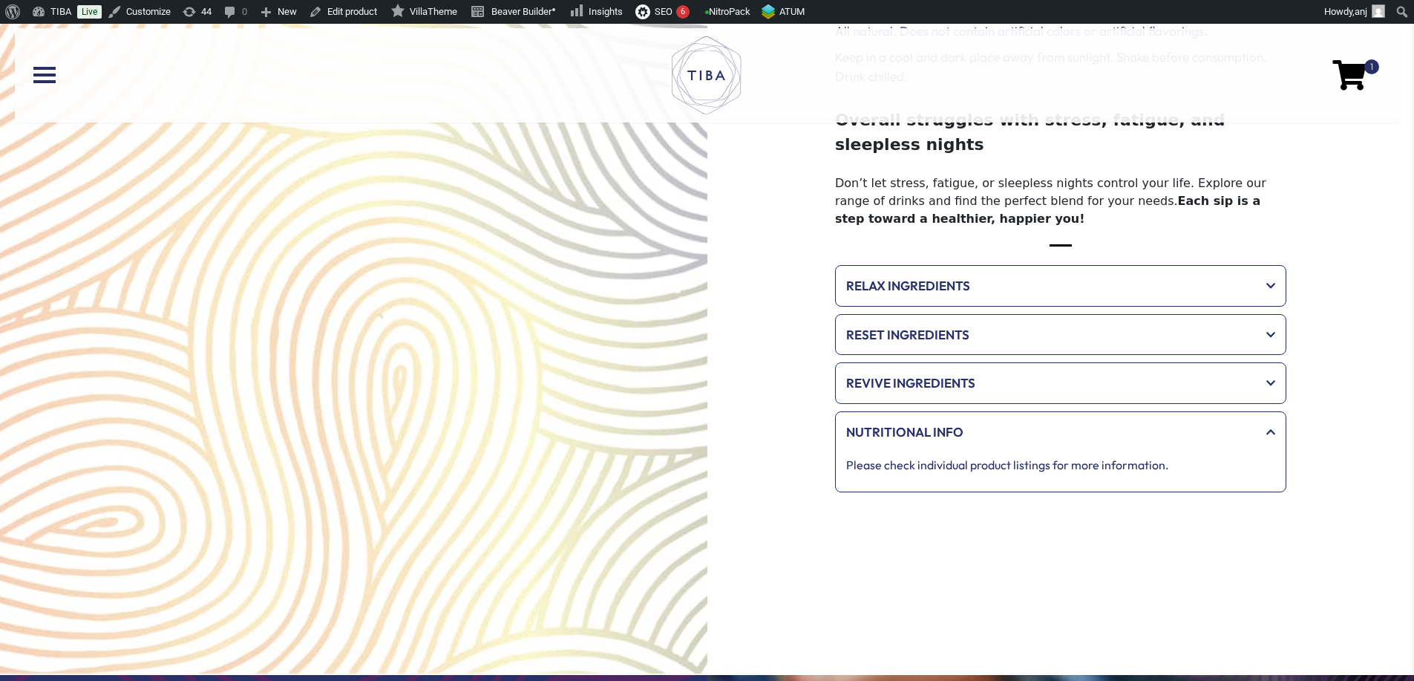
click at [946, 325] on span "Reset Ingredients" at bounding box center [1050, 334] width 409 height 19
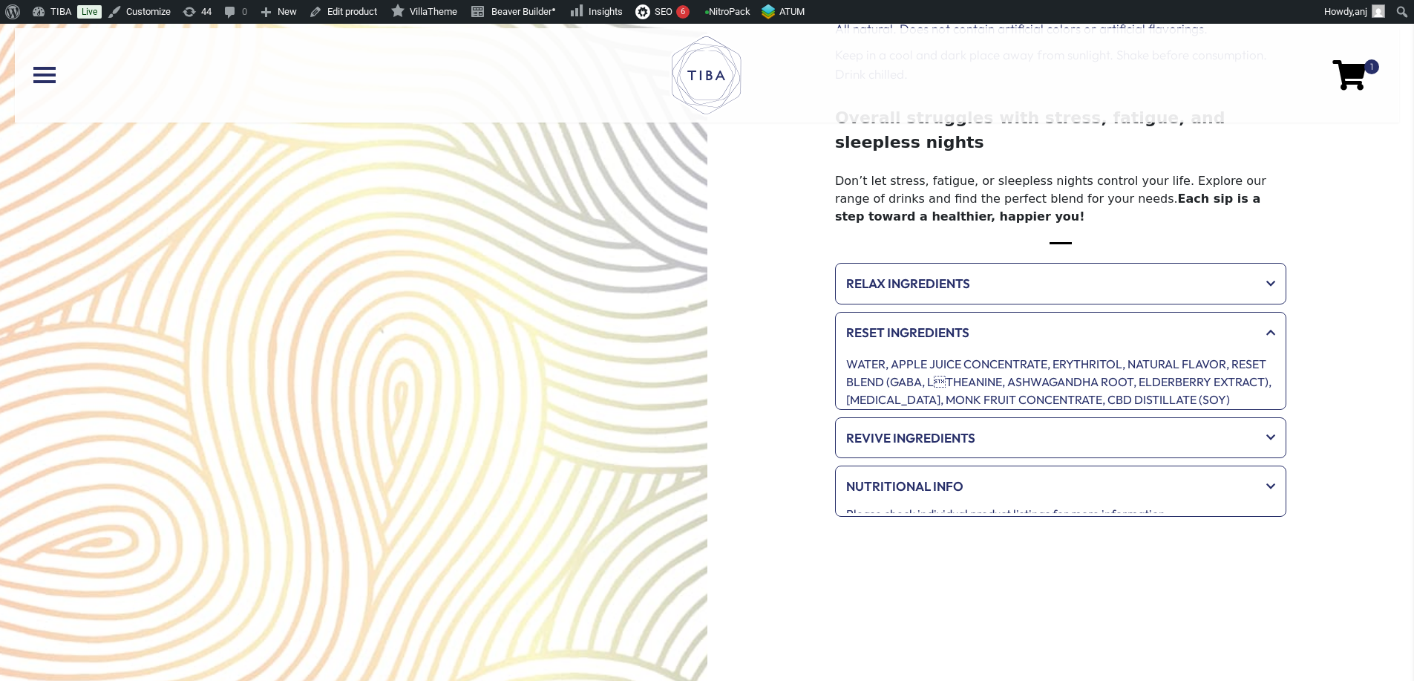
scroll to position [399, 0]
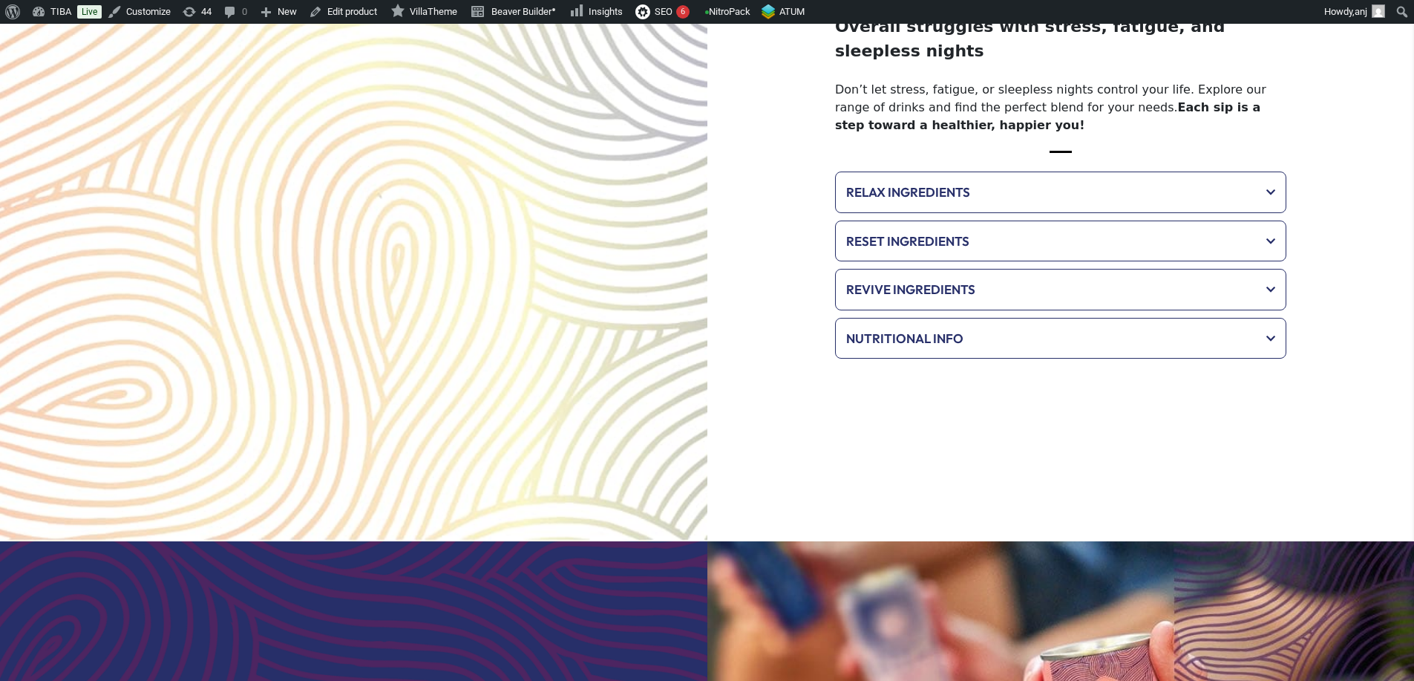
click at [982, 232] on span "Reset Ingredients" at bounding box center [1050, 241] width 409 height 19
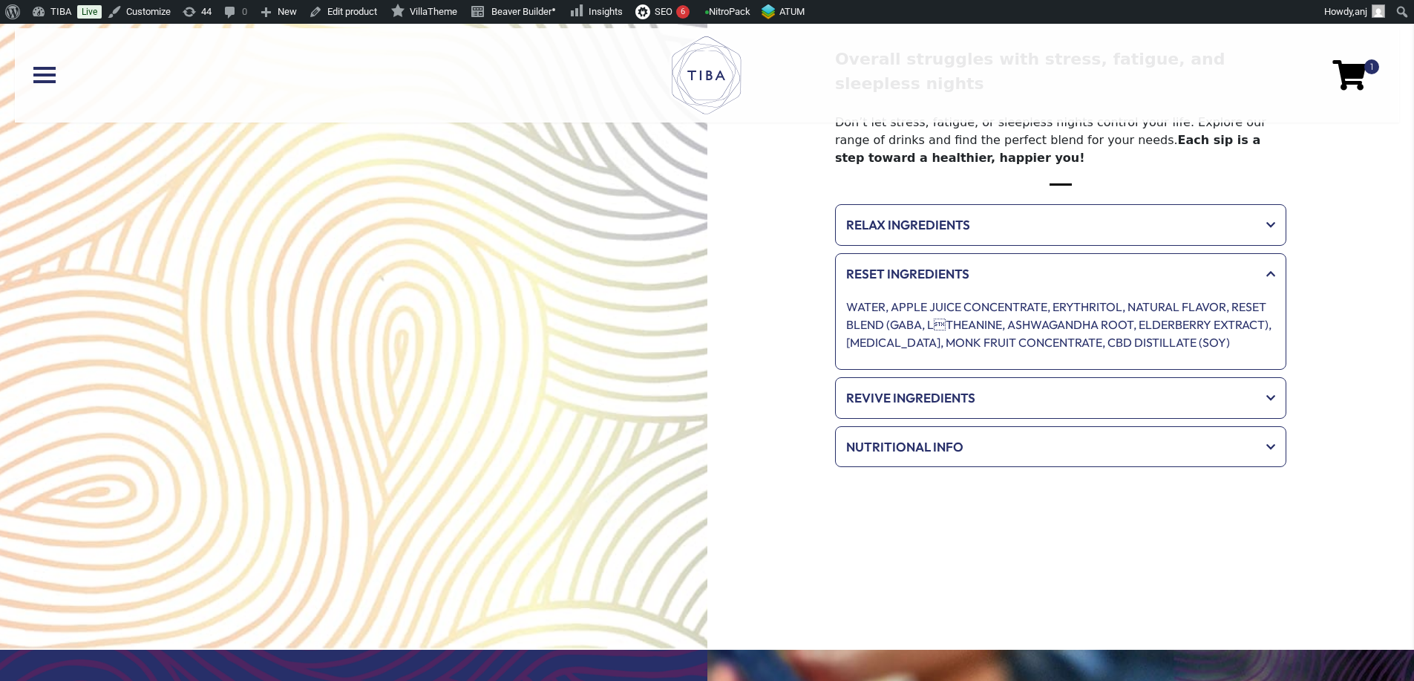
scroll to position [397, 0]
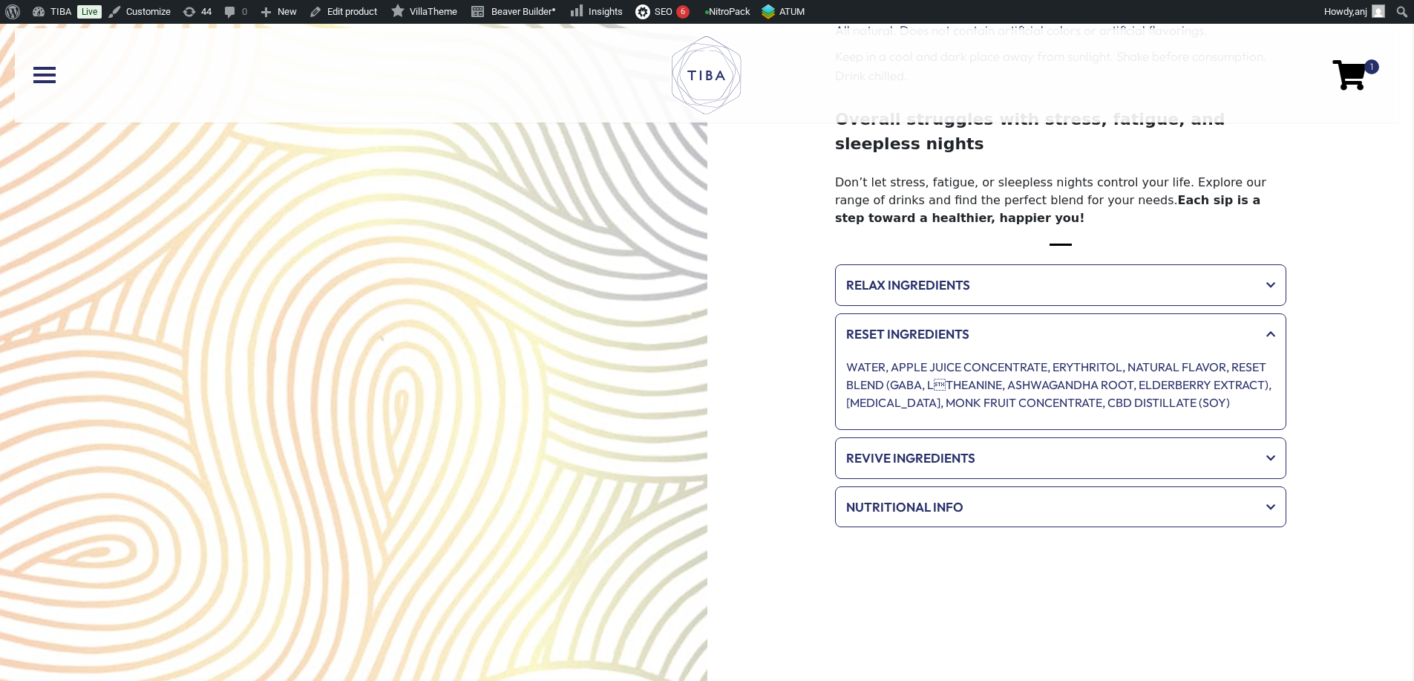
drag, startPoint x: 960, startPoint y: 364, endPoint x: 939, endPoint y: 359, distance: 22.0
click at [956, 365] on p "WATER, APPLE JUICE CONCENTRATE, ERYTHRITOL, NATURAL FLAVOR, RESET BLEND (GABA, …" at bounding box center [1060, 384] width 429 height 53
click at [939, 359] on p "WATER, APPLE JUICE CONCENTRATE, ERYTHRITOL, NATURAL FLAVOR, RESET BLEND (GABA, …" at bounding box center [1060, 384] width 429 height 53
click at [55, 74] on span at bounding box center [44, 75] width 22 height 3
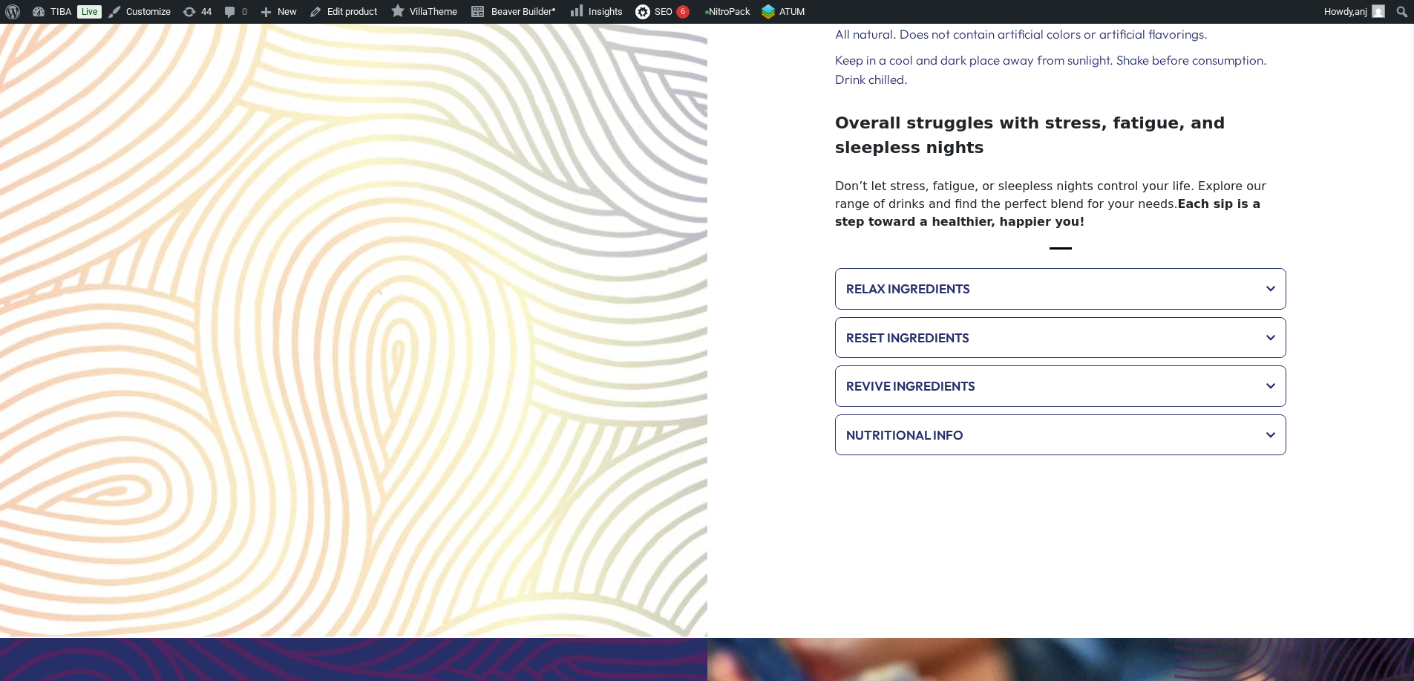
click at [996, 328] on span "Reset Ingredients" at bounding box center [1050, 337] width 409 height 19
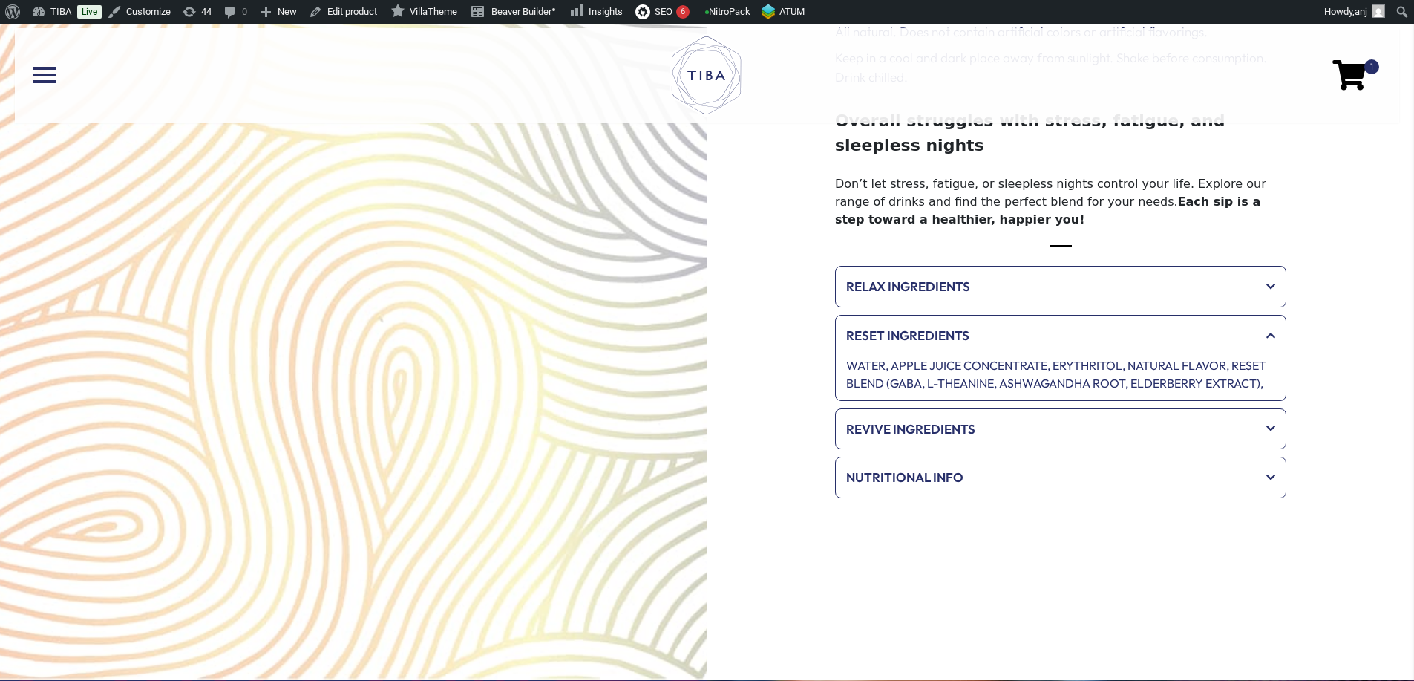
scroll to position [399, 0]
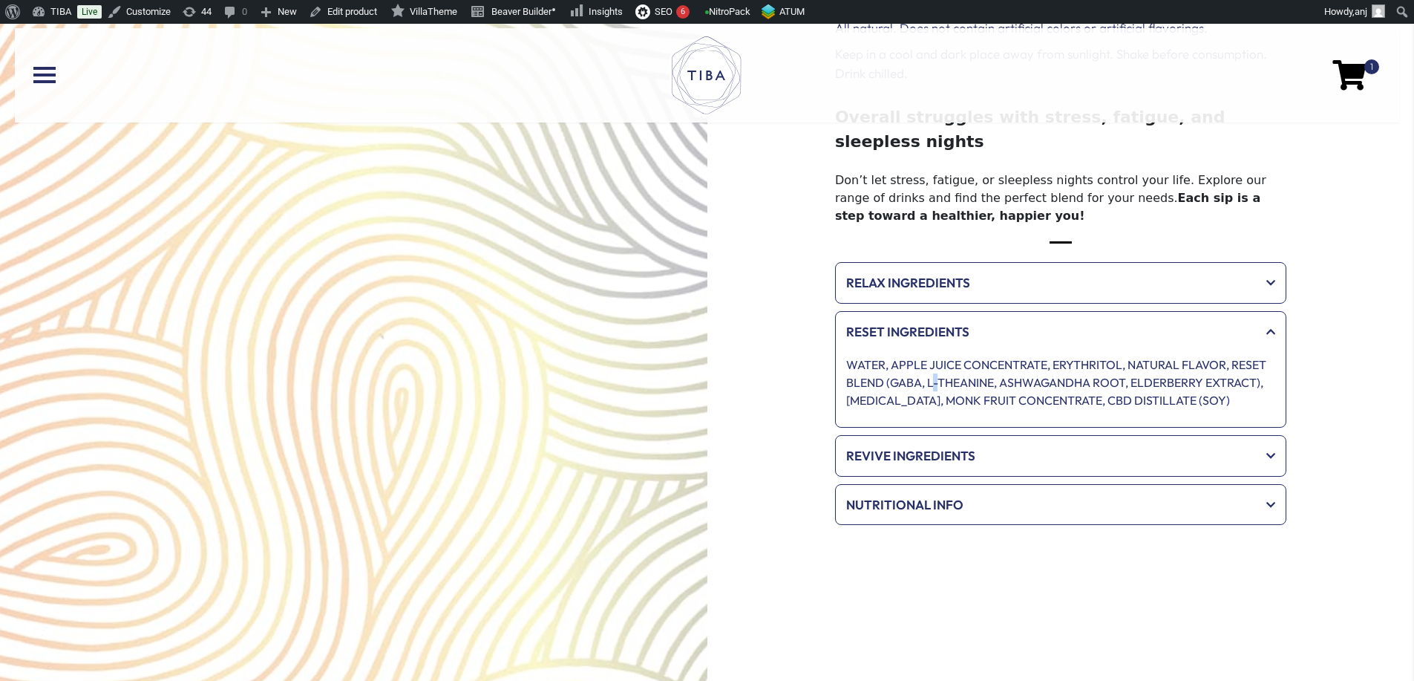
drag, startPoint x: 937, startPoint y: 357, endPoint x: 949, endPoint y: 357, distance: 11.9
click at [945, 357] on p "WATER, APPLE JUICE CONCENTRATE, ERYTHRITOL, NATURAL FLAVOR, RESET BLEND (GABA, …" at bounding box center [1060, 382] width 429 height 53
click at [1136, 356] on p "WATER, APPLE JUICE CONCENTRATE, ERYTHRITOL, NATURAL FLAVOR, RESET BLEND (GABA, …" at bounding box center [1060, 382] width 429 height 53
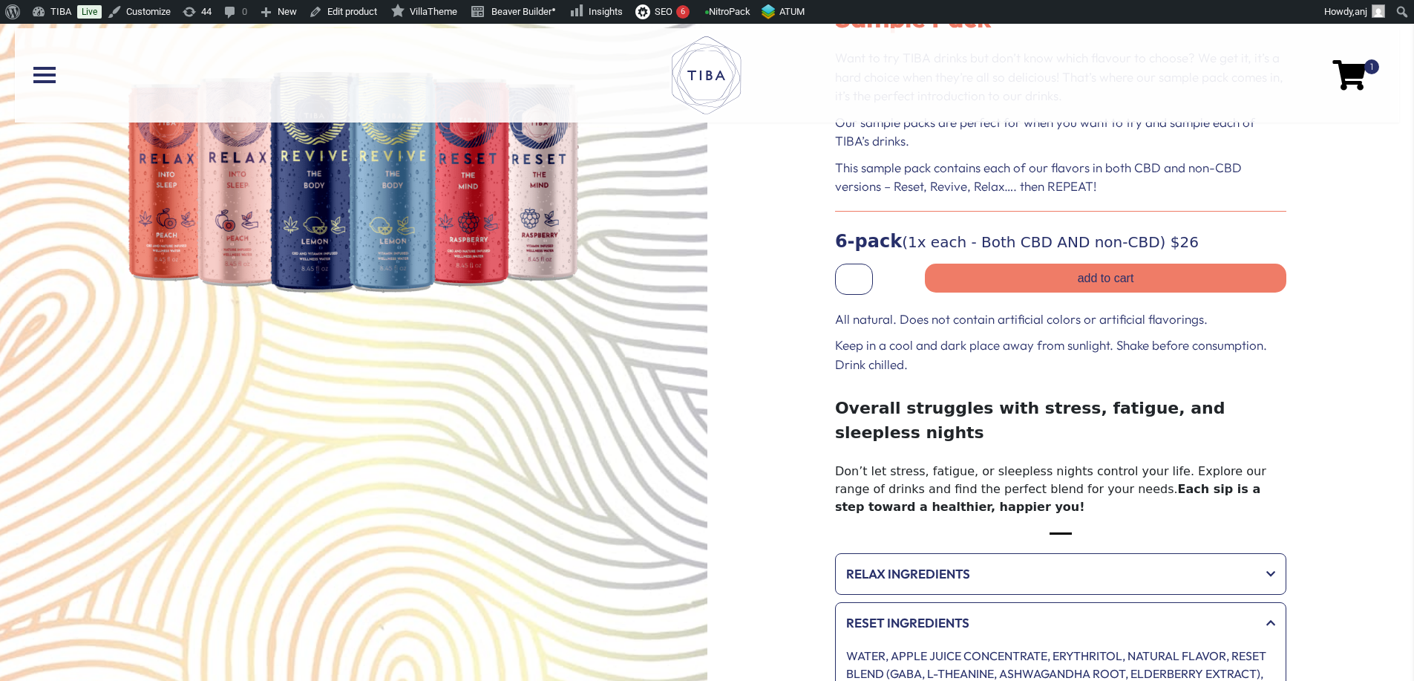
scroll to position [102, 0]
